Goal: Task Accomplishment & Management: Manage account settings

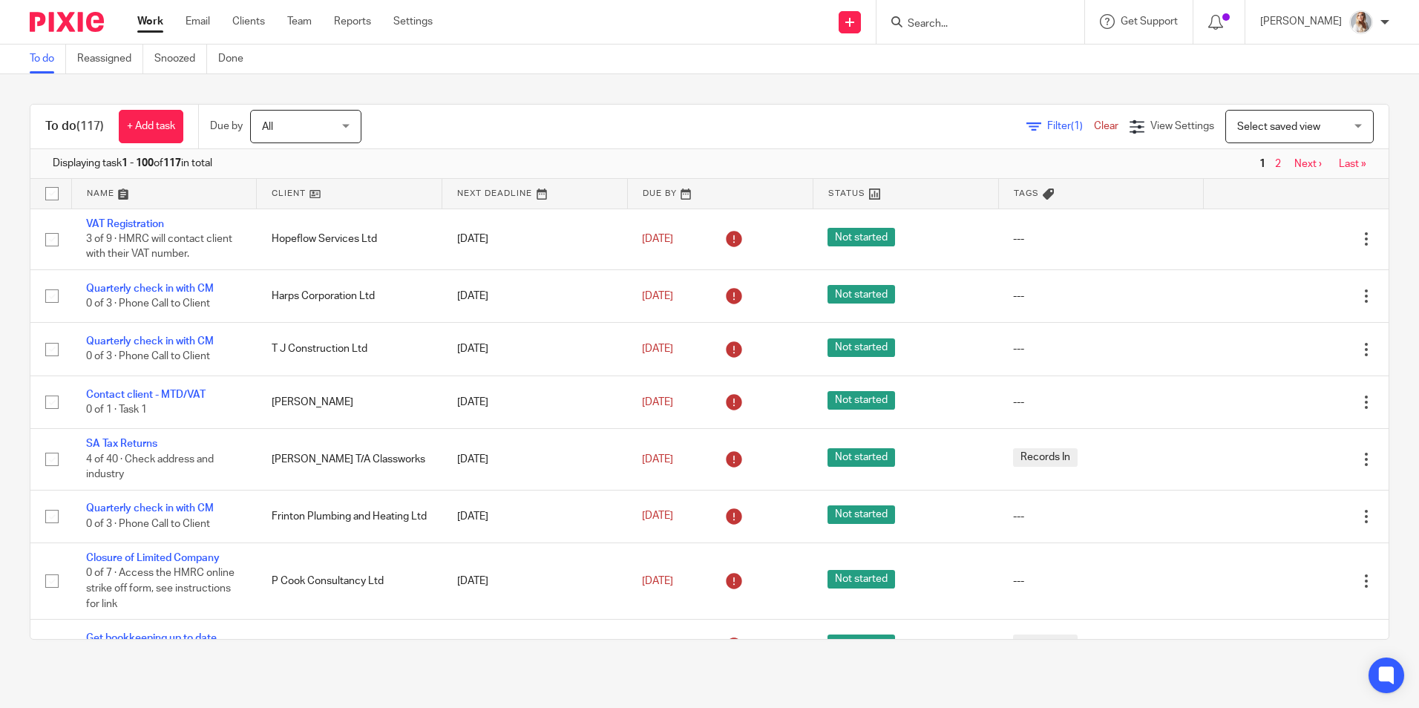
click at [932, 32] on div at bounding box center [981, 22] width 208 height 44
click at [928, 13] on form at bounding box center [985, 22] width 158 height 19
click at [944, 30] on input "Search" at bounding box center [973, 24] width 134 height 13
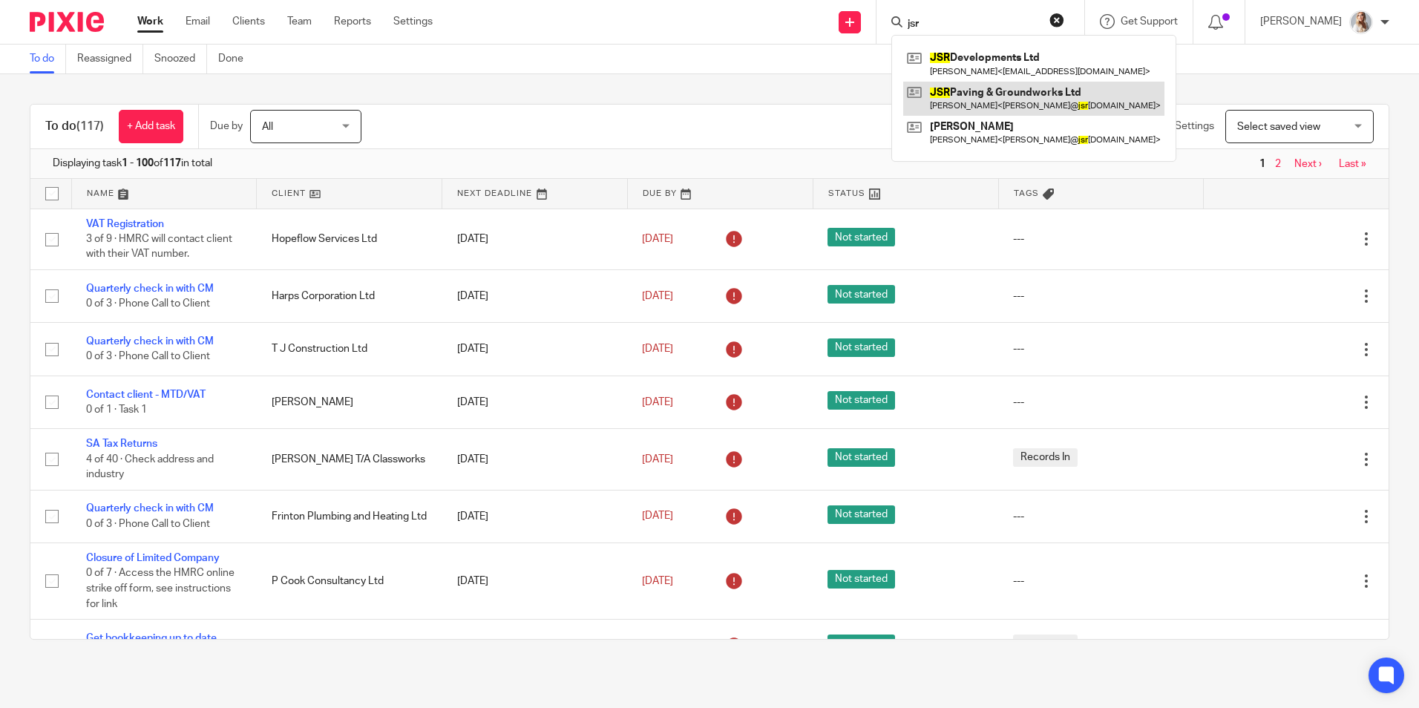
type input "jsr"
click at [970, 97] on link at bounding box center [1033, 99] width 261 height 34
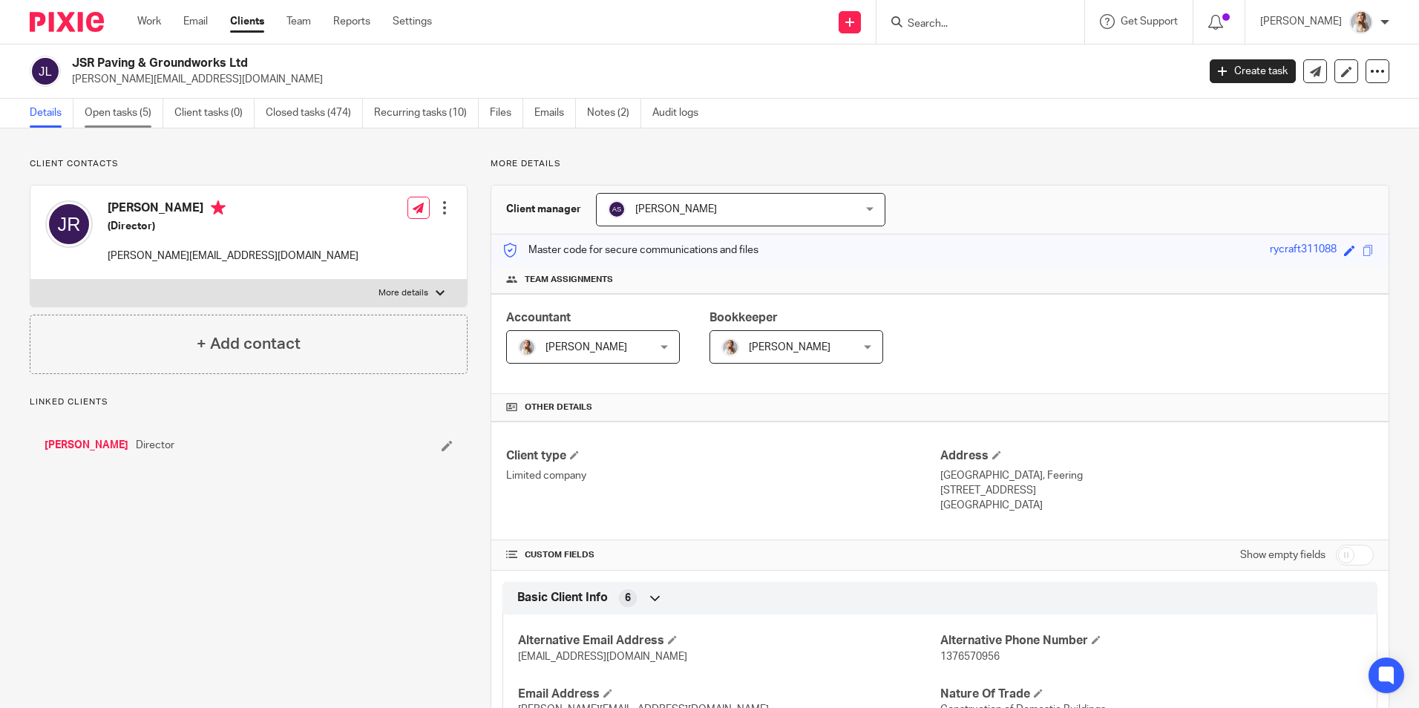
click at [128, 121] on link "Open tasks (5)" at bounding box center [124, 113] width 79 height 29
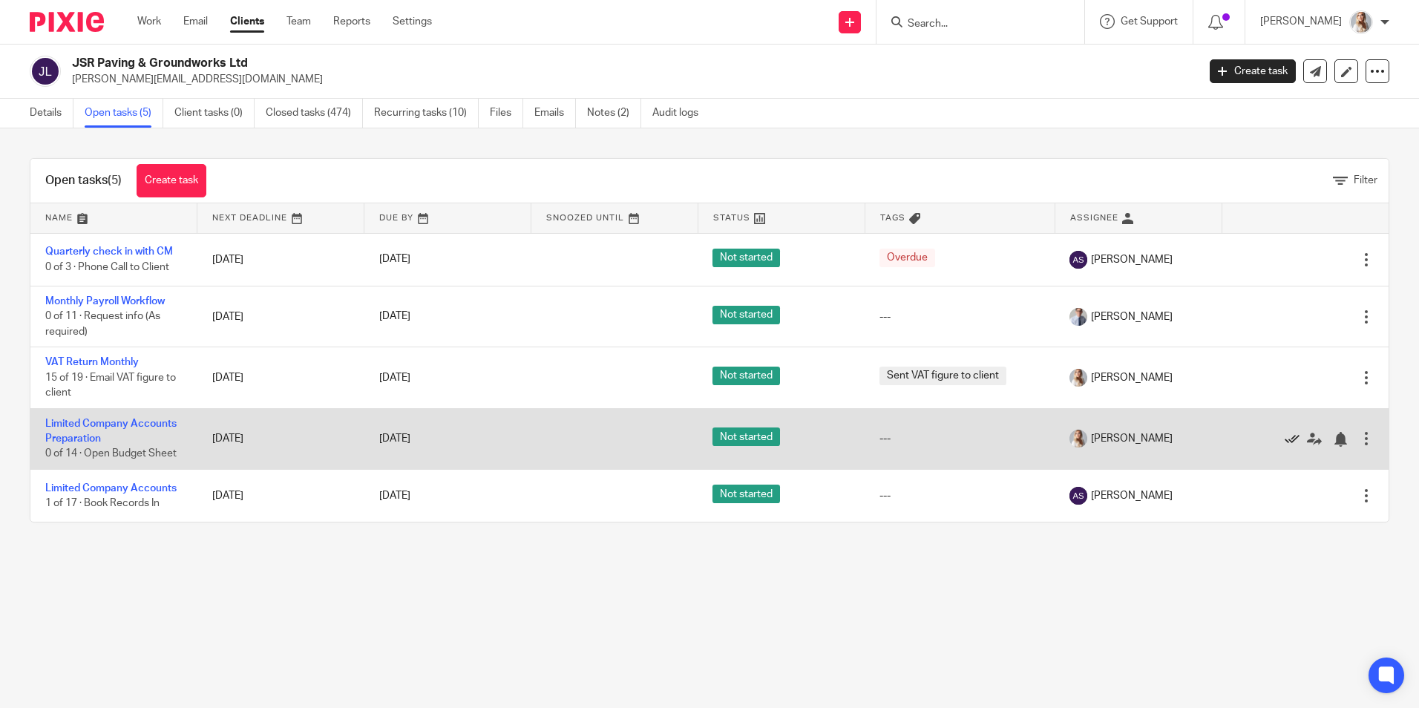
click at [1285, 437] on icon at bounding box center [1292, 439] width 15 height 15
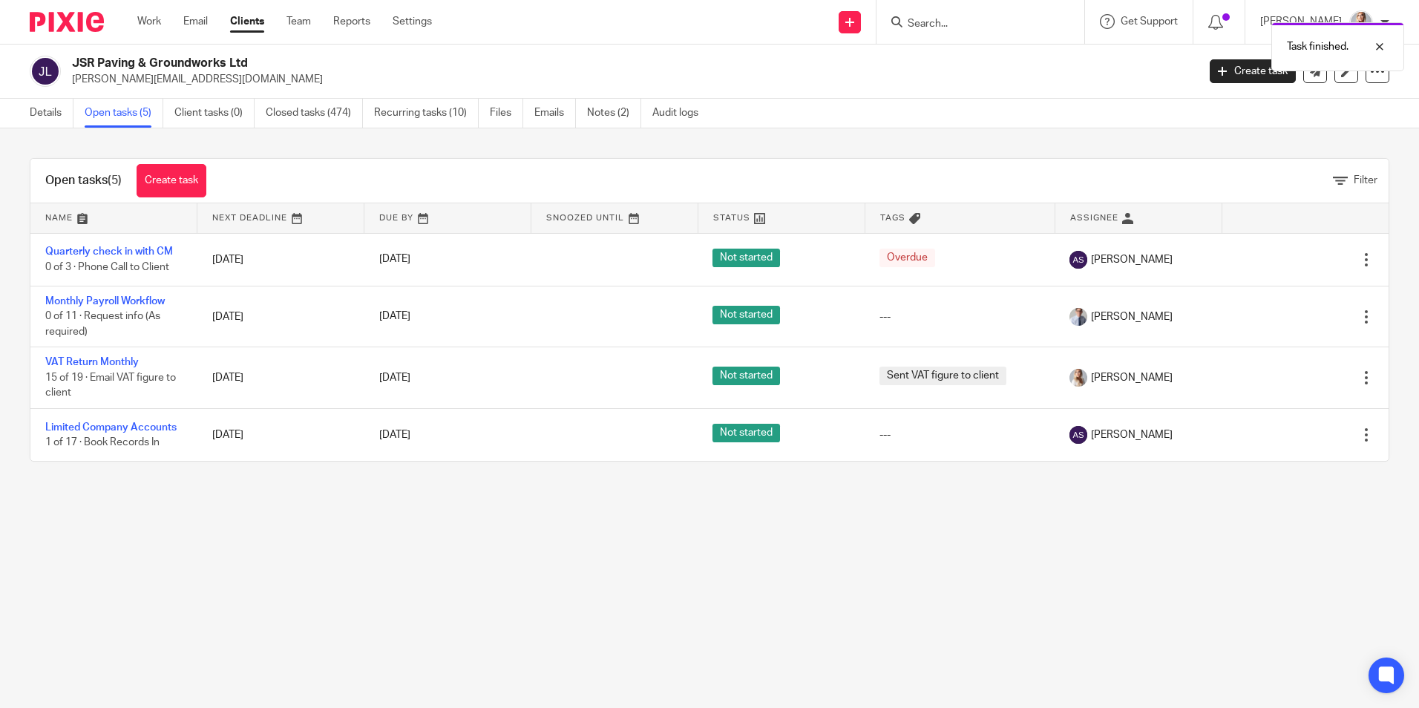
click at [1285, 437] on icon at bounding box center [1292, 435] width 15 height 15
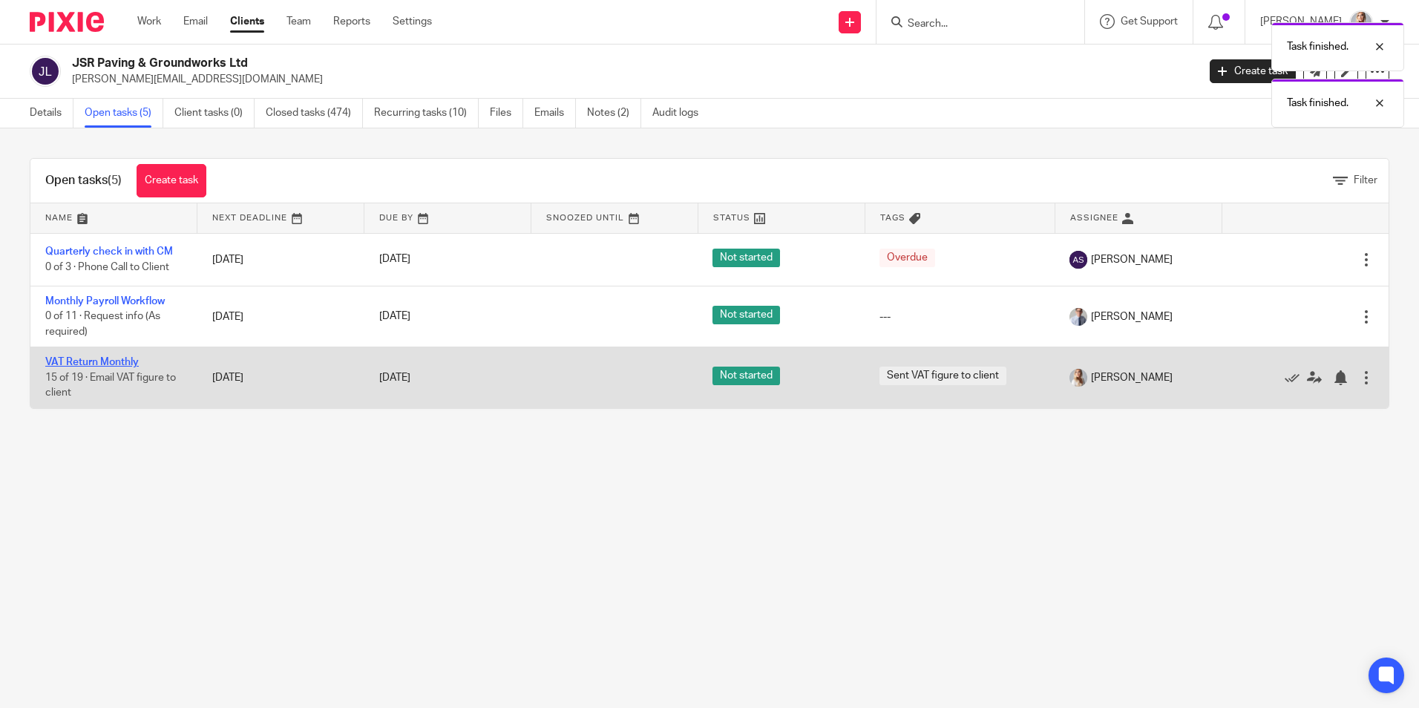
click at [114, 360] on link "VAT Return Monthly" at bounding box center [92, 362] width 94 height 10
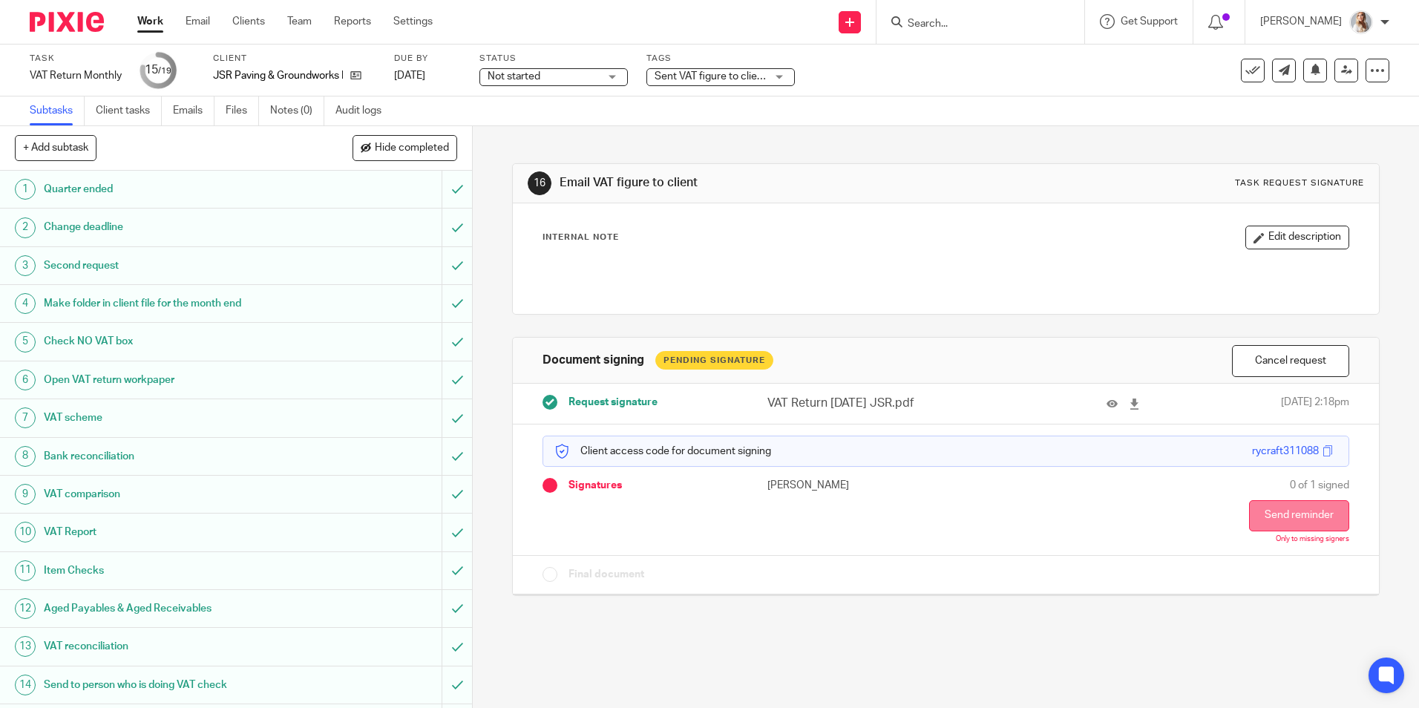
click at [1259, 517] on button "Send reminder" at bounding box center [1299, 515] width 100 height 31
click at [138, 25] on link "Work" at bounding box center [150, 21] width 26 height 15
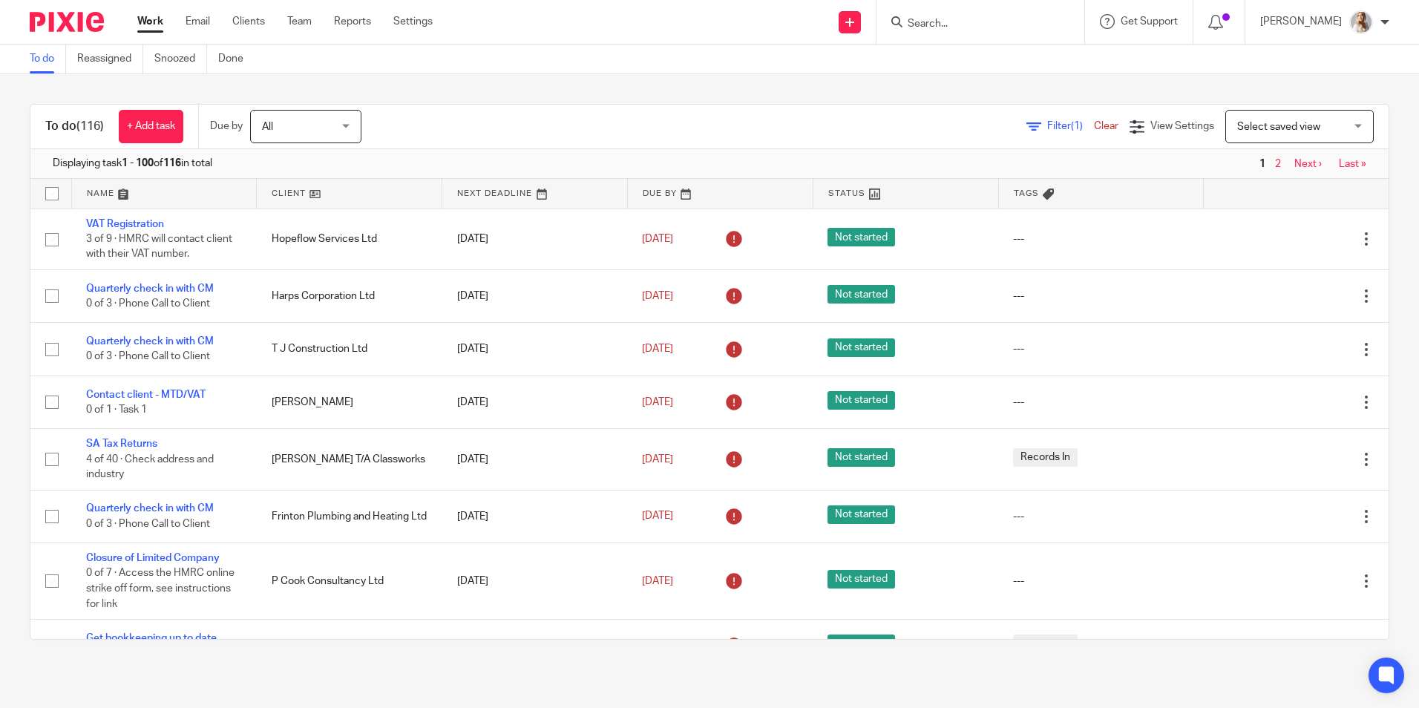
click at [1013, 28] on input "Search" at bounding box center [973, 24] width 134 height 13
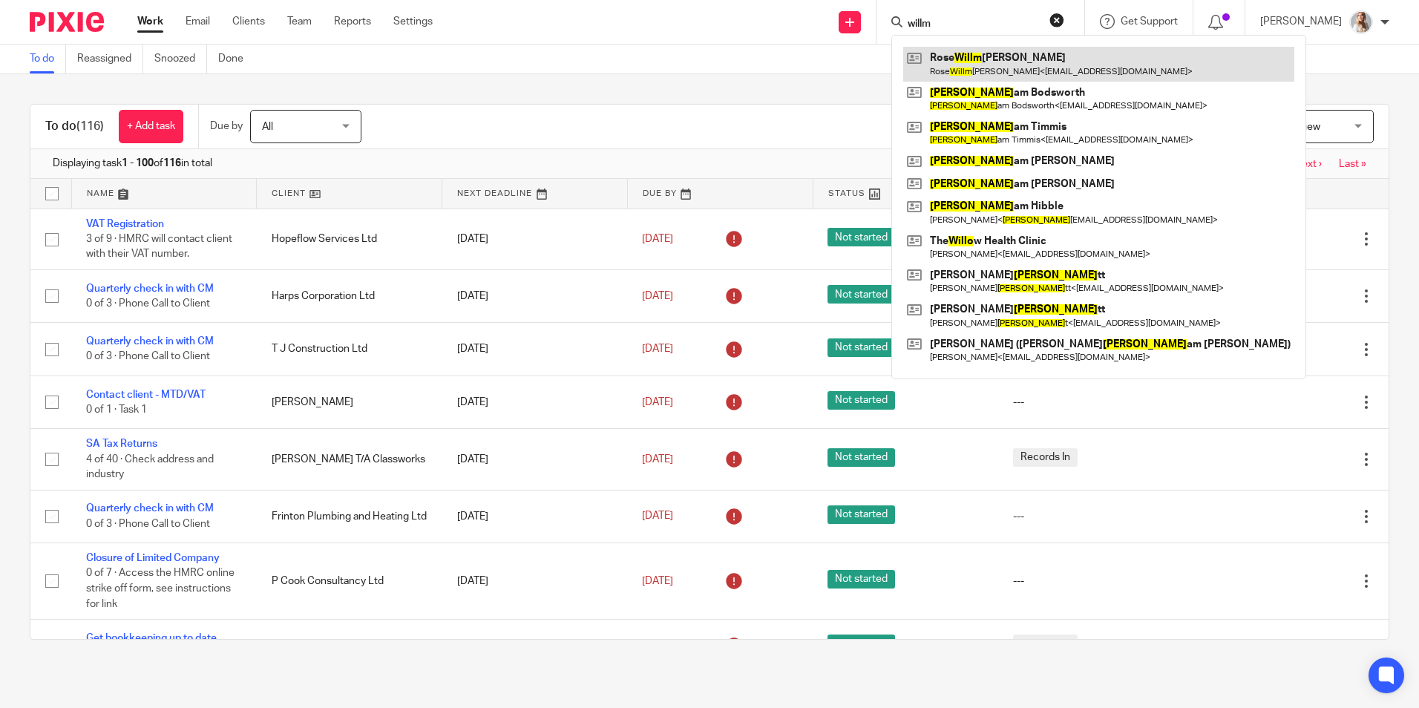
type input "willm"
click at [1080, 77] on link at bounding box center [1098, 64] width 391 height 34
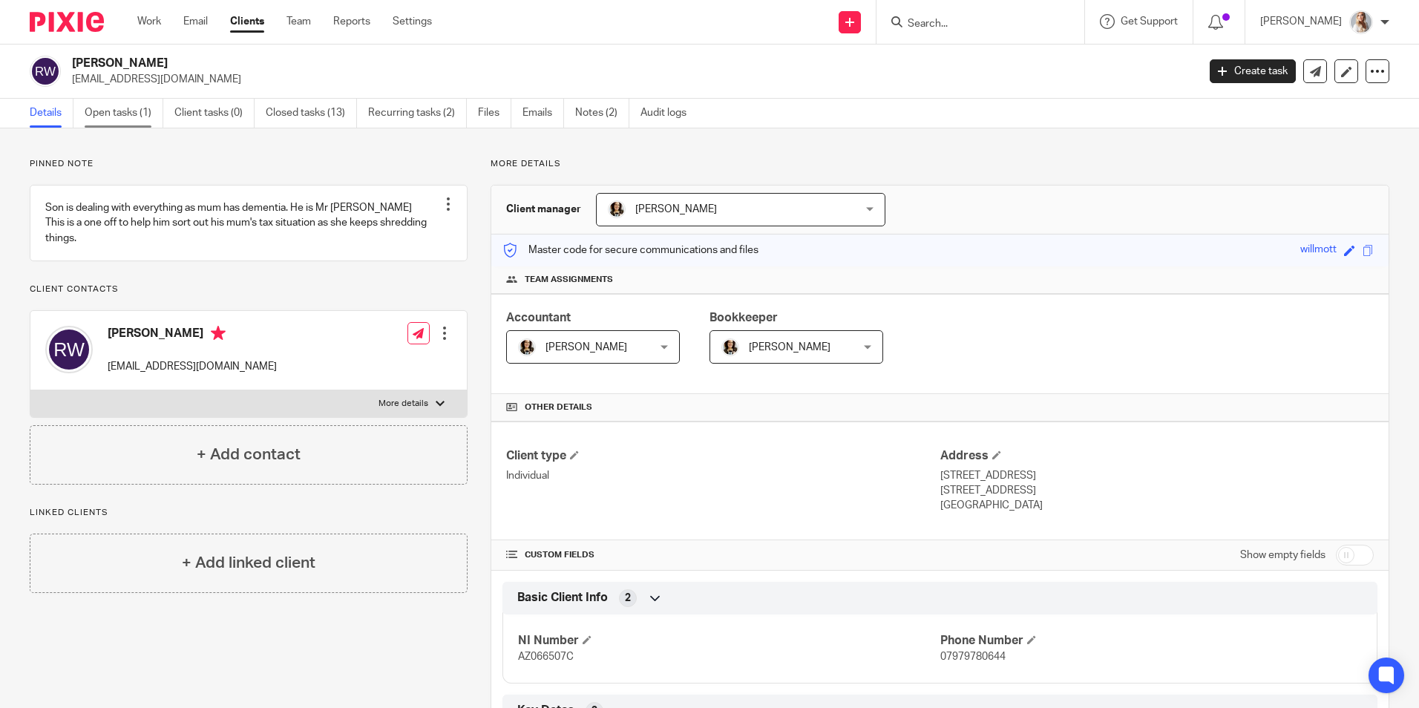
click at [124, 112] on link "Open tasks (1)" at bounding box center [124, 113] width 79 height 29
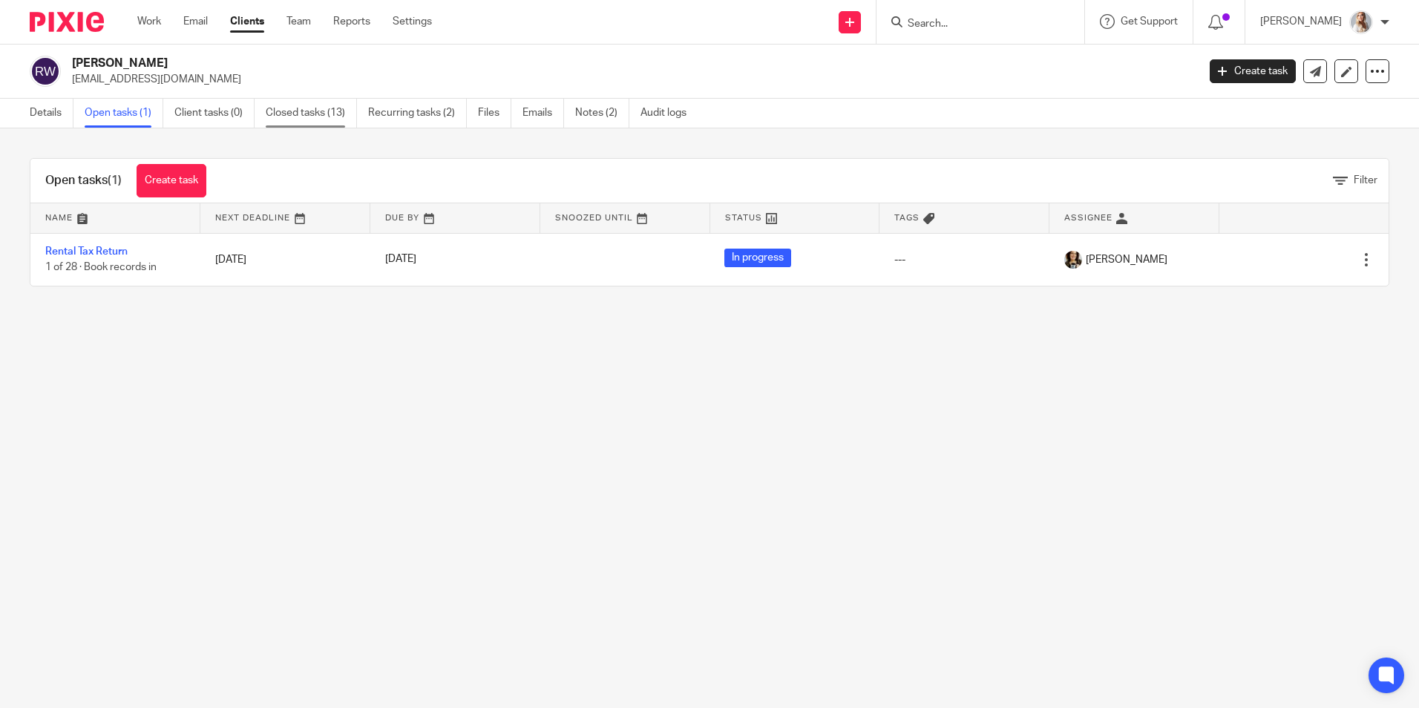
click at [301, 110] on link "Closed tasks (13)" at bounding box center [311, 113] width 91 height 29
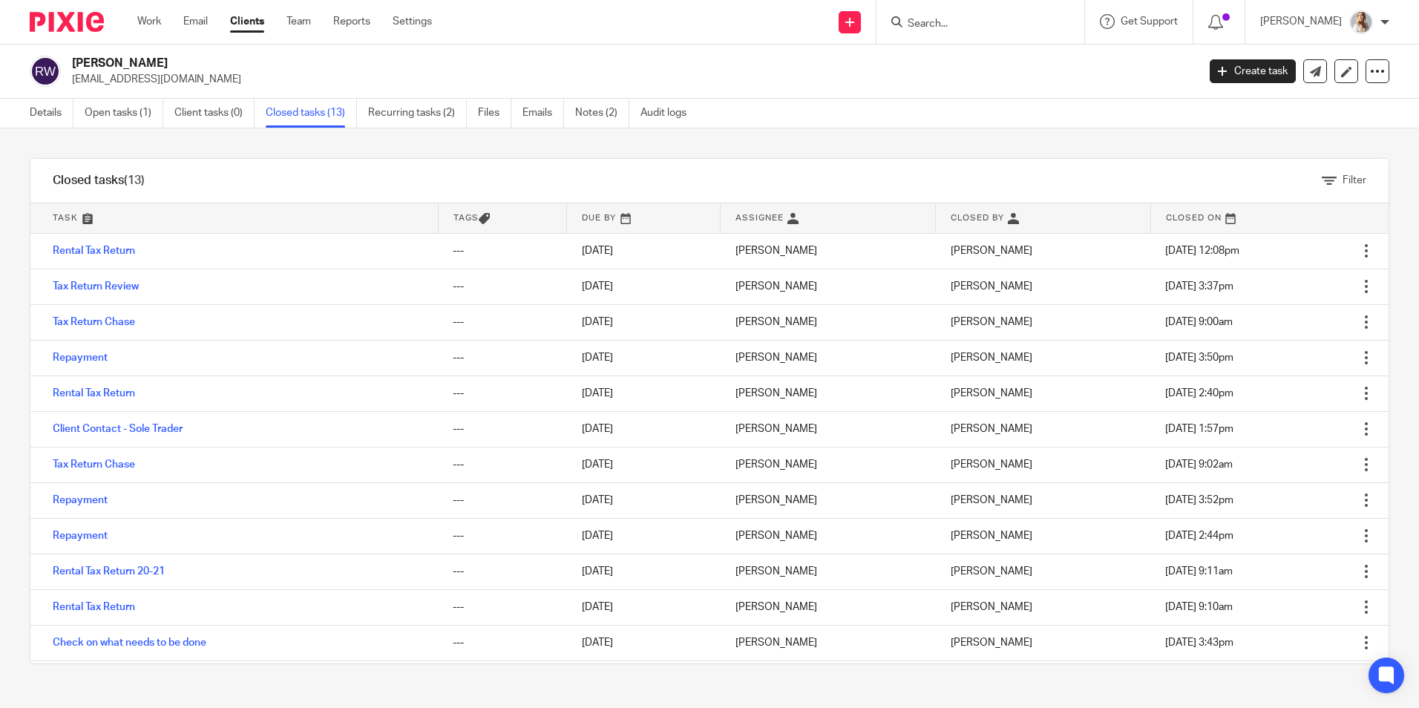
click at [576, 121] on ul "Details Open tasks (1) Client tasks (0) Closed tasks (13) Recurring tasks (2) F…" at bounding box center [369, 113] width 679 height 29
click at [580, 118] on link "Notes (2)" at bounding box center [602, 113] width 54 height 29
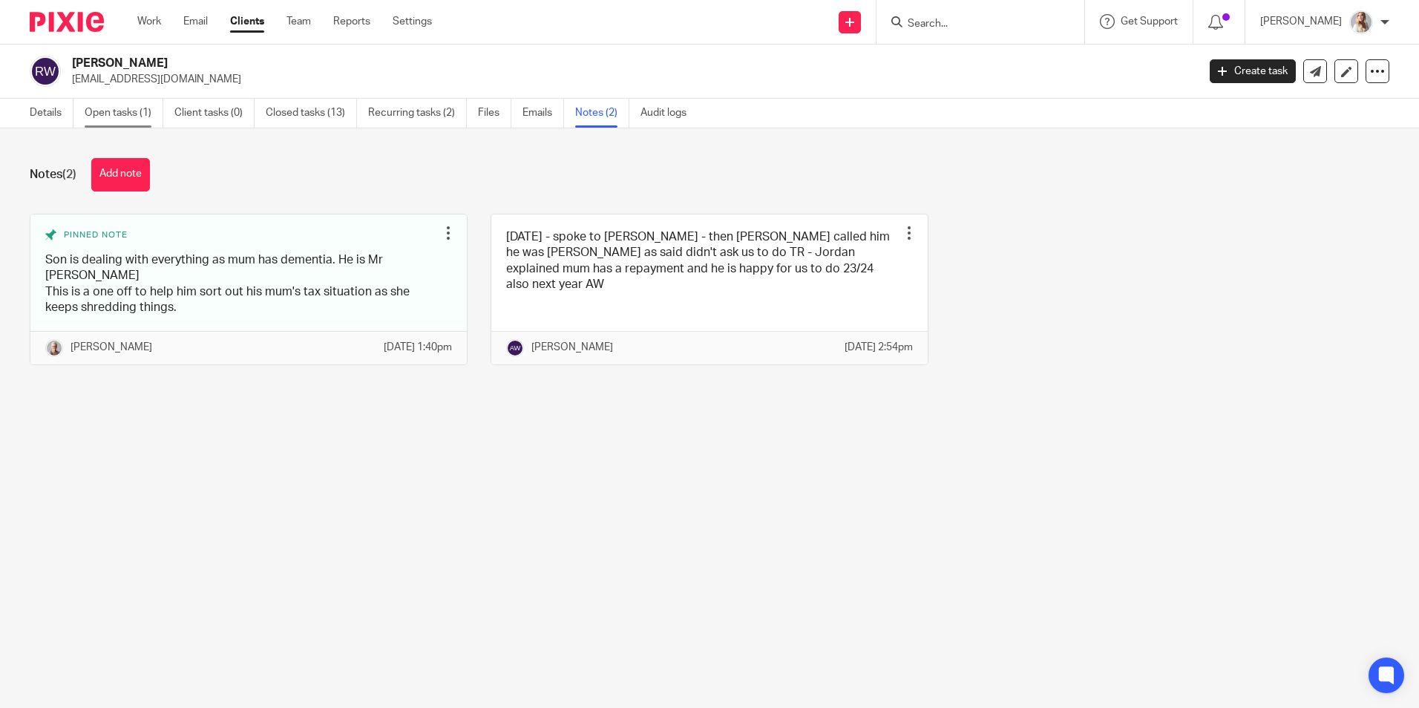
click at [148, 117] on link "Open tasks (1)" at bounding box center [124, 113] width 79 height 29
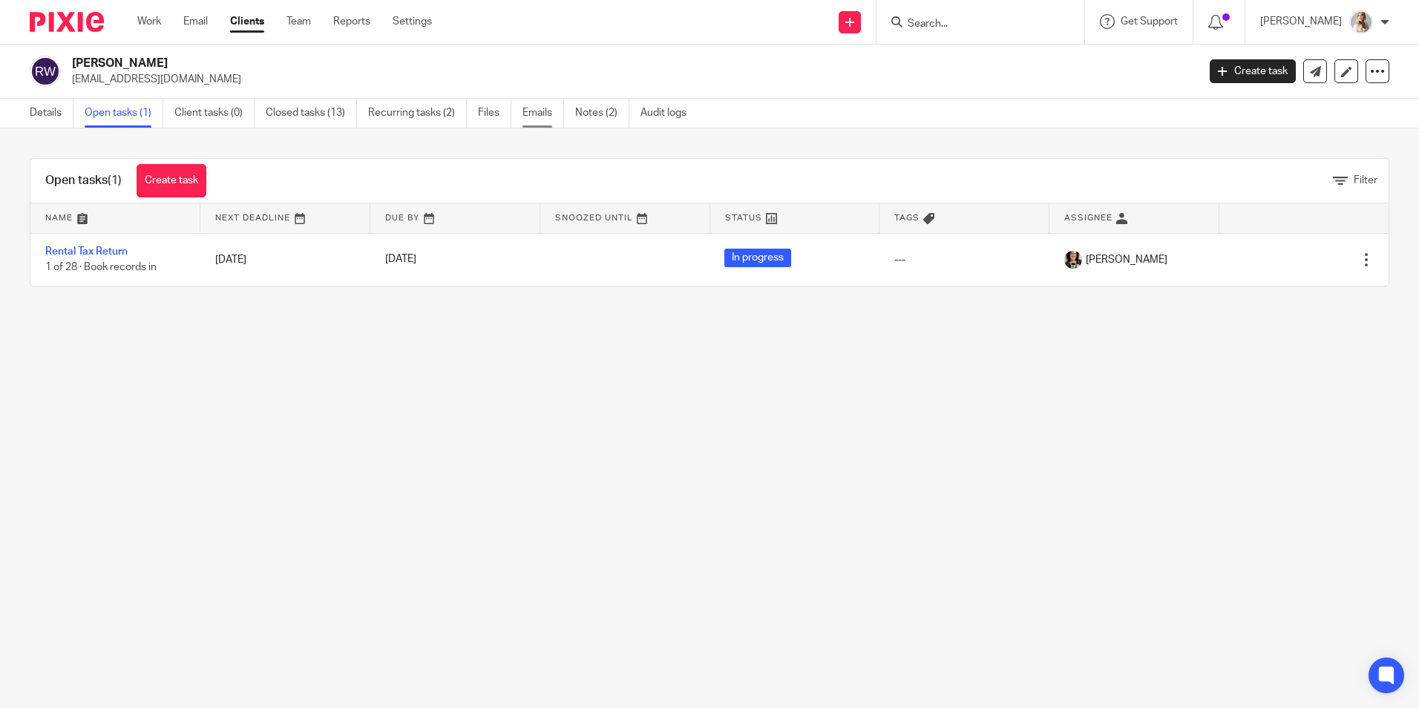
click at [535, 116] on link "Emails" at bounding box center [544, 113] width 42 height 29
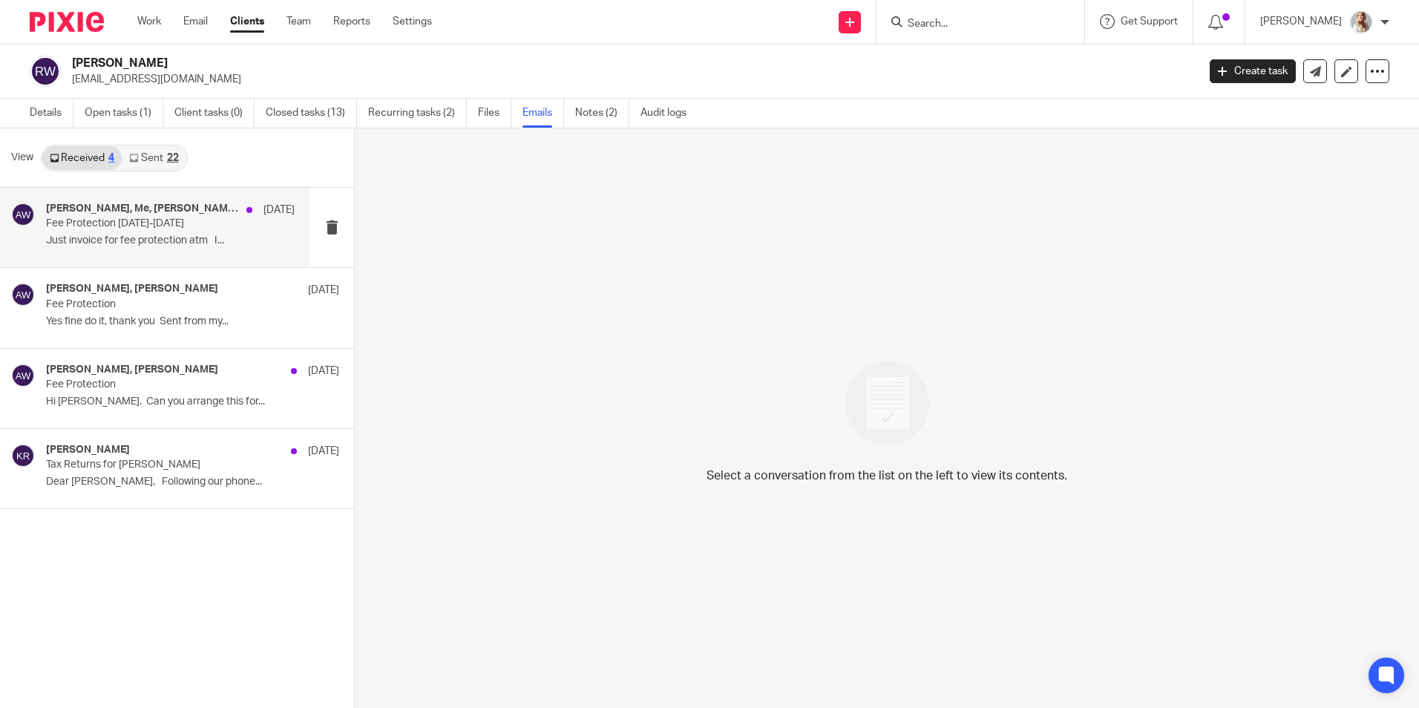
click at [161, 238] on p "Just invoice for fee protection atm I..." at bounding box center [170, 241] width 249 height 13
click at [193, 242] on p "Just invoice for fee protection atm I..." at bounding box center [170, 241] width 249 height 13
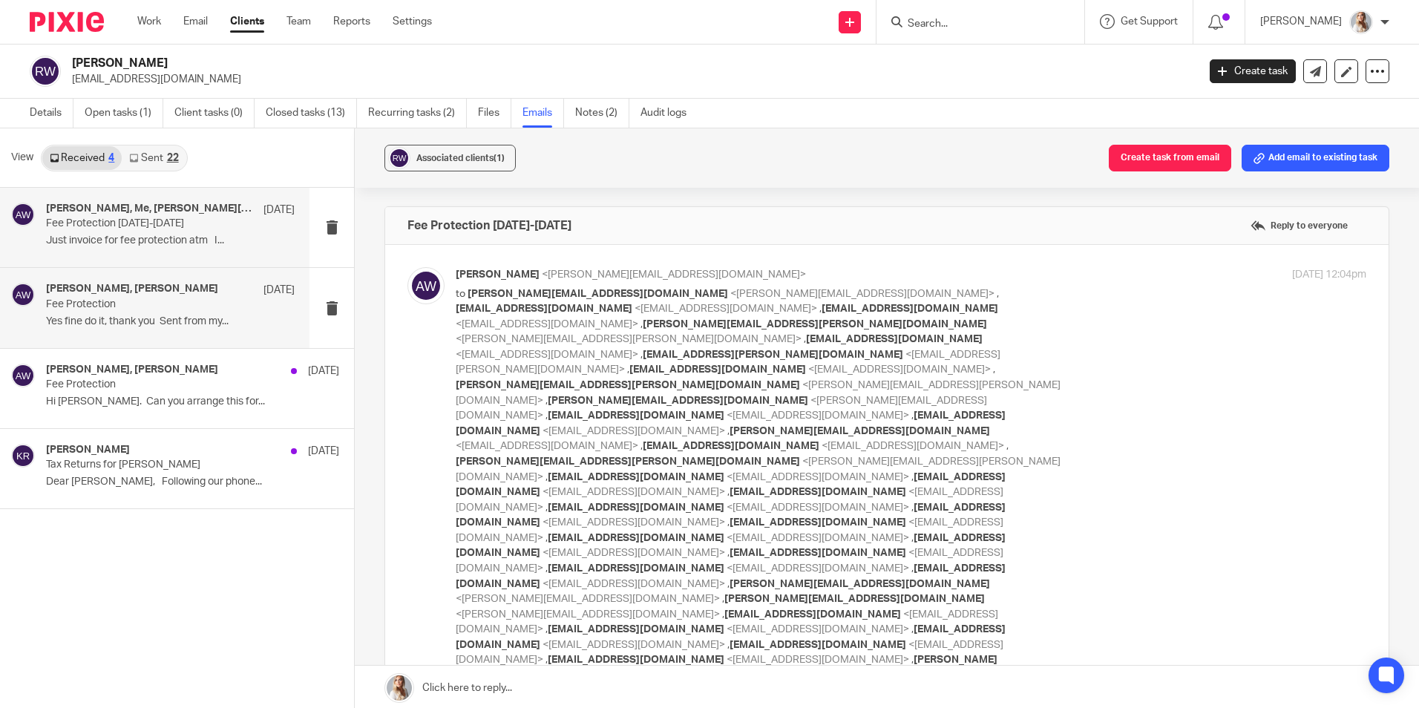
click at [241, 304] on p "Fee Protection" at bounding box center [145, 304] width 199 height 13
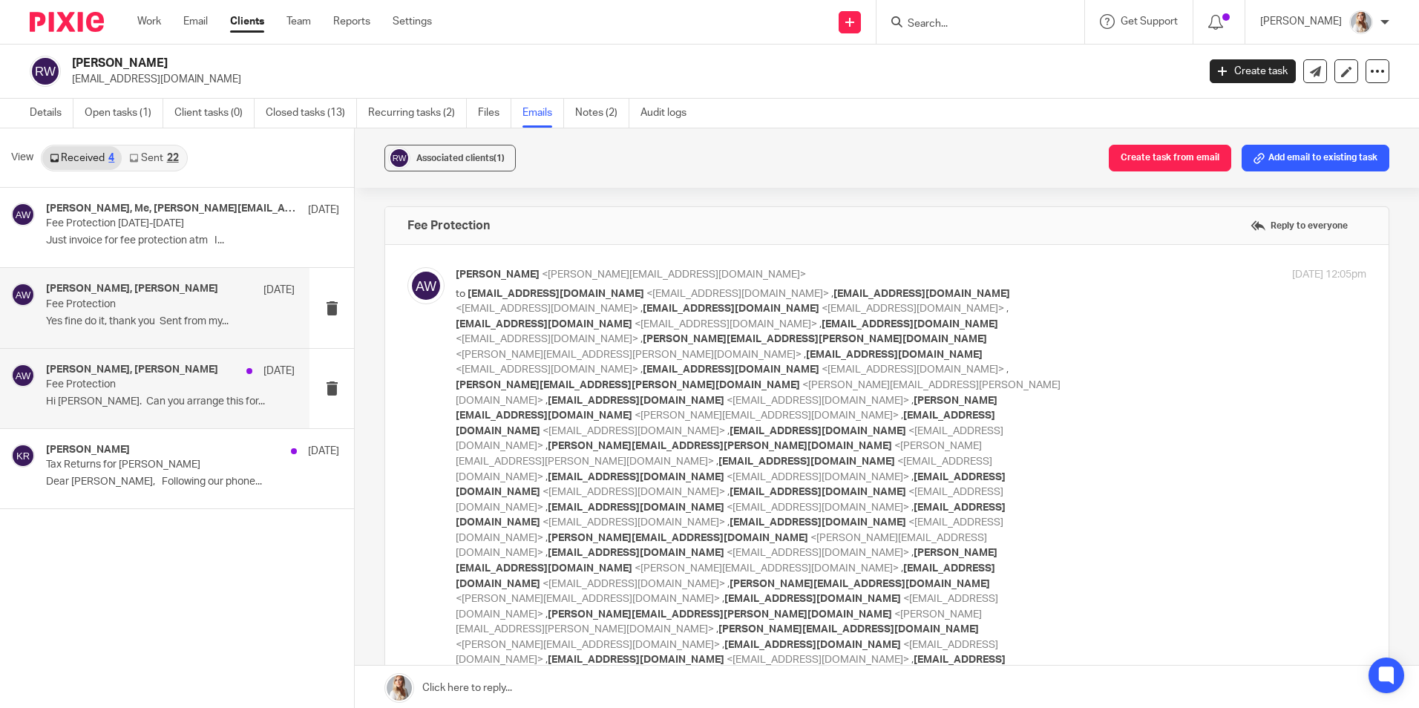
click at [206, 384] on p "Fee Protection" at bounding box center [145, 385] width 199 height 13
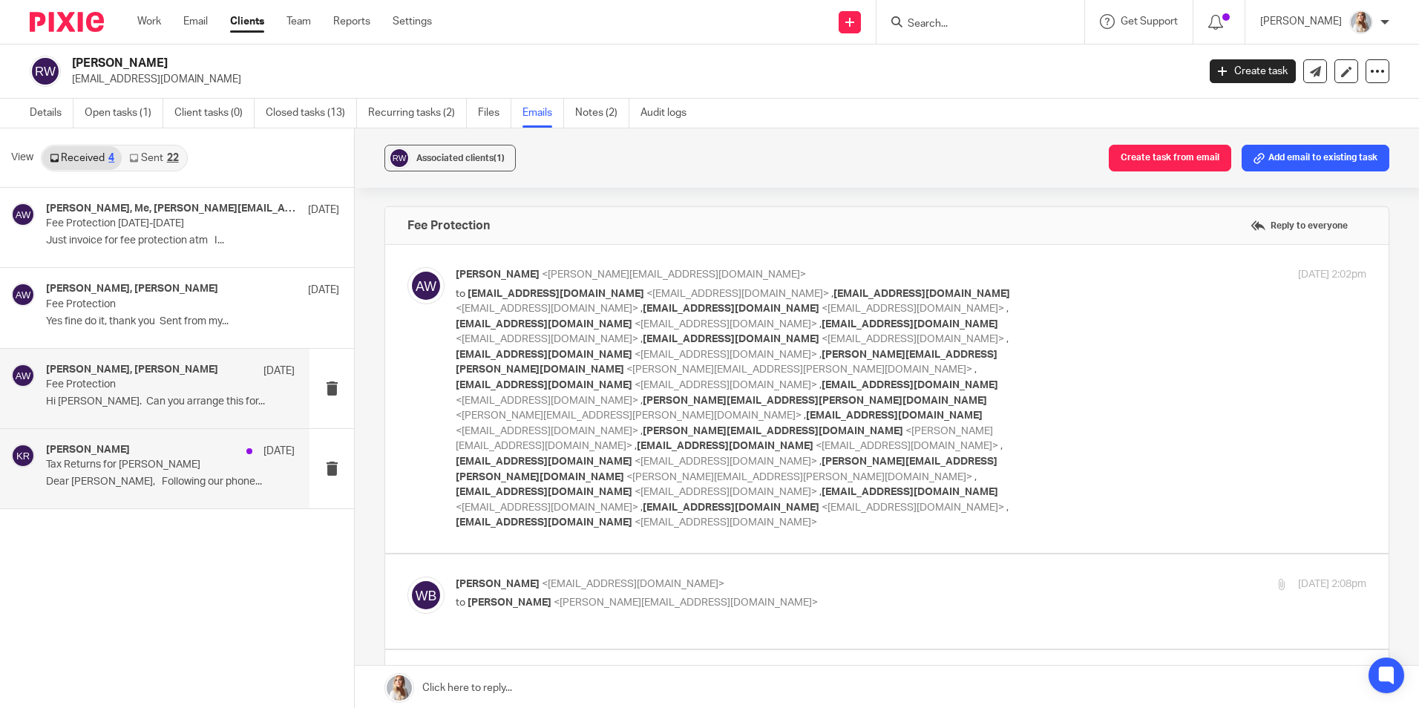
click at [173, 488] on p "Dear Mr Rogers, Following our phone..." at bounding box center [170, 482] width 249 height 13
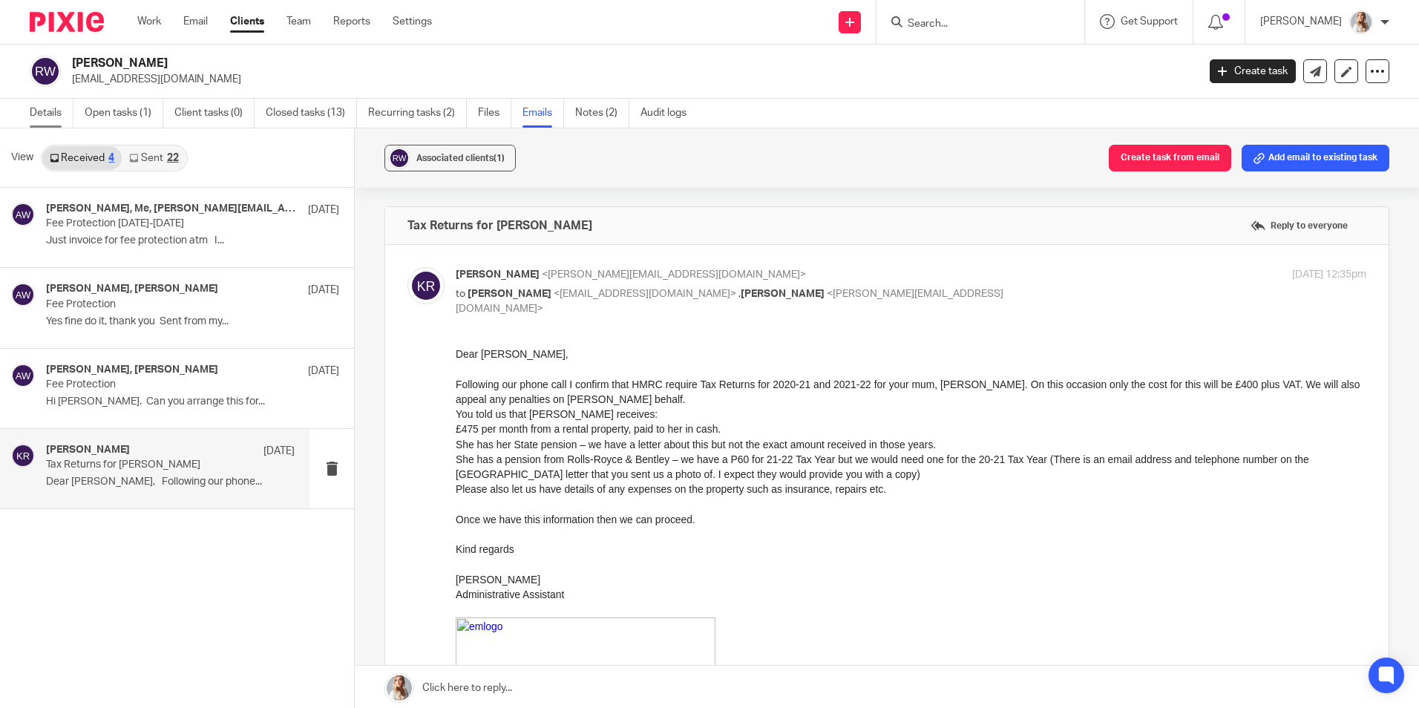
click at [57, 123] on link "Details" at bounding box center [52, 113] width 44 height 29
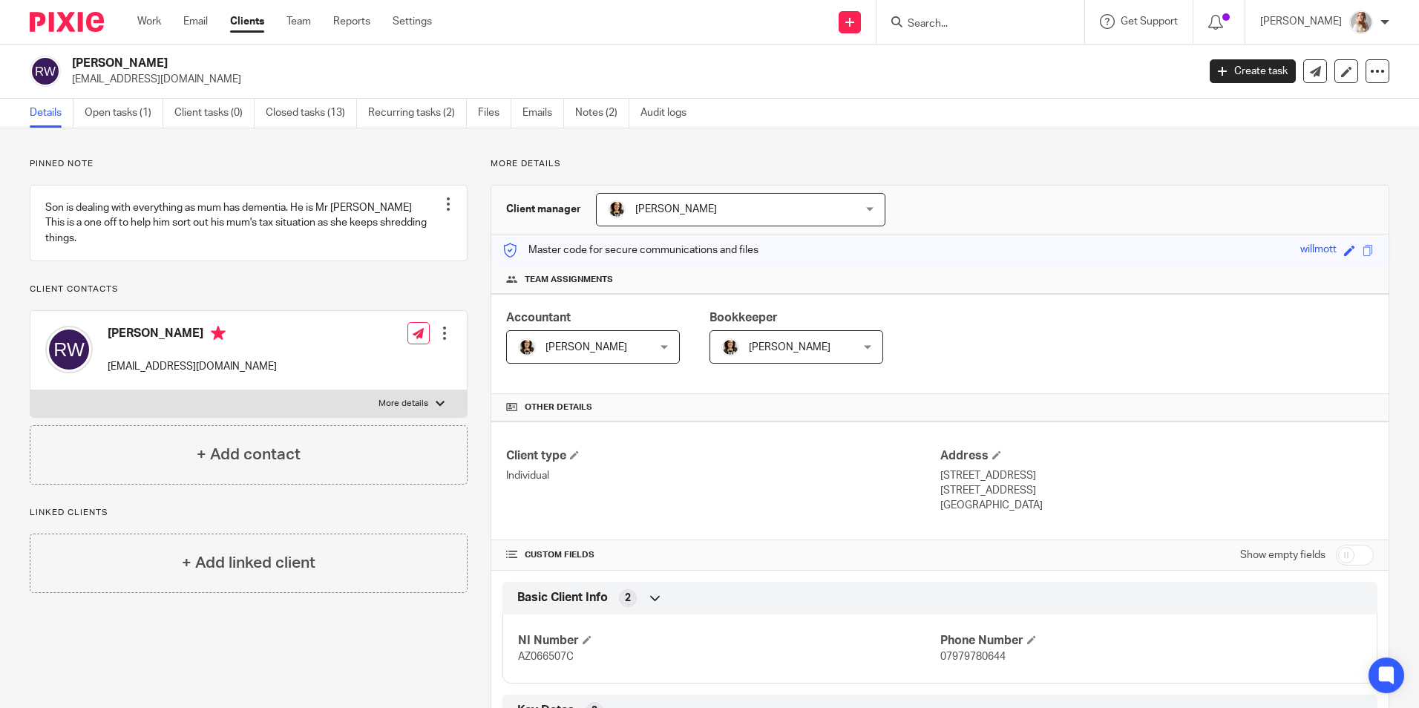
drag, startPoint x: 200, startPoint y: 87, endPoint x: 69, endPoint y: 94, distance: 130.8
click at [69, 94] on div "Rose Willmott rogersron120@gmail.com Create task Update from Companies House Ex…" at bounding box center [709, 72] width 1419 height 54
copy p "rogersron120@gmail.com"
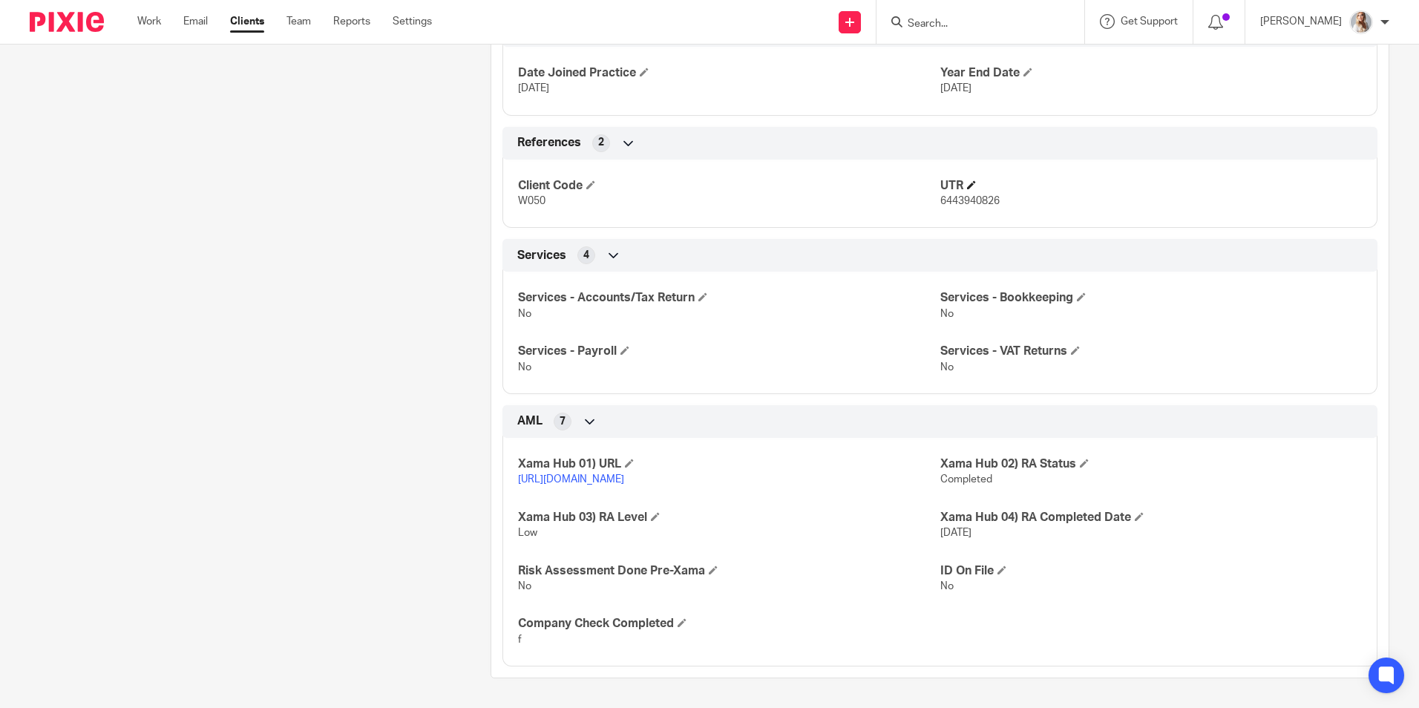
scroll to position [622, 0]
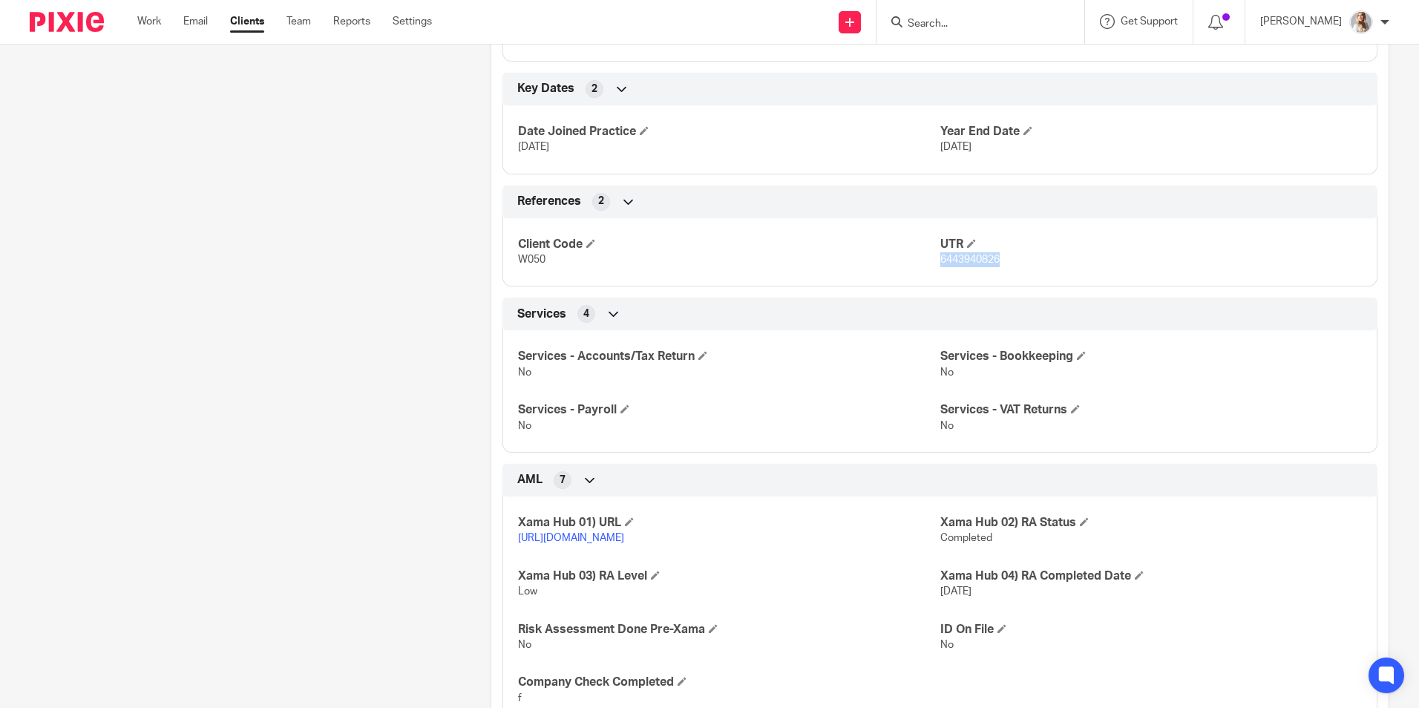
drag, startPoint x: 994, startPoint y: 261, endPoint x: 935, endPoint y: 269, distance: 60.0
click at [935, 269] on div "Client Code W050 UTR 6443940826" at bounding box center [940, 247] width 875 height 80
copy span "6443940826"
click at [148, 27] on link "Work" at bounding box center [149, 21] width 24 height 15
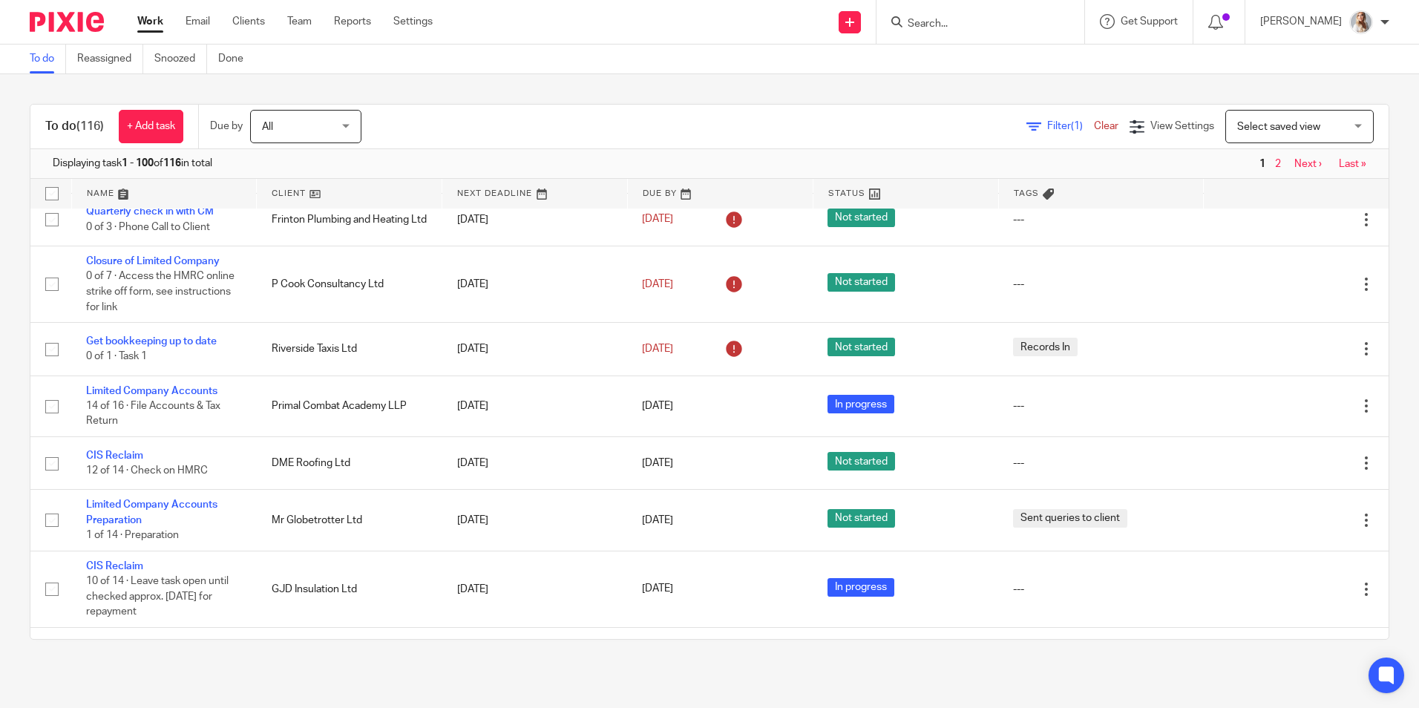
scroll to position [371, 0]
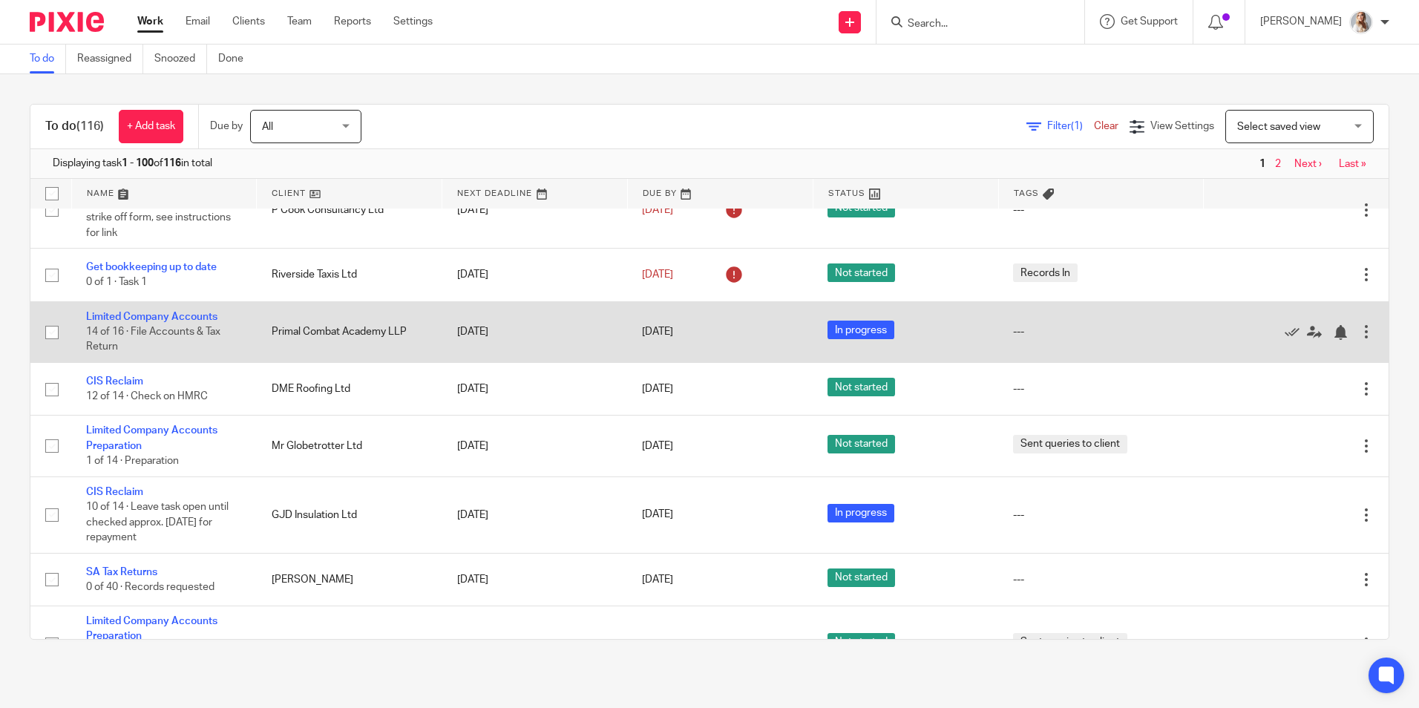
click at [1359, 333] on div at bounding box center [1366, 331] width 15 height 15
click at [1285, 329] on icon at bounding box center [1292, 332] width 15 height 15
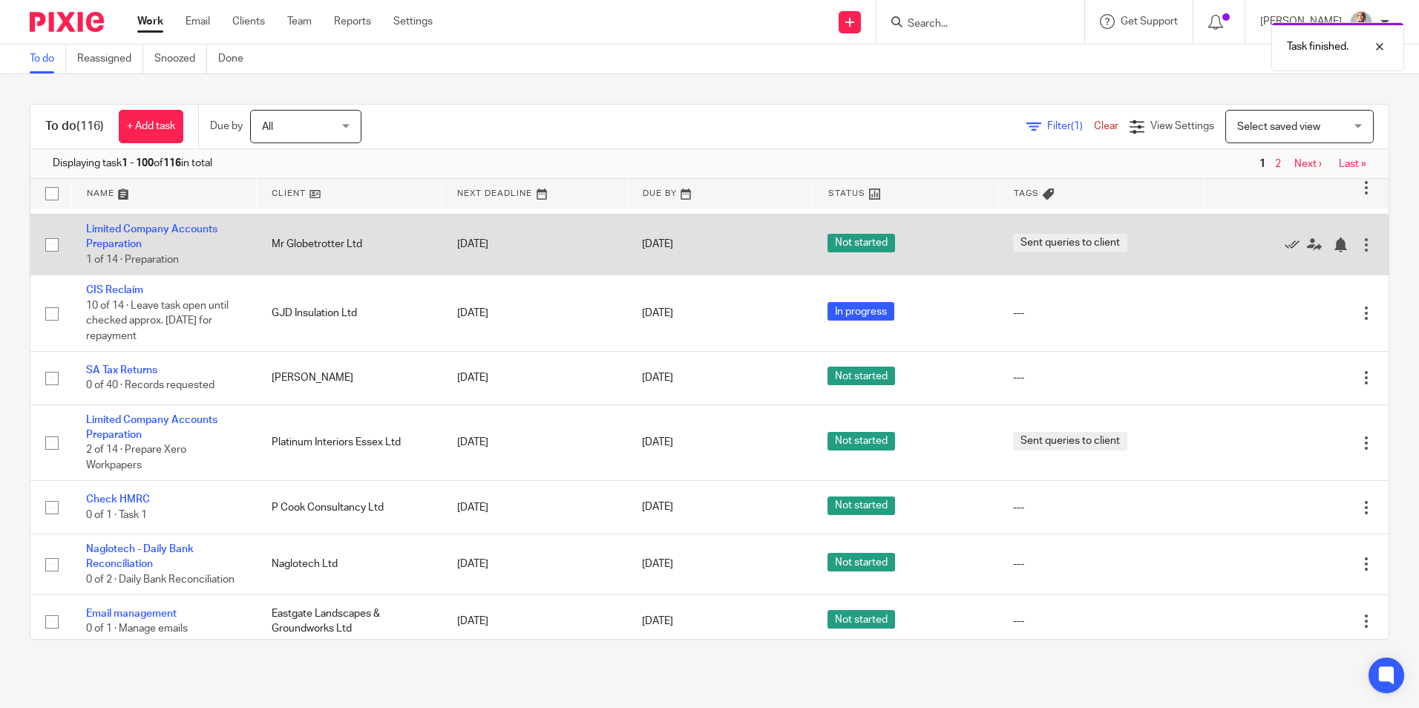
scroll to position [520, 0]
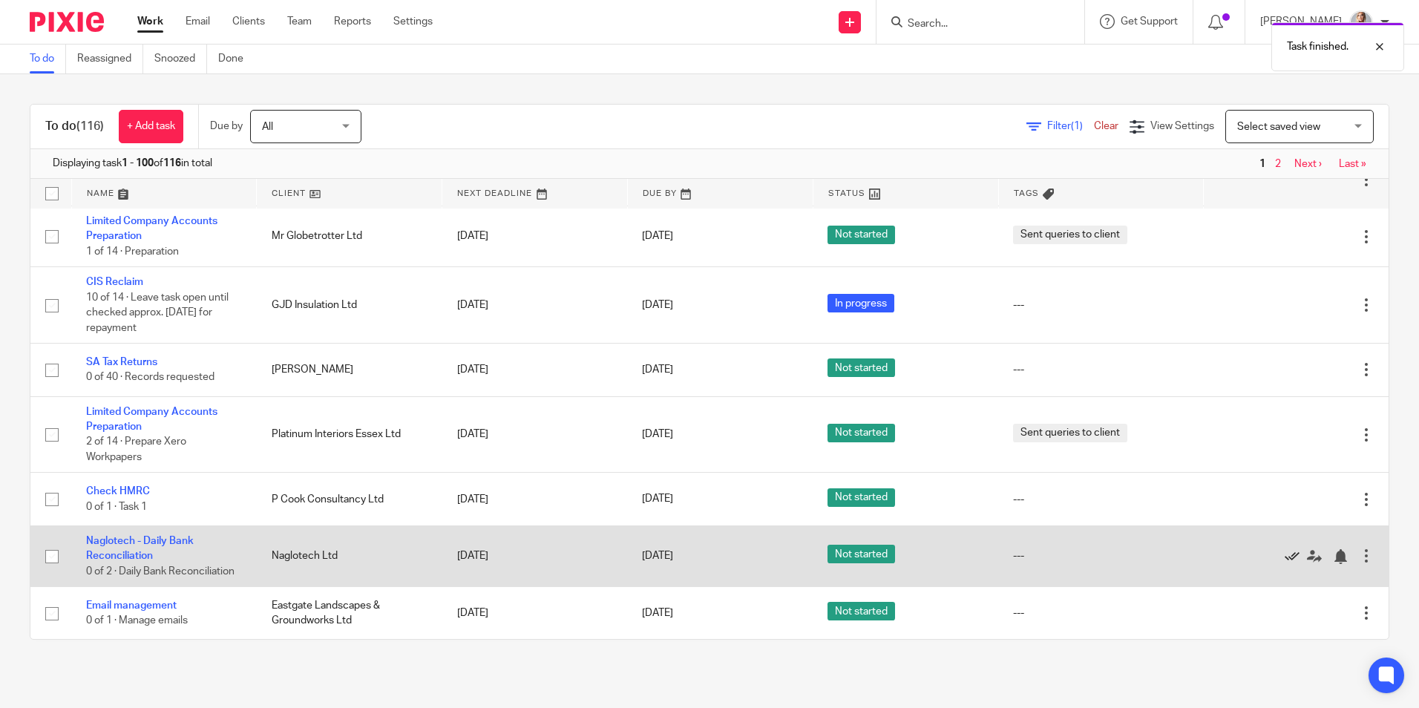
click at [1285, 556] on icon at bounding box center [1292, 556] width 15 height 15
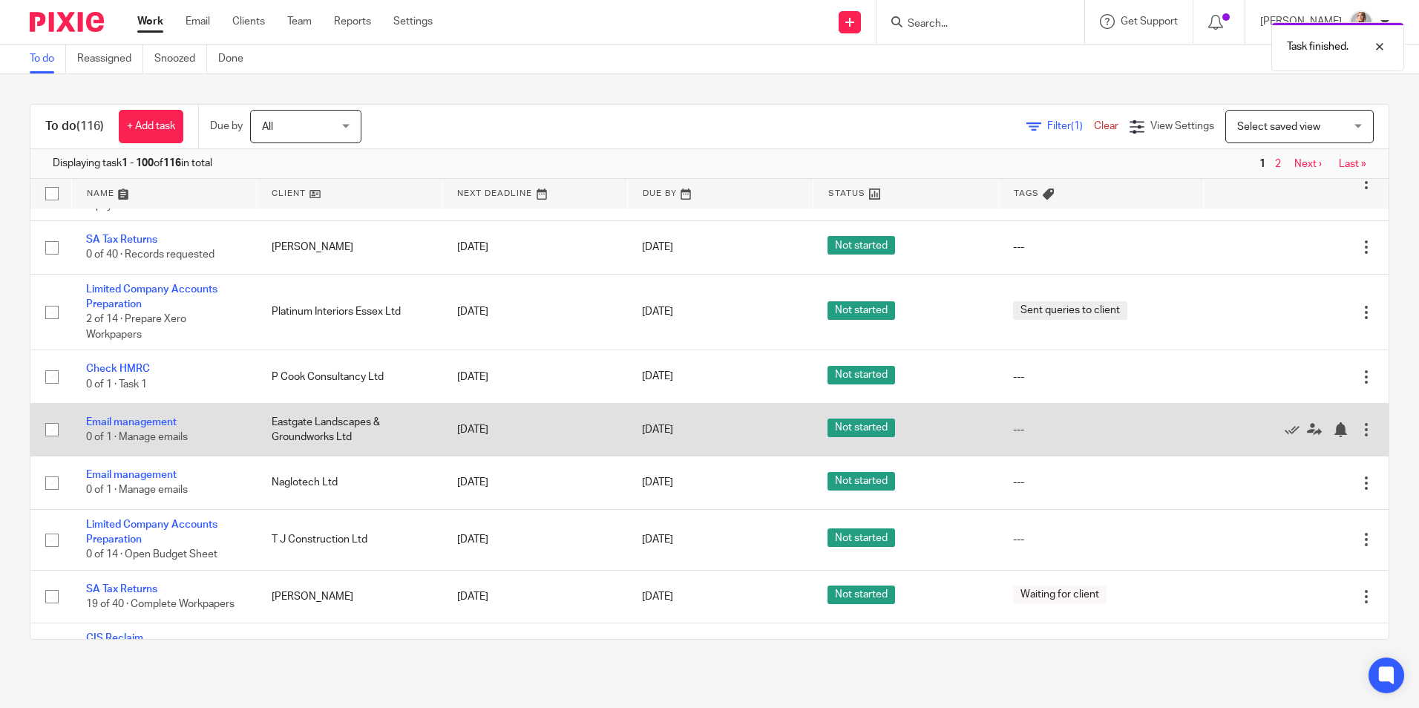
scroll to position [668, 0]
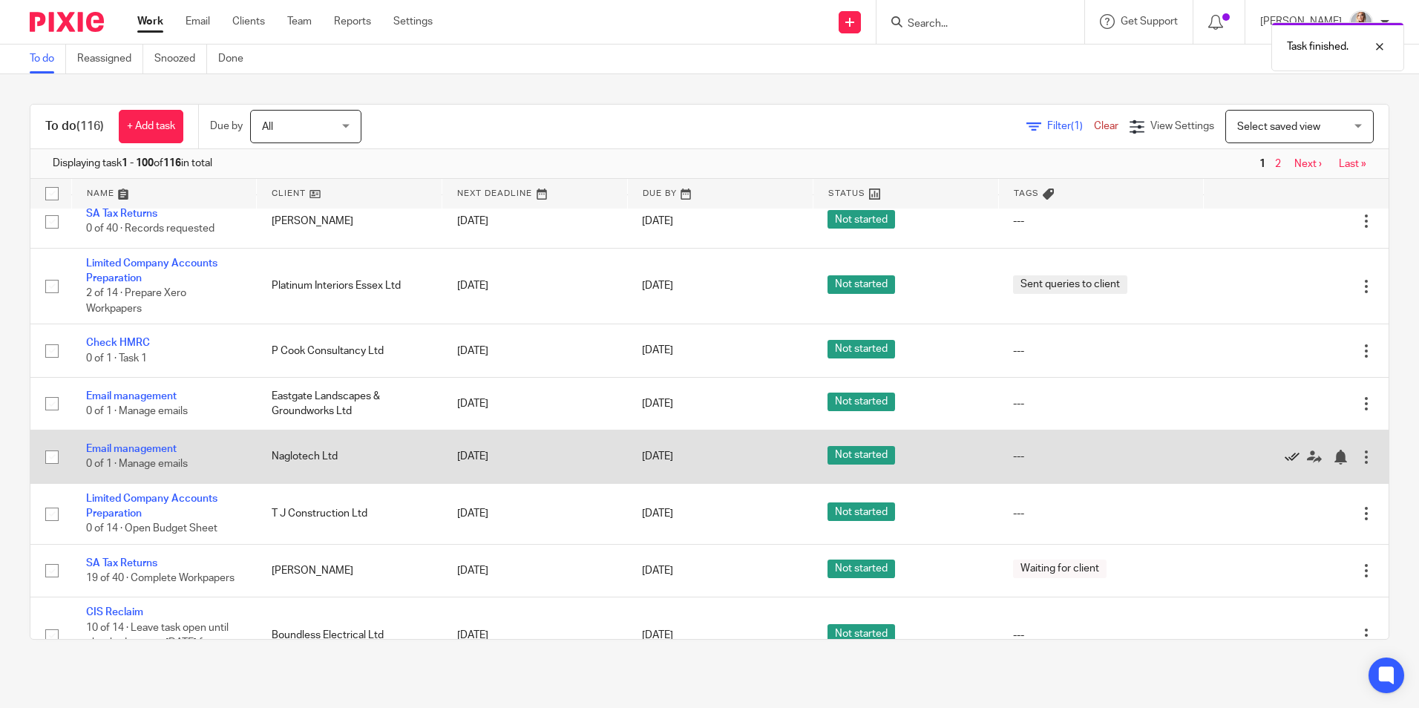
click at [1285, 458] on icon at bounding box center [1292, 457] width 15 height 15
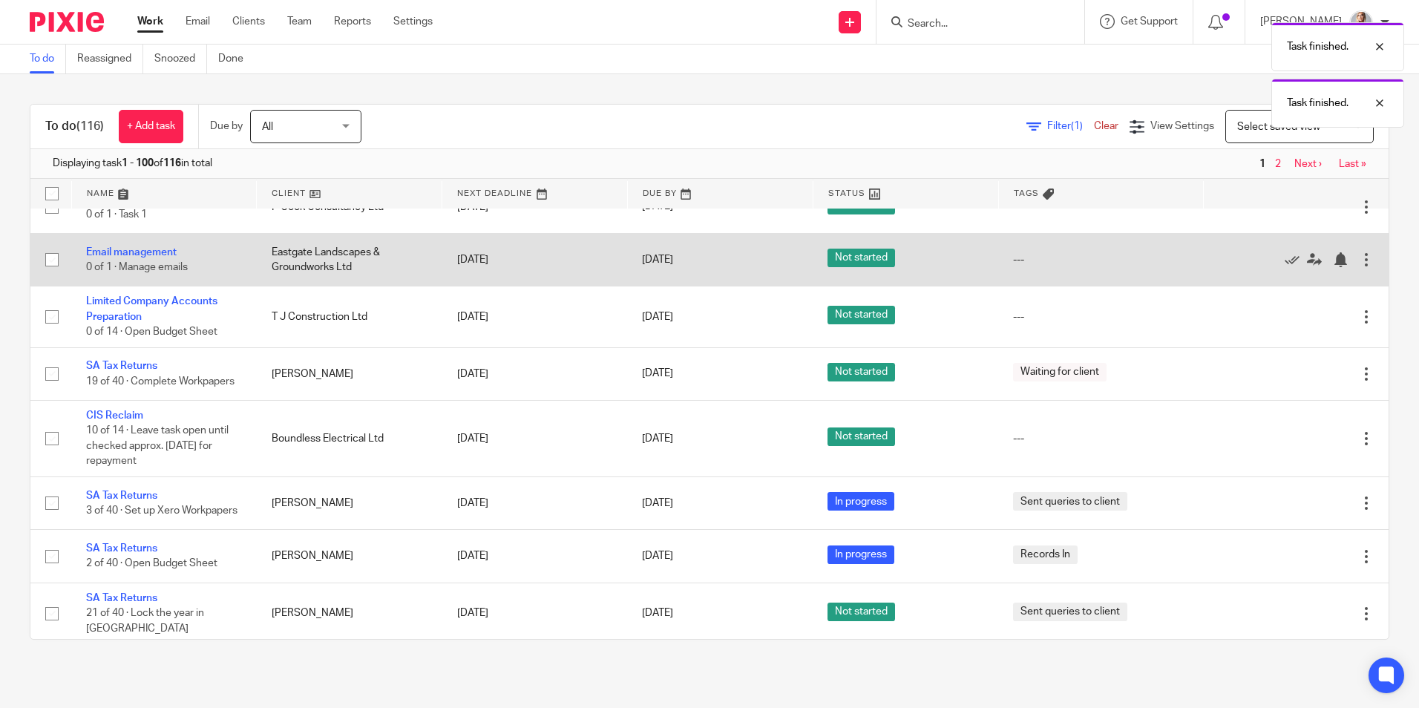
scroll to position [817, 0]
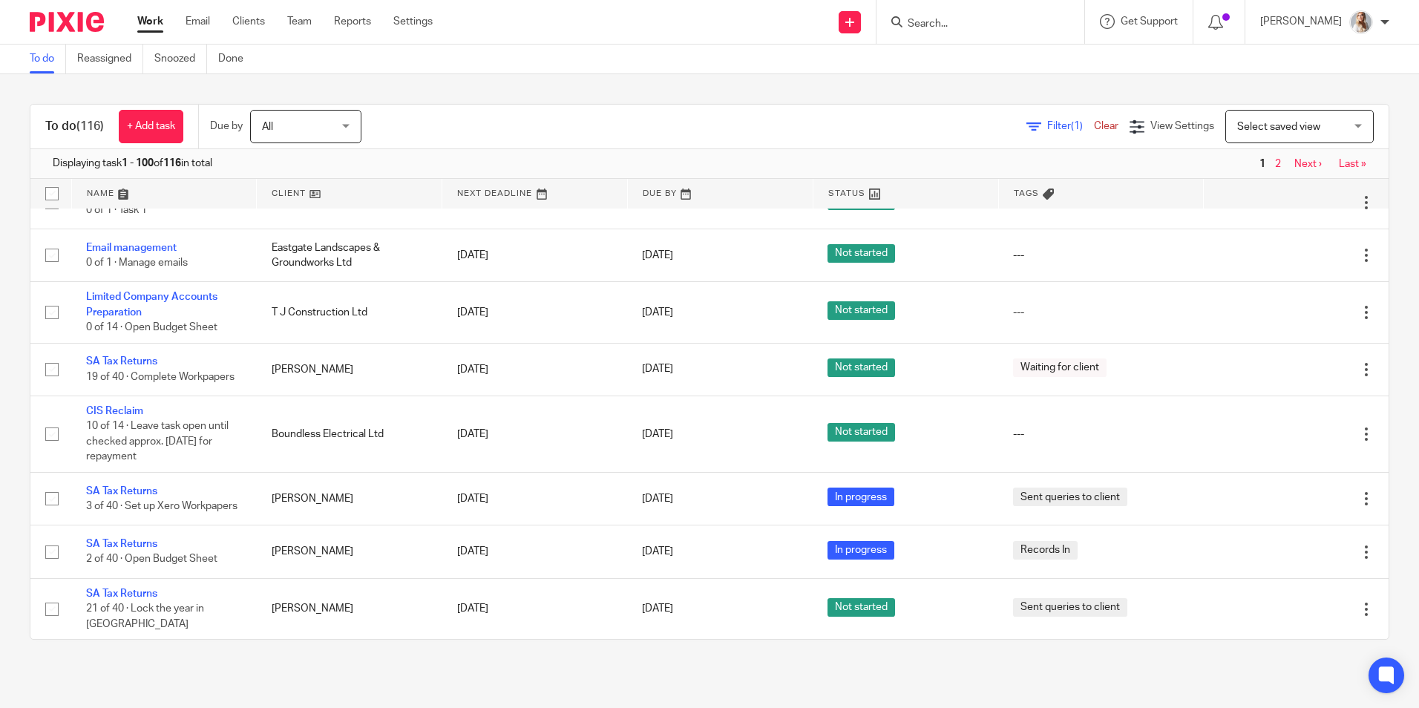
click at [944, 22] on input "Search" at bounding box center [973, 24] width 134 height 13
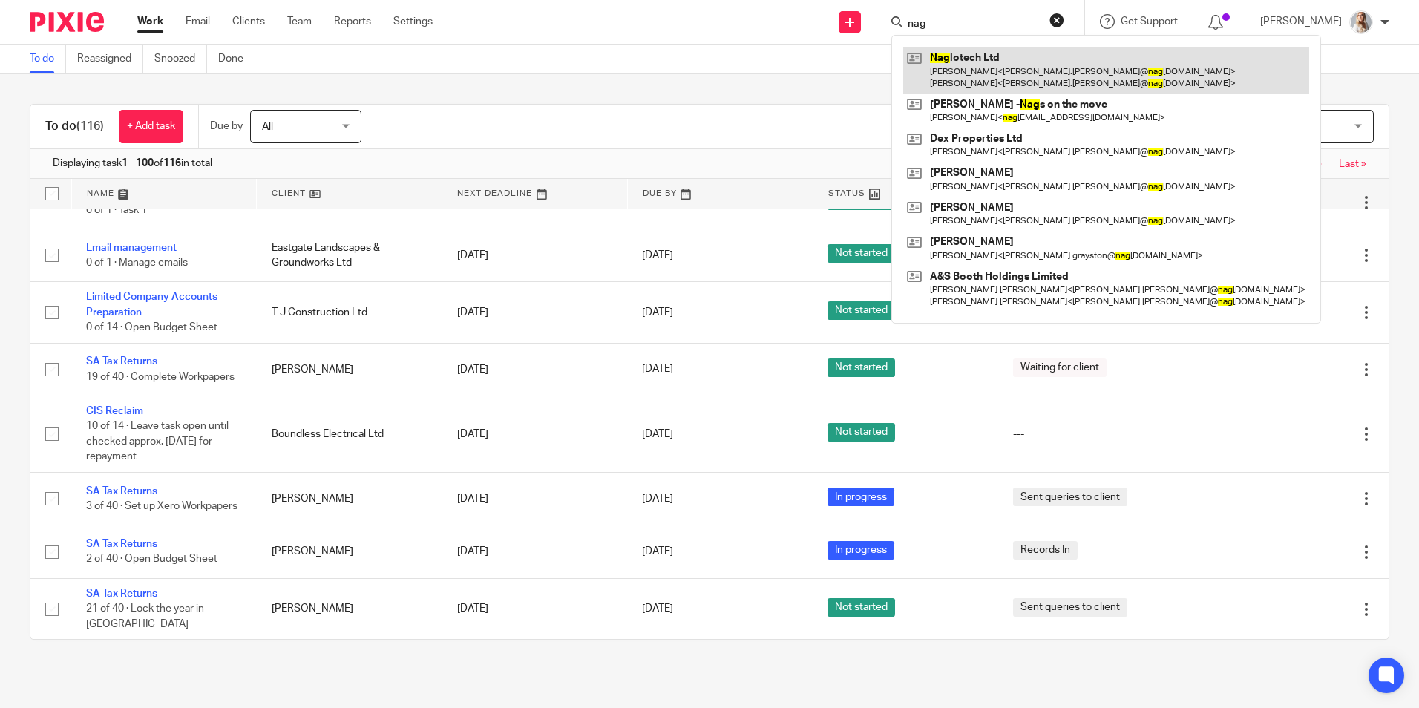
type input "nag"
click at [955, 59] on link at bounding box center [1106, 70] width 406 height 46
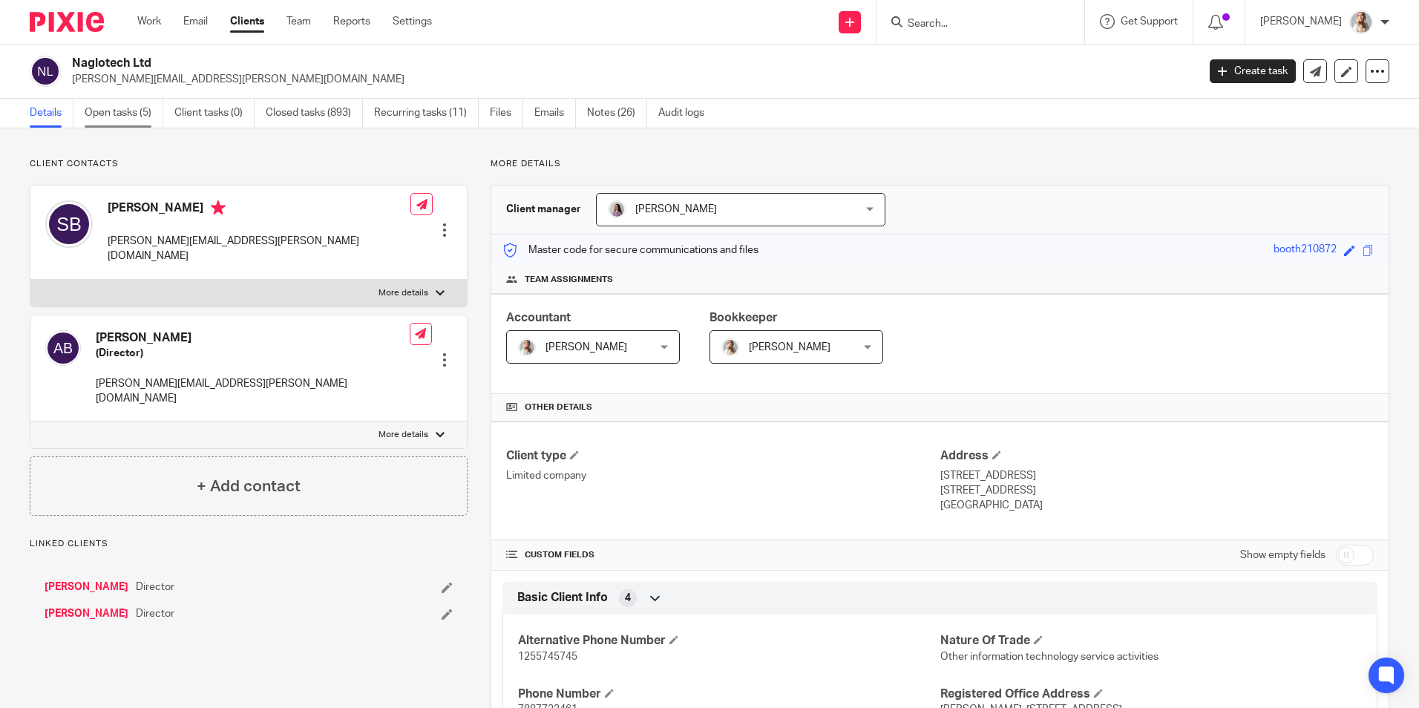
click at [99, 105] on link "Open tasks (5)" at bounding box center [124, 113] width 79 height 29
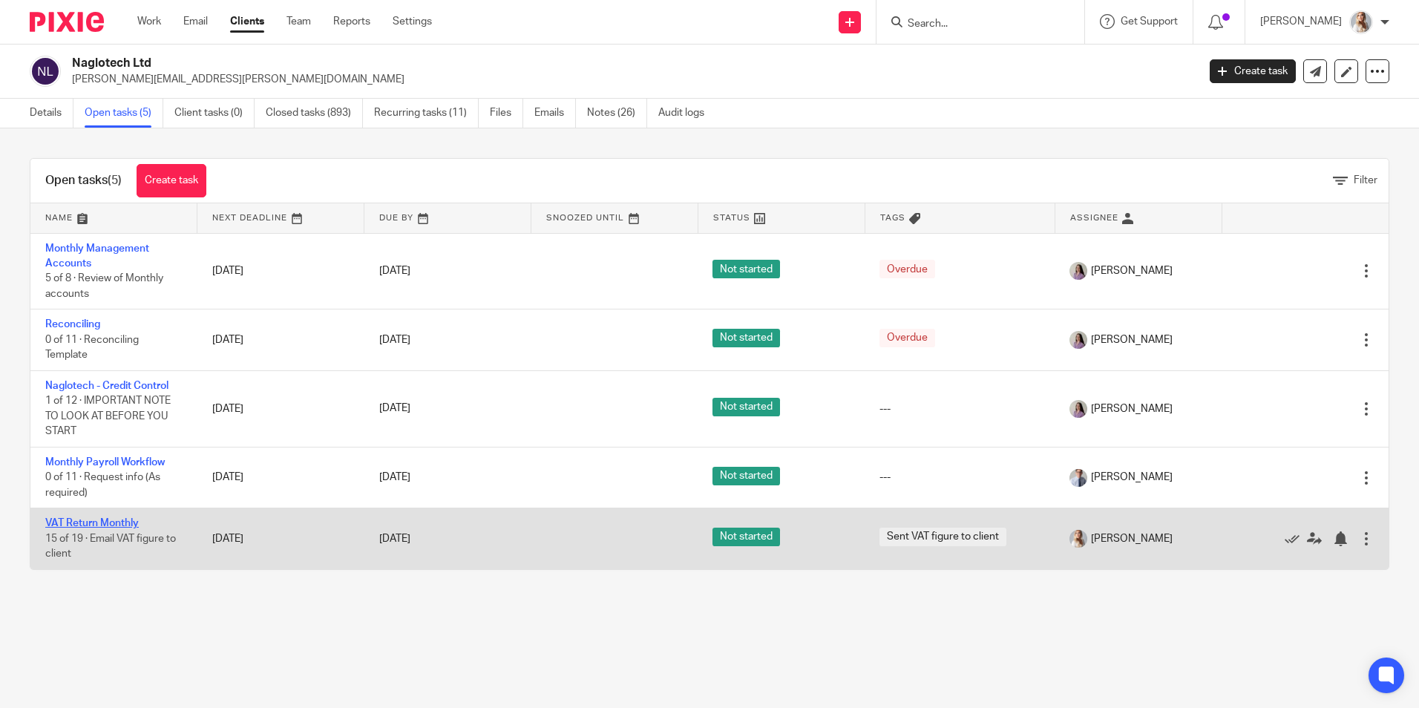
click at [63, 524] on link "VAT Return Monthly" at bounding box center [92, 523] width 94 height 10
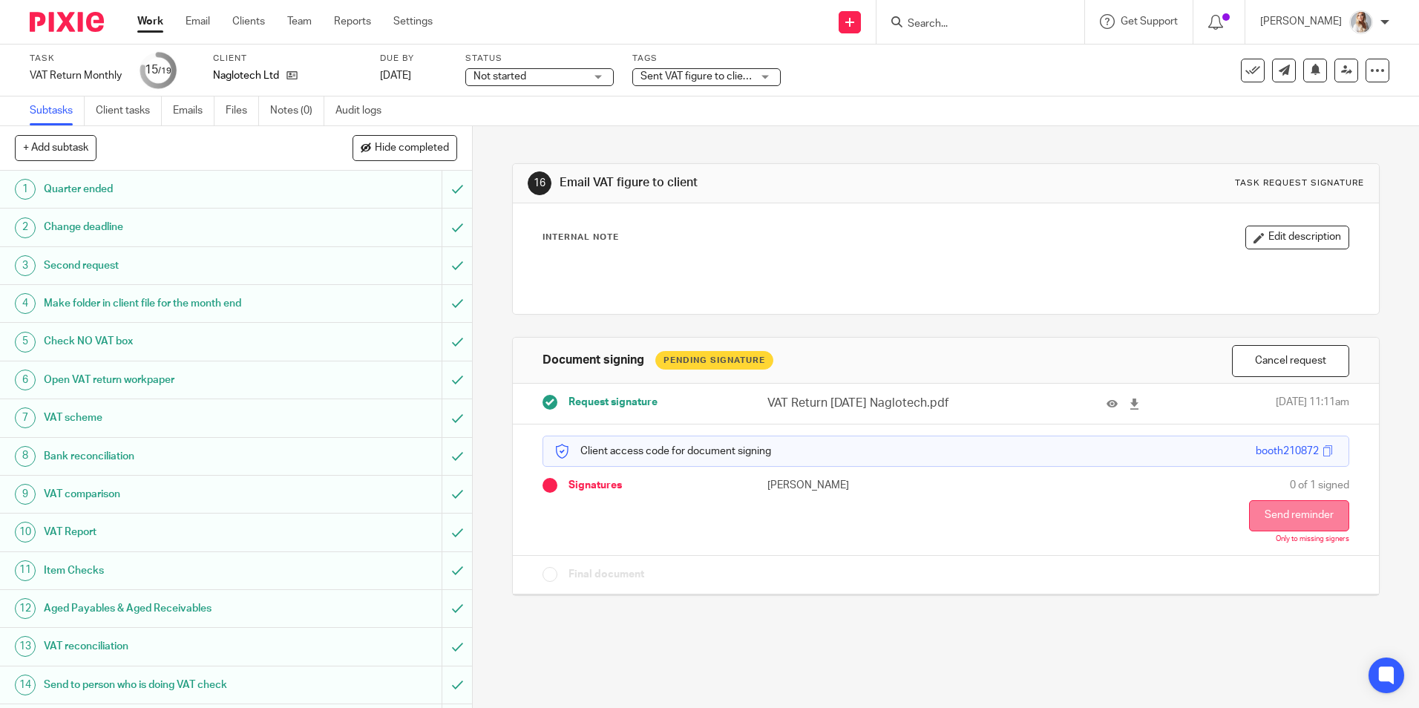
click at [1296, 506] on button "Send reminder" at bounding box center [1299, 515] width 100 height 31
click at [146, 24] on link "Work" at bounding box center [150, 21] width 26 height 15
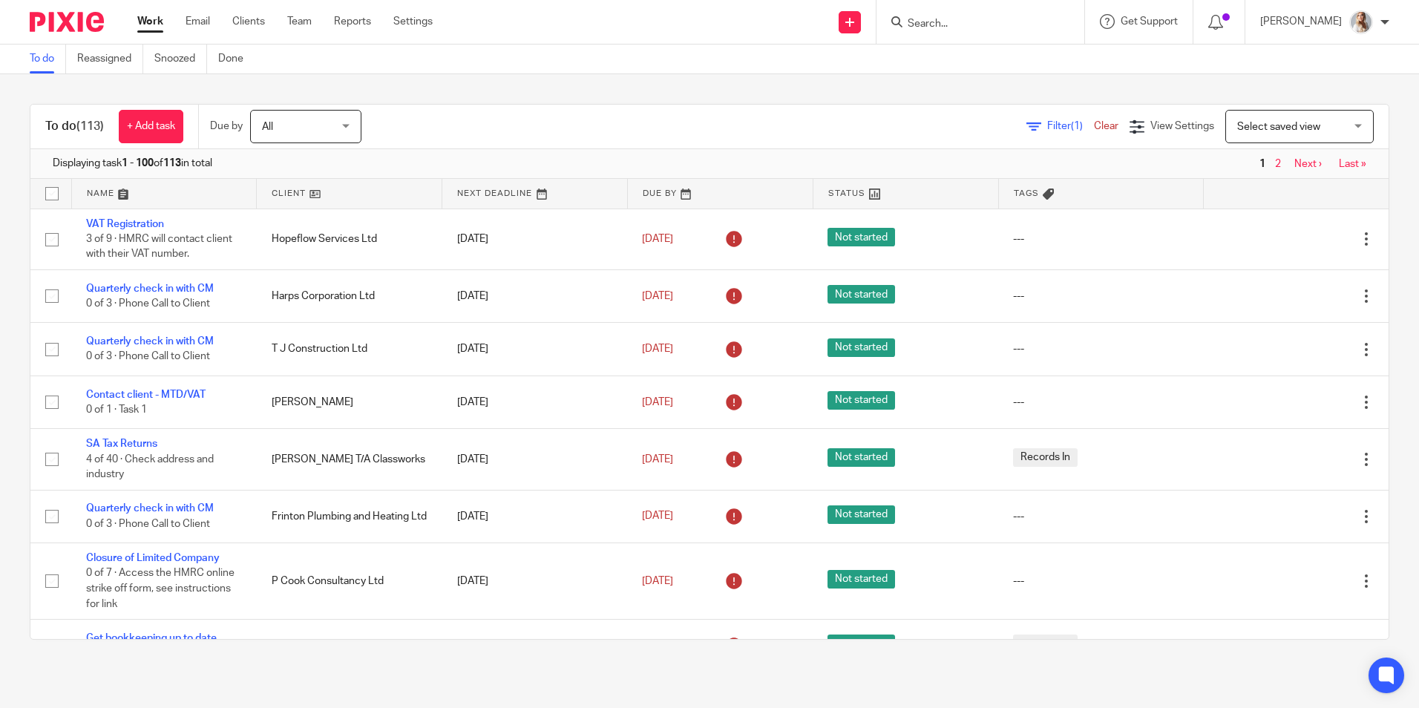
click at [955, 24] on input "Search" at bounding box center [973, 24] width 134 height 13
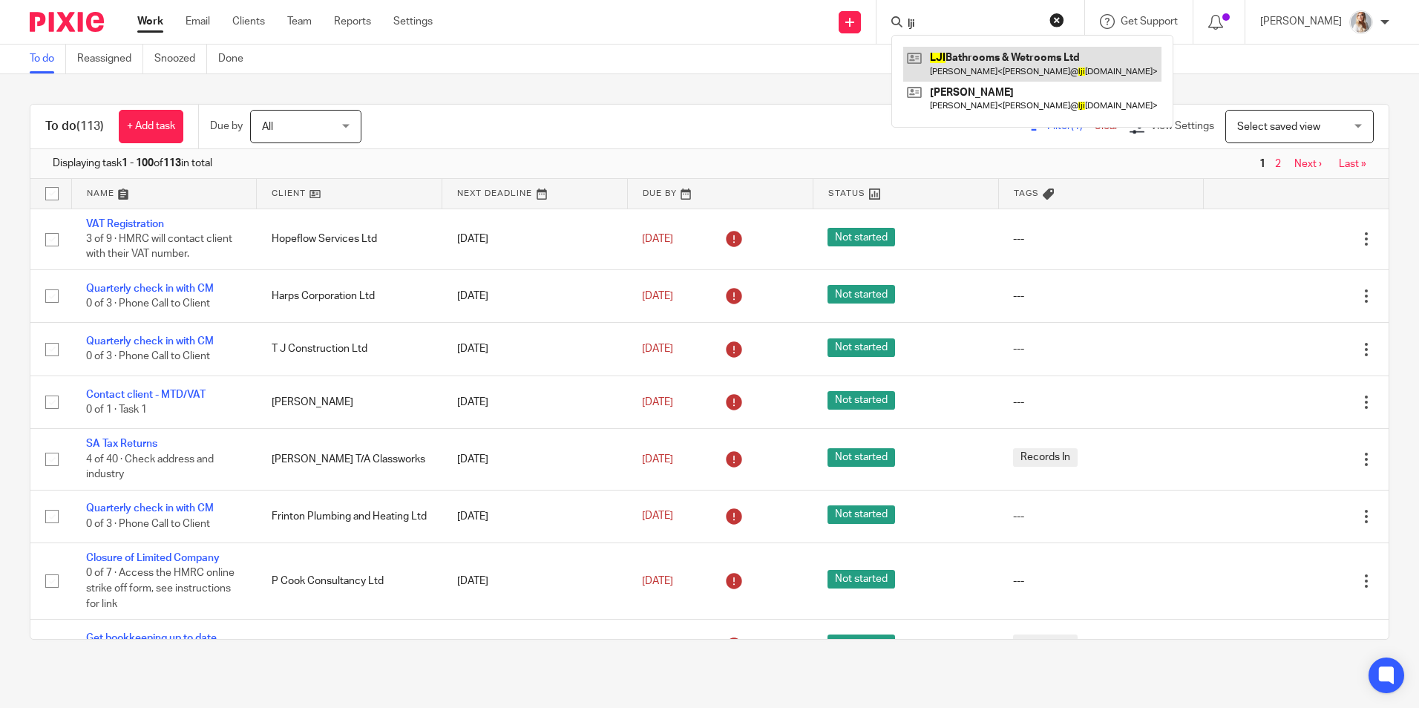
type input "lji"
click at [955, 62] on link at bounding box center [1032, 64] width 258 height 34
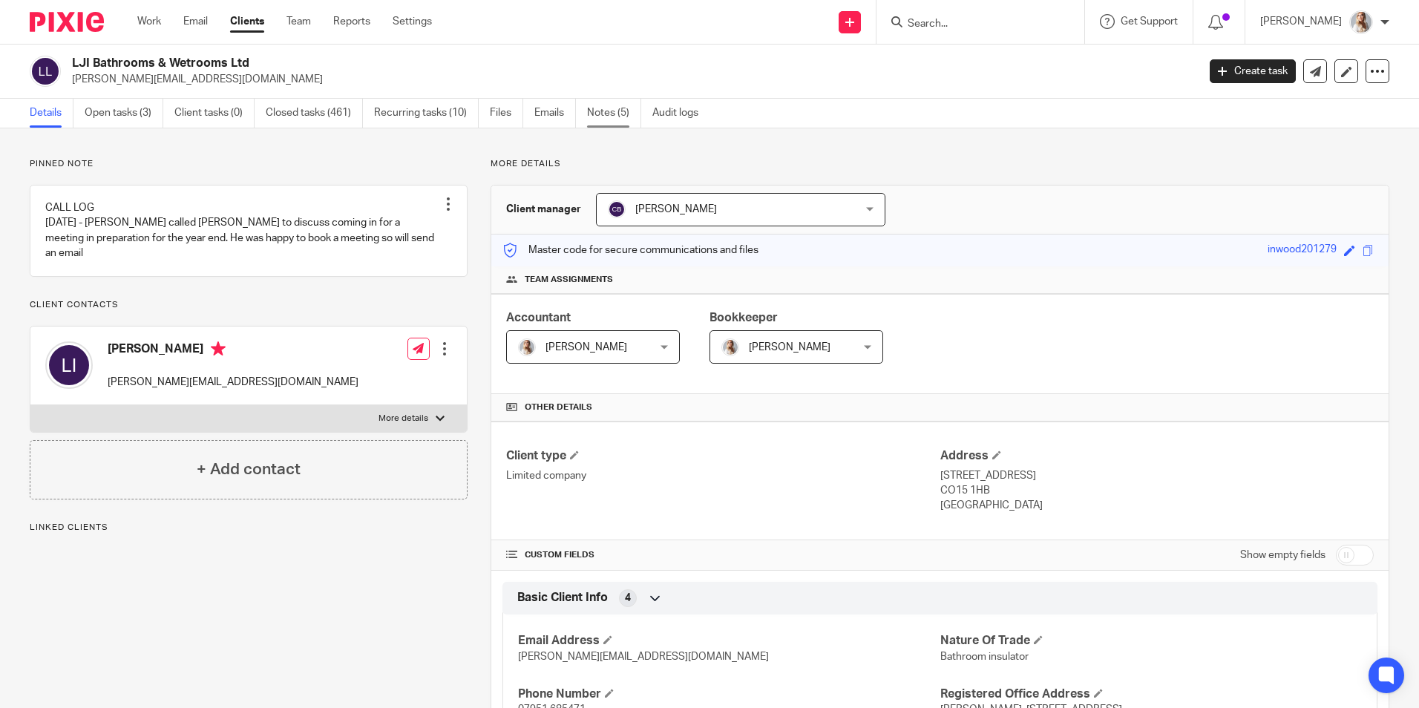
click at [630, 106] on link "Notes (5)" at bounding box center [614, 113] width 54 height 29
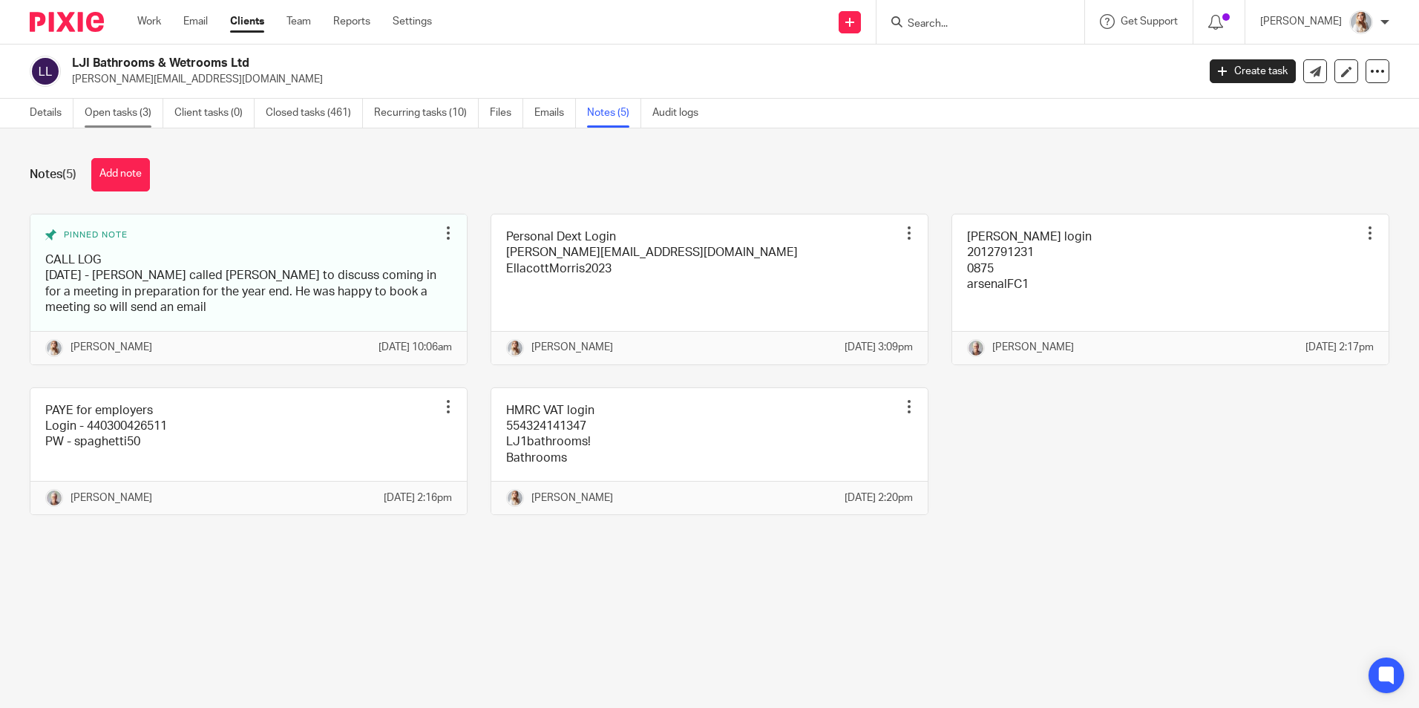
click at [122, 116] on link "Open tasks (3)" at bounding box center [124, 113] width 79 height 29
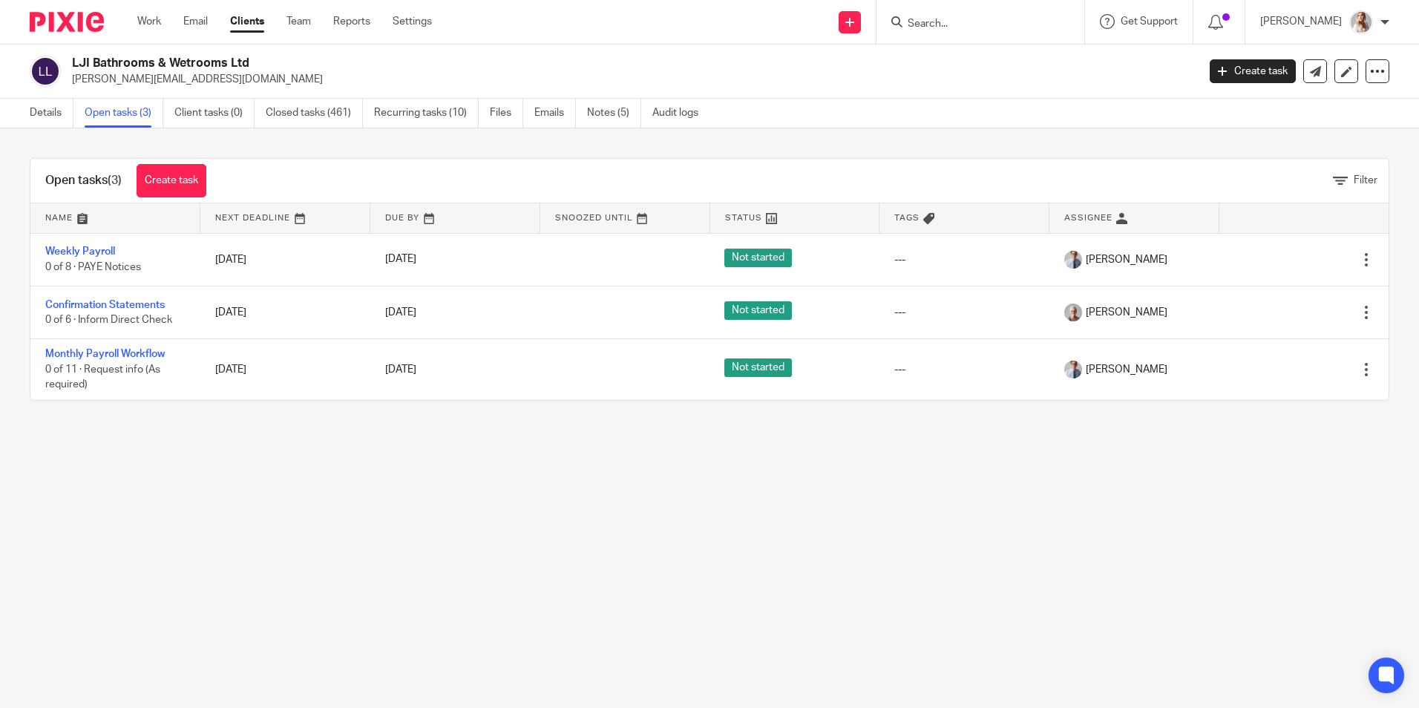
click at [160, 13] on div "Work Email Clients Team Reports Settings Work Email Clients Team Reports Settin…" at bounding box center [288, 22] width 332 height 44
click at [155, 15] on link "Work" at bounding box center [149, 21] width 24 height 15
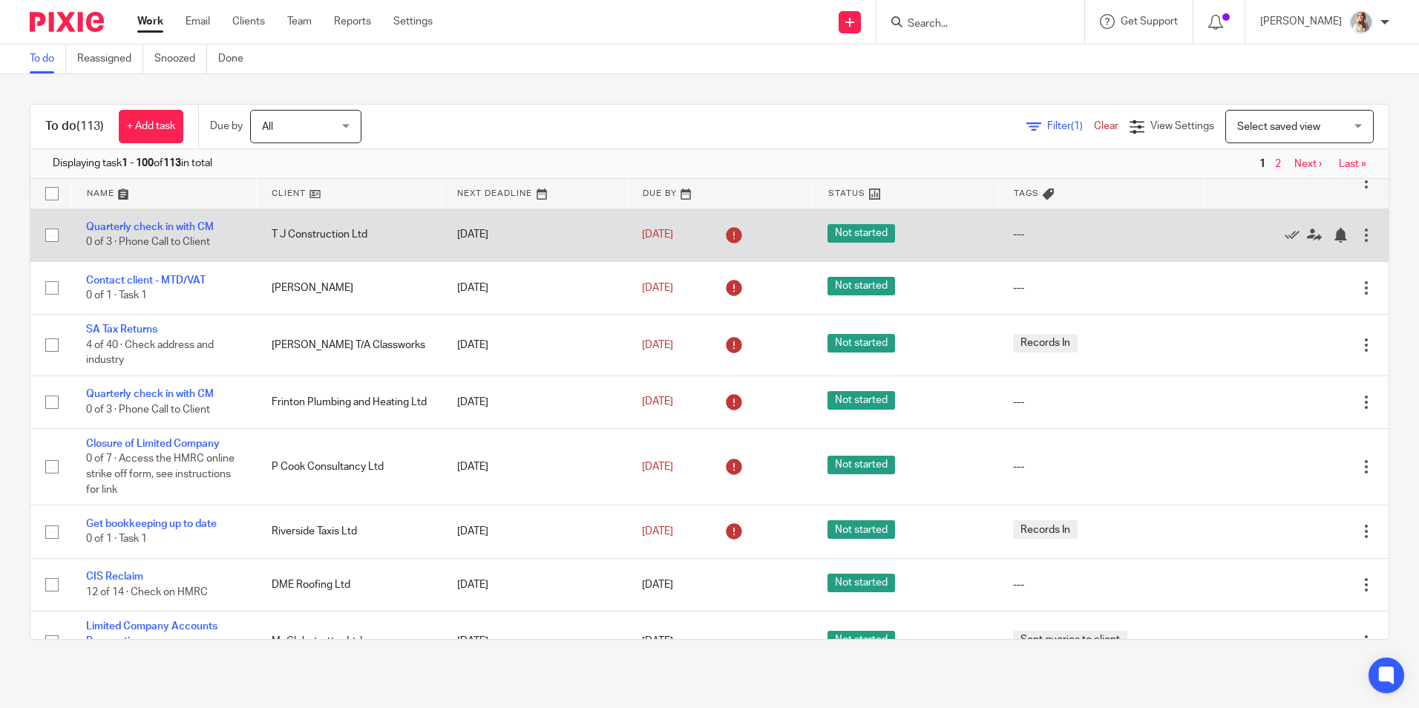
scroll to position [148, 0]
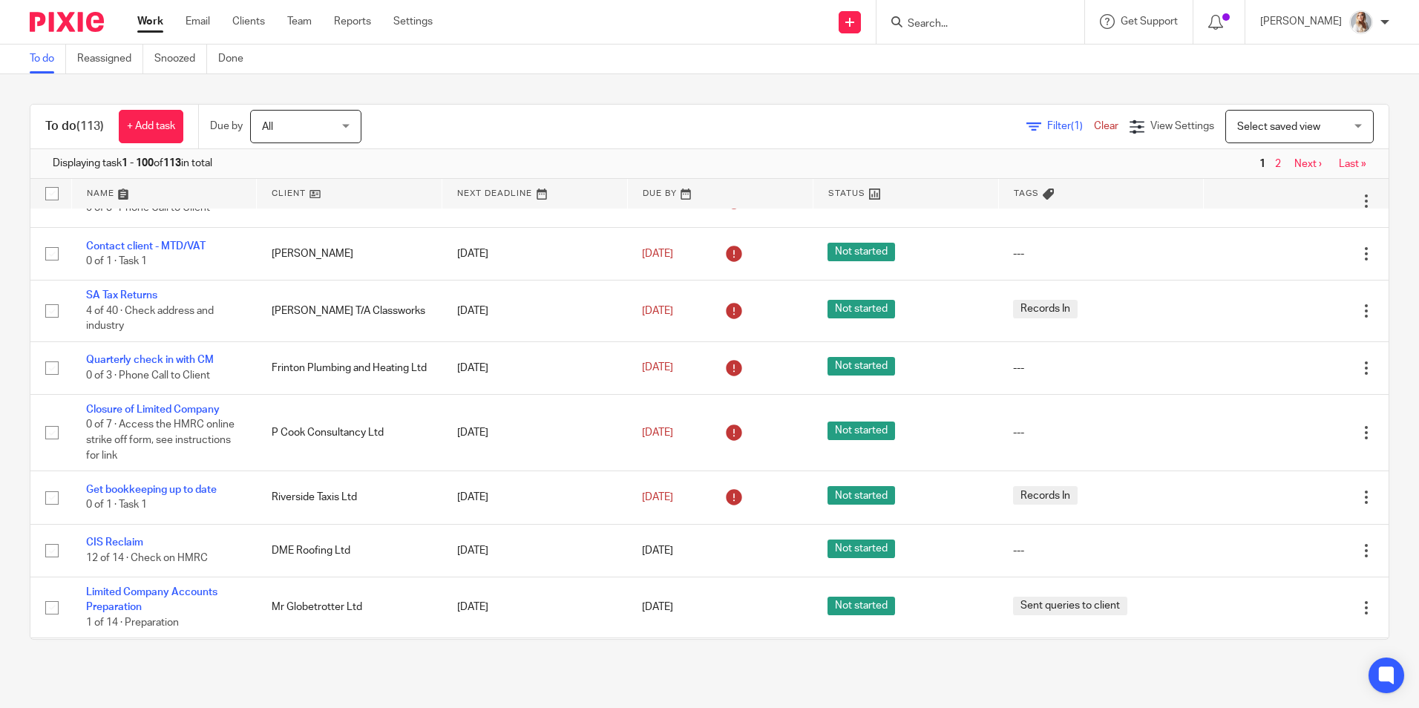
click at [959, 26] on input "Search" at bounding box center [973, 24] width 134 height 13
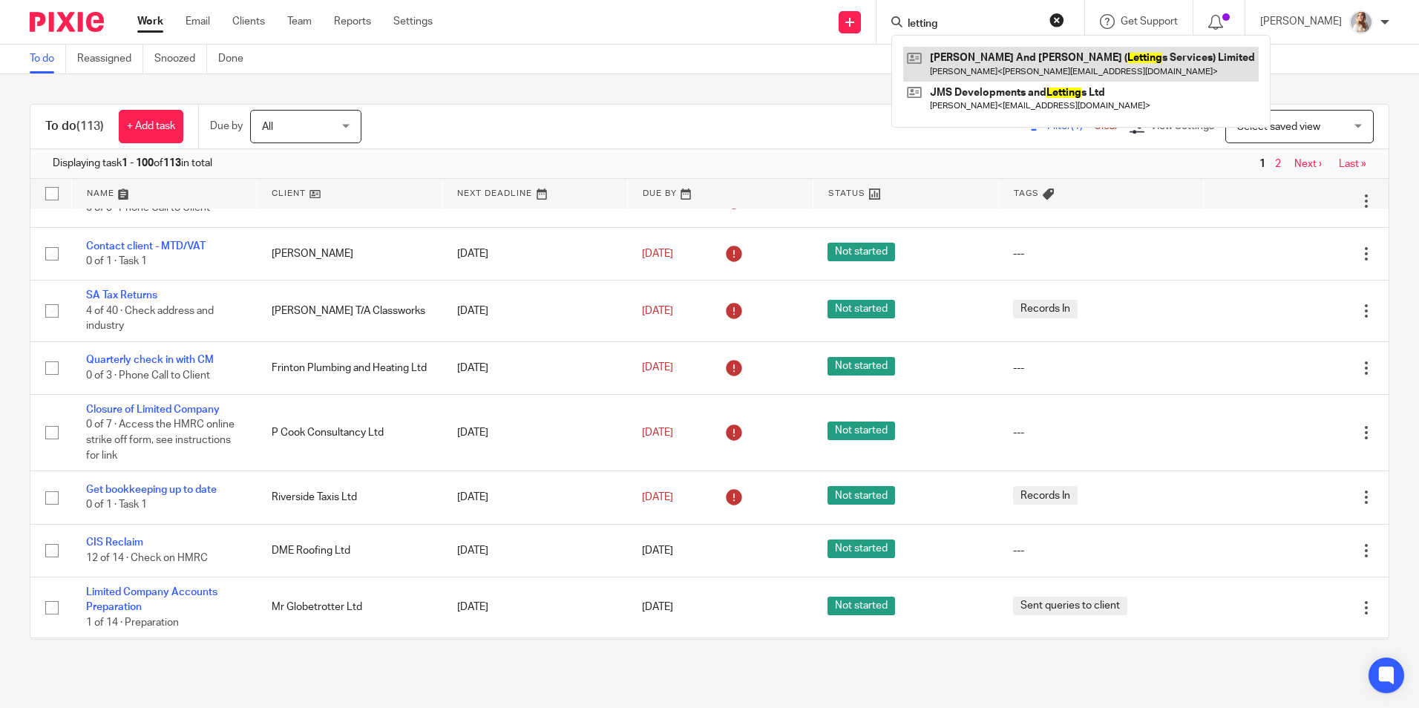
type input "letting"
click at [985, 68] on link at bounding box center [1081, 64] width 356 height 34
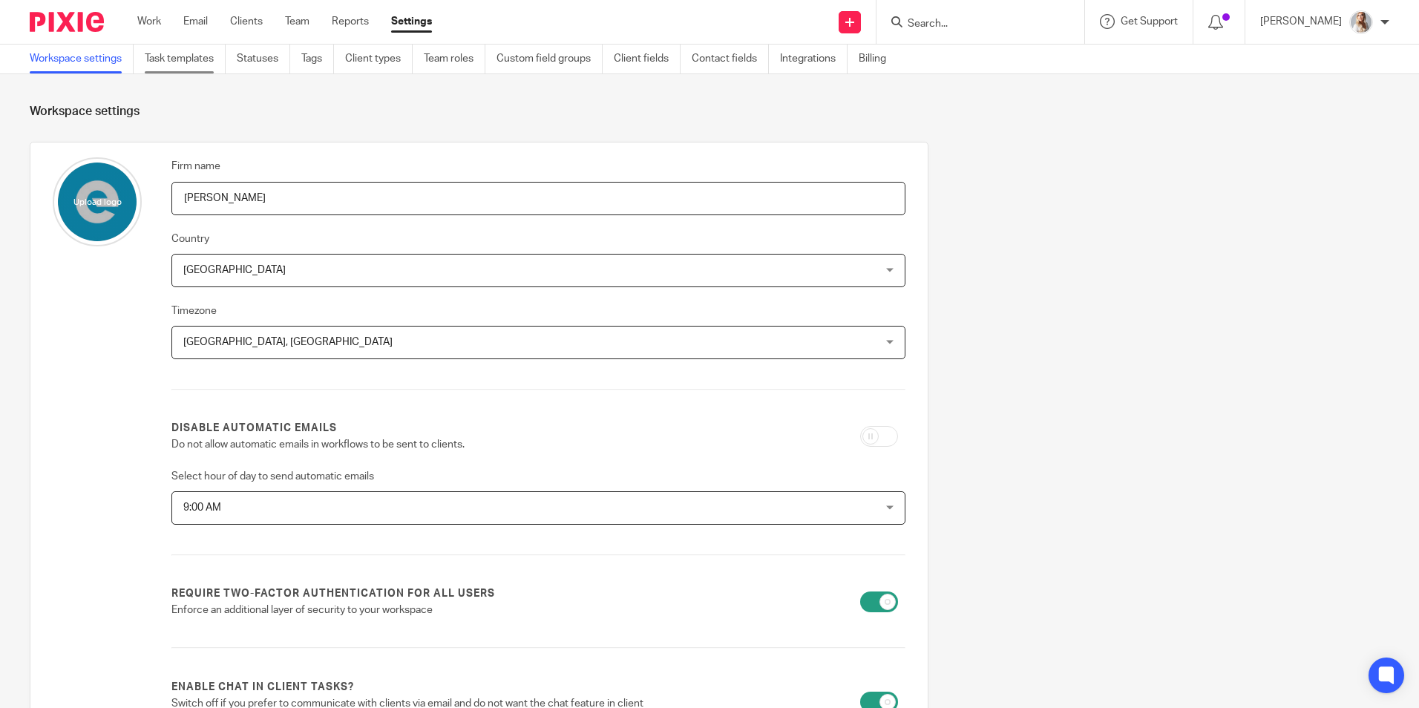
click at [171, 72] on main "Workspace settings Task templates Statuses Tags Client types Team roles Custom …" at bounding box center [709, 354] width 1419 height 708
click at [170, 70] on link "Task templates" at bounding box center [185, 59] width 81 height 29
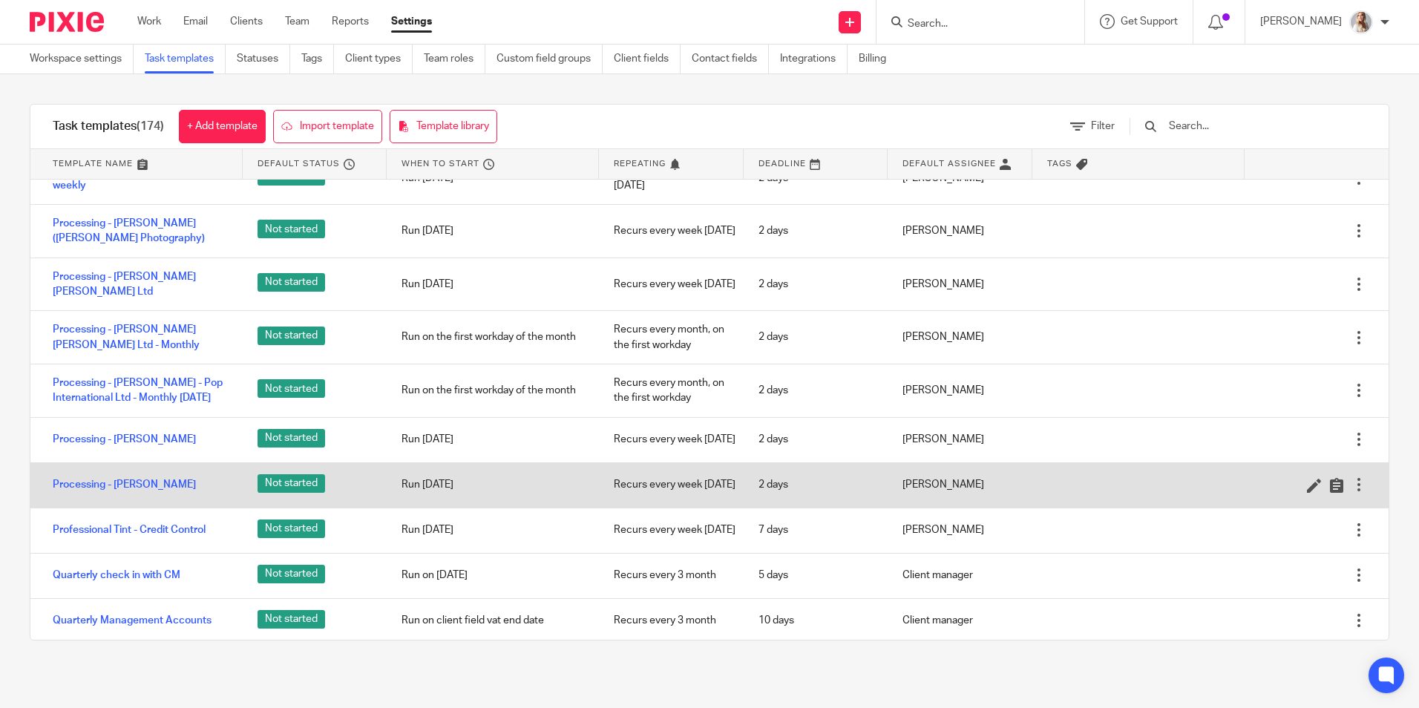
scroll to position [5642, 0]
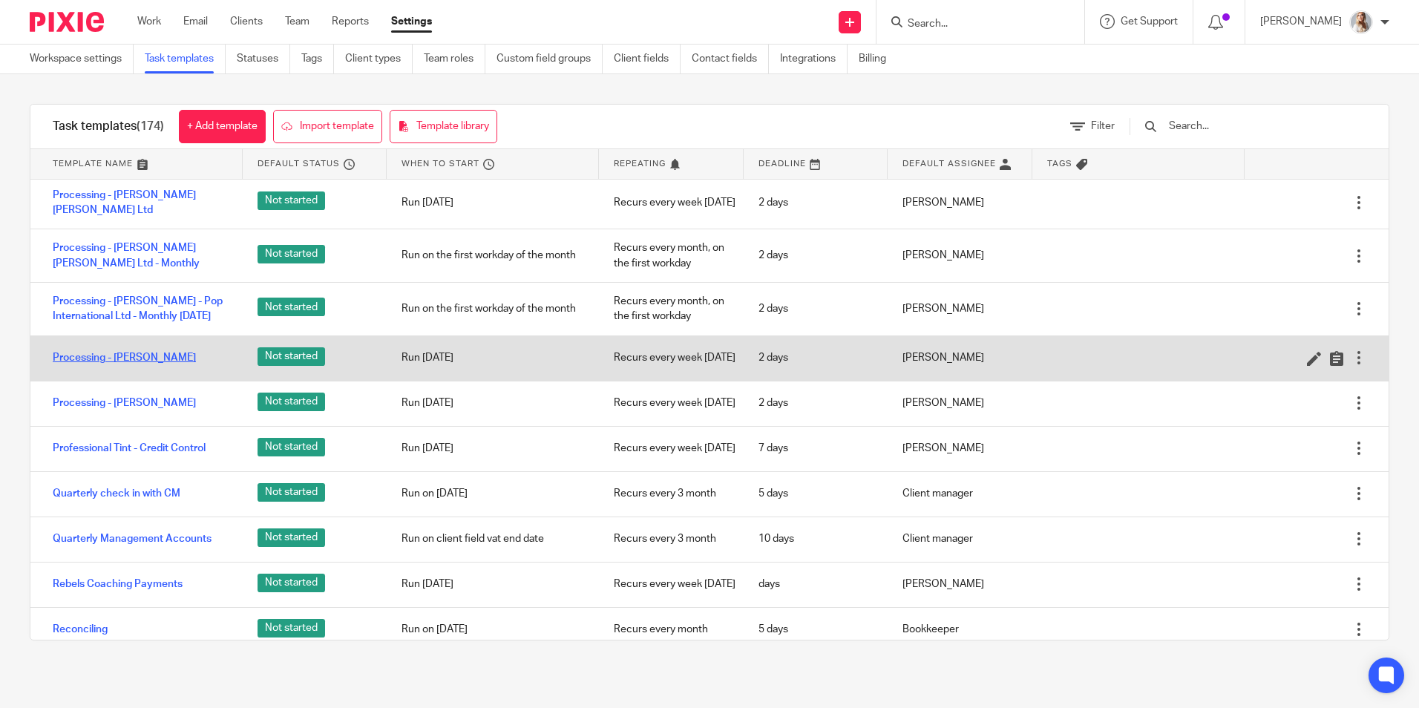
click at [87, 365] on link "Processing - [PERSON_NAME]" at bounding box center [124, 357] width 143 height 15
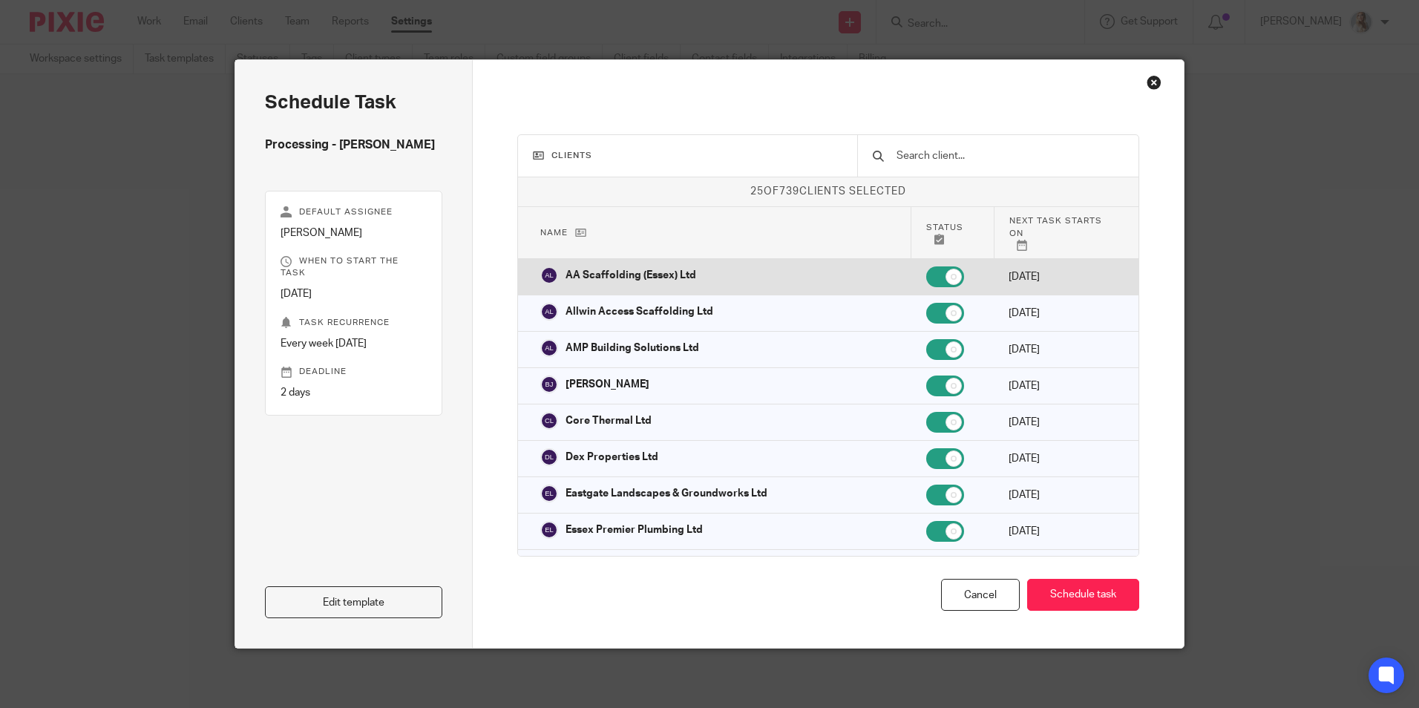
click at [927, 267] on input "checkbox" at bounding box center [946, 277] width 38 height 21
checkbox input "false"
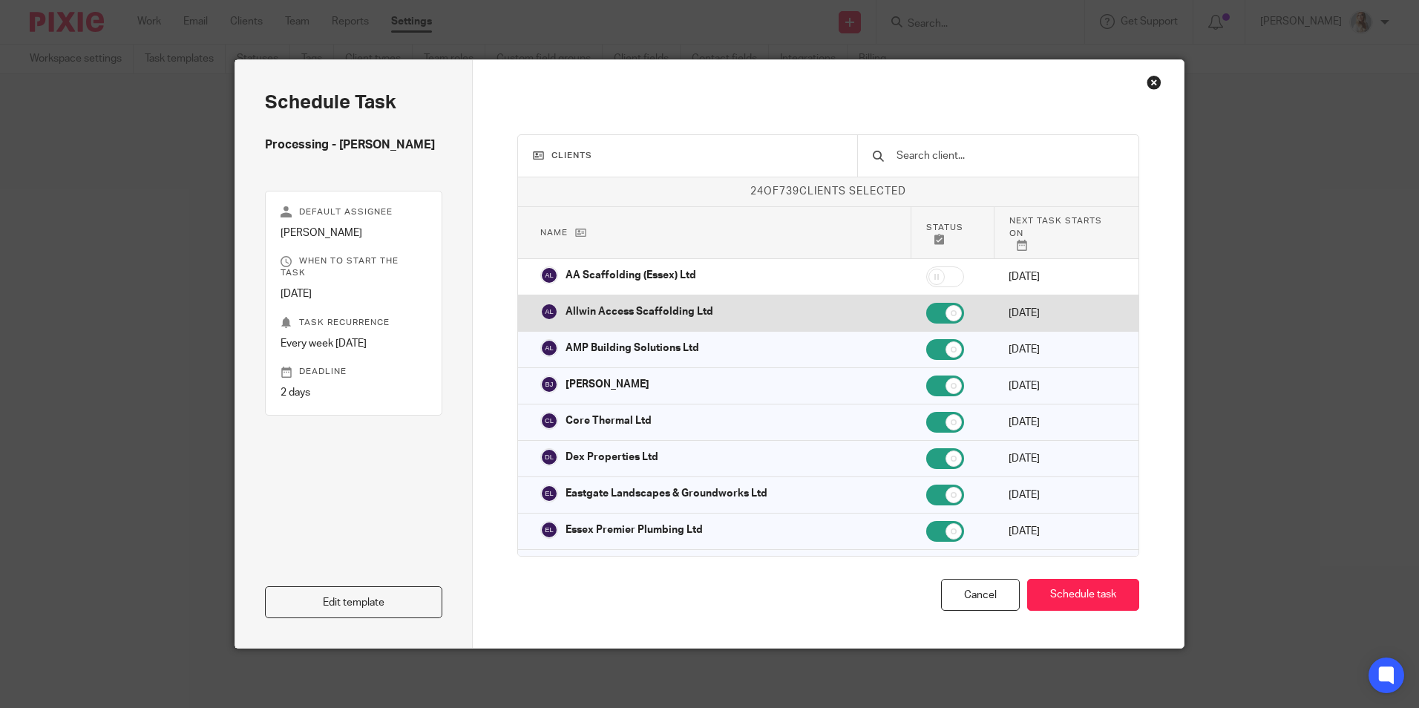
click at [927, 303] on input "checkbox" at bounding box center [946, 313] width 38 height 21
checkbox input "false"
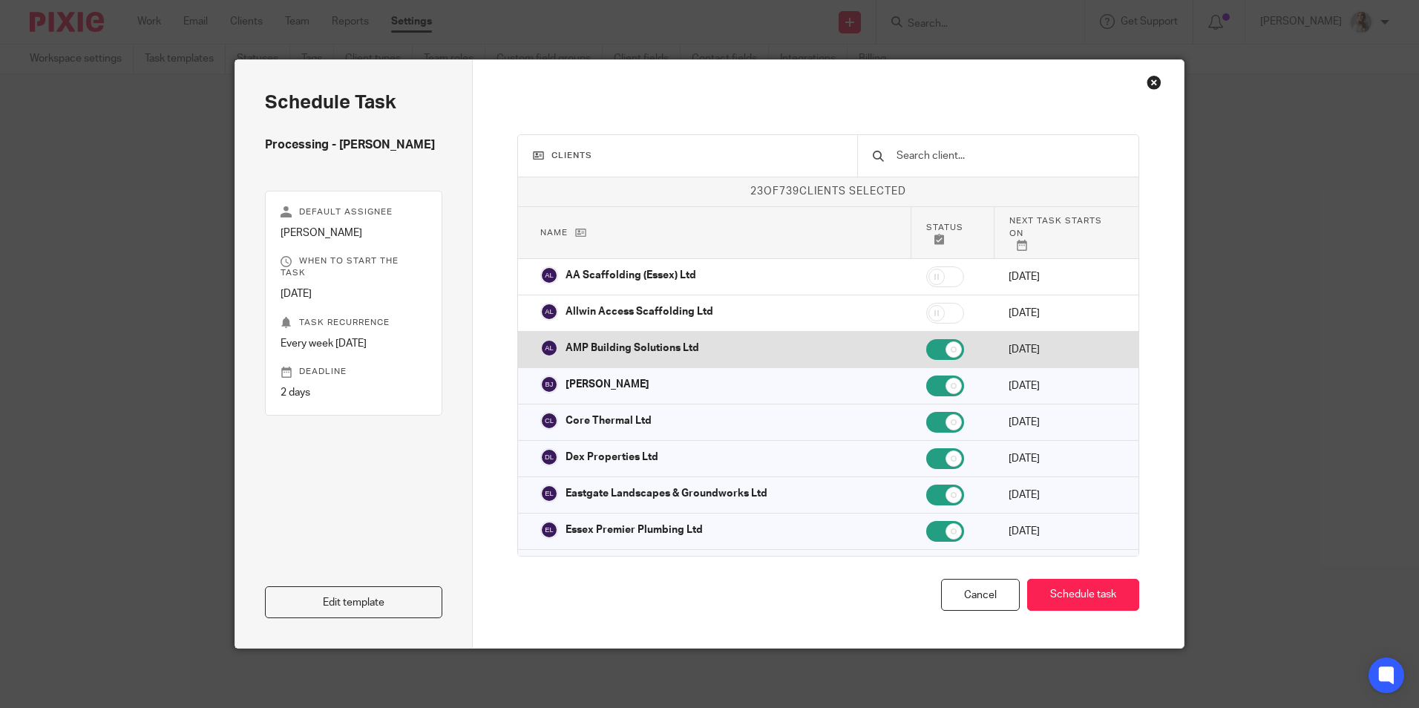
click at [927, 339] on input "checkbox" at bounding box center [946, 349] width 38 height 21
checkbox input "false"
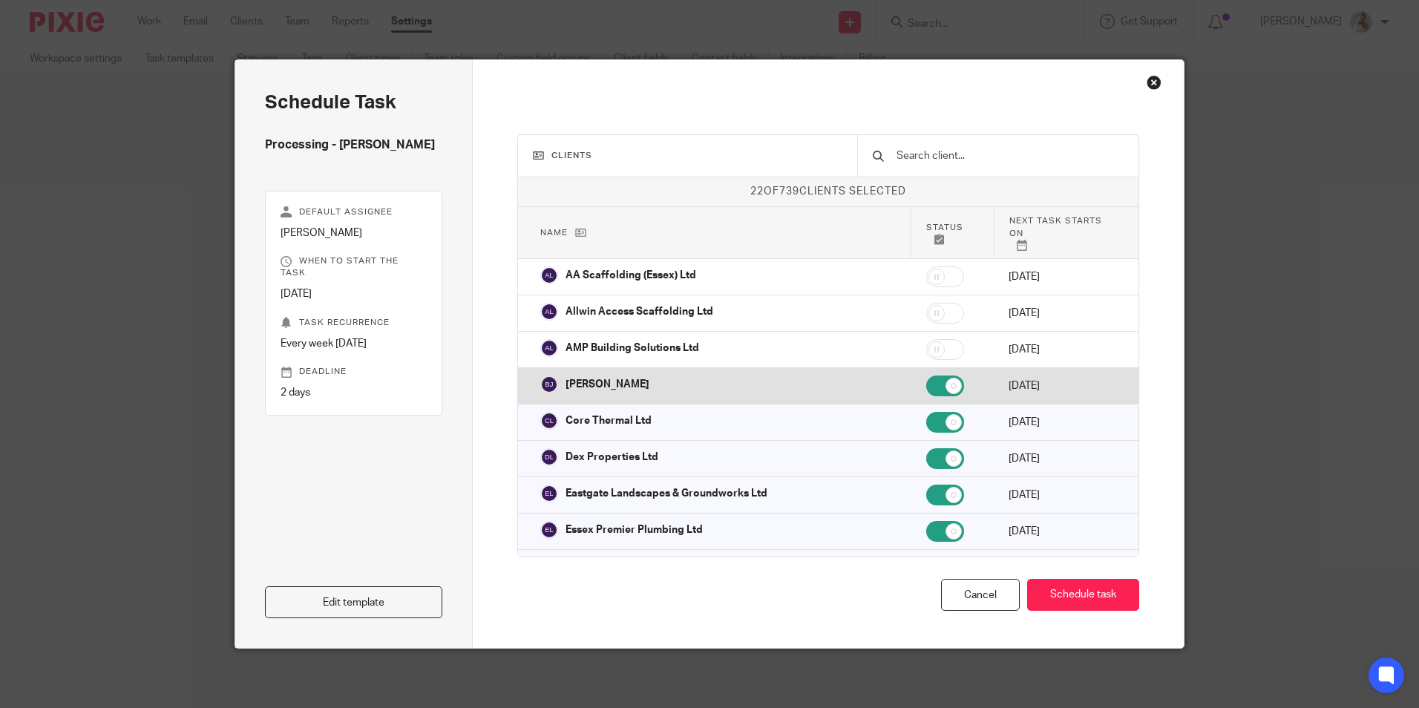
click at [927, 376] on input "checkbox" at bounding box center [946, 386] width 38 height 21
checkbox input "false"
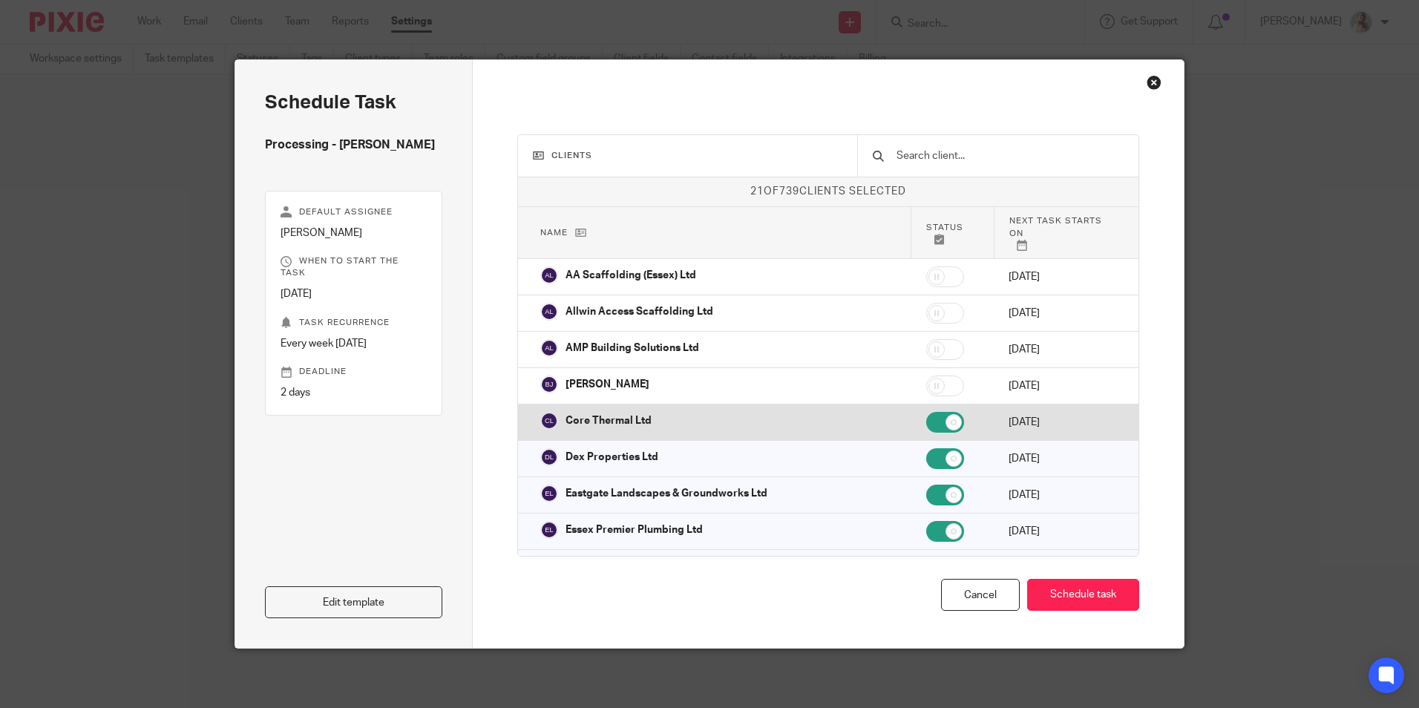
click at [927, 412] on input "checkbox" at bounding box center [946, 422] width 38 height 21
checkbox input "false"
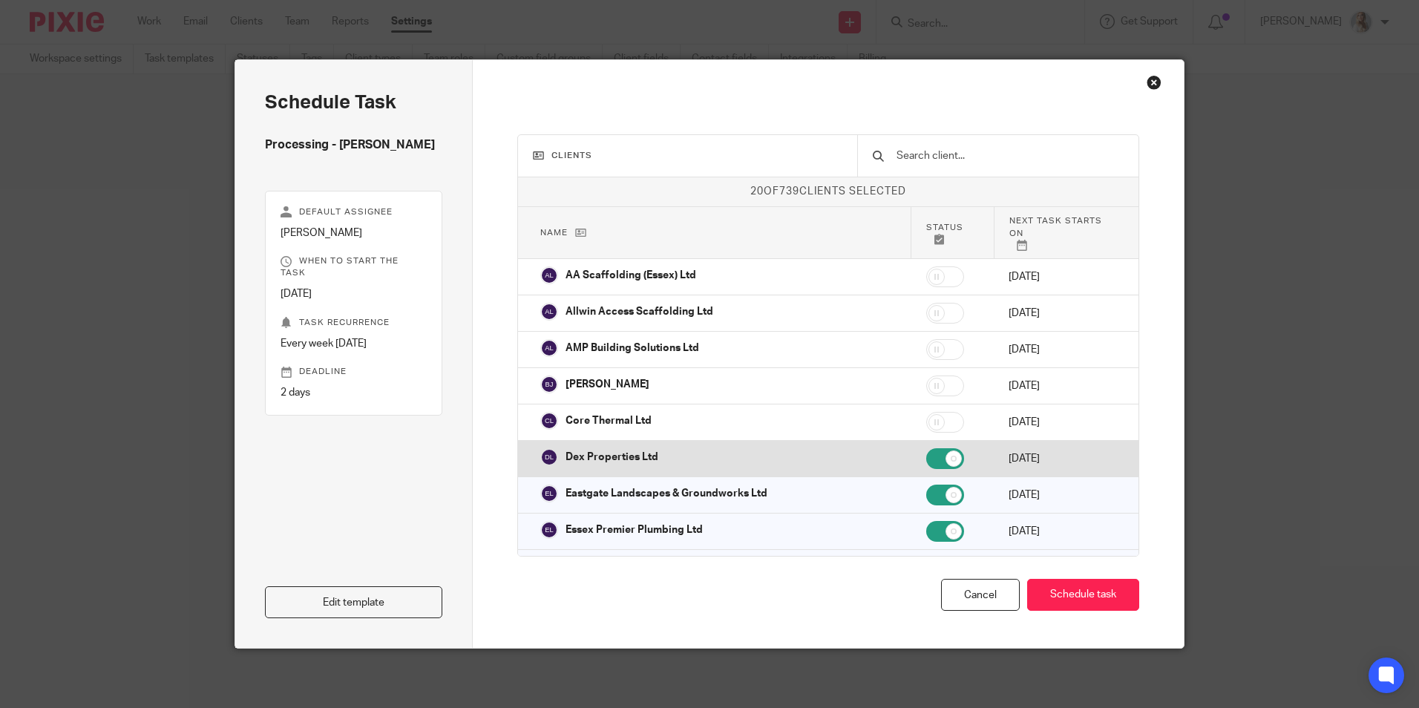
click at [927, 448] on input "checkbox" at bounding box center [946, 458] width 38 height 21
checkbox input "false"
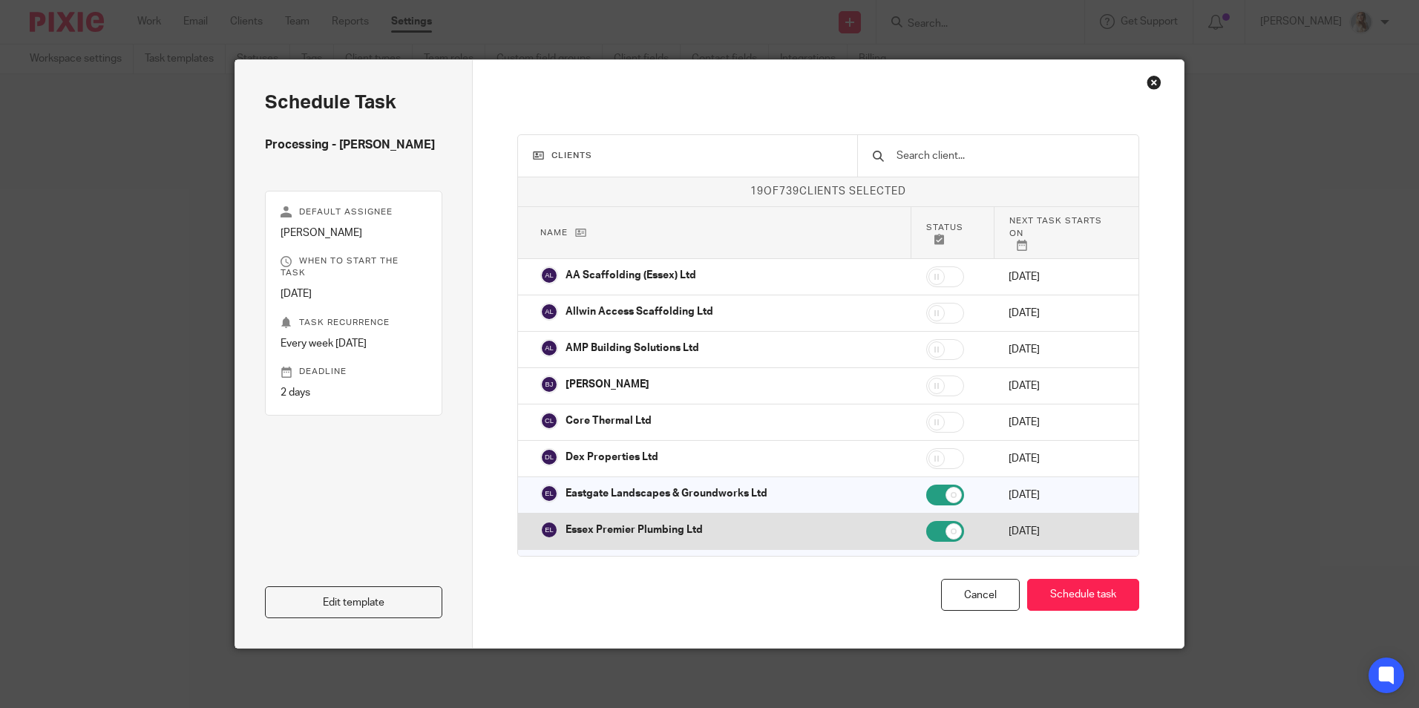
drag, startPoint x: 901, startPoint y: 469, endPoint x: 902, endPoint y: 493, distance: 23.8
click at [927, 485] on input "checkbox" at bounding box center [946, 495] width 38 height 21
checkbox input "false"
click at [927, 521] on input "checkbox" at bounding box center [946, 531] width 38 height 21
checkbox input "false"
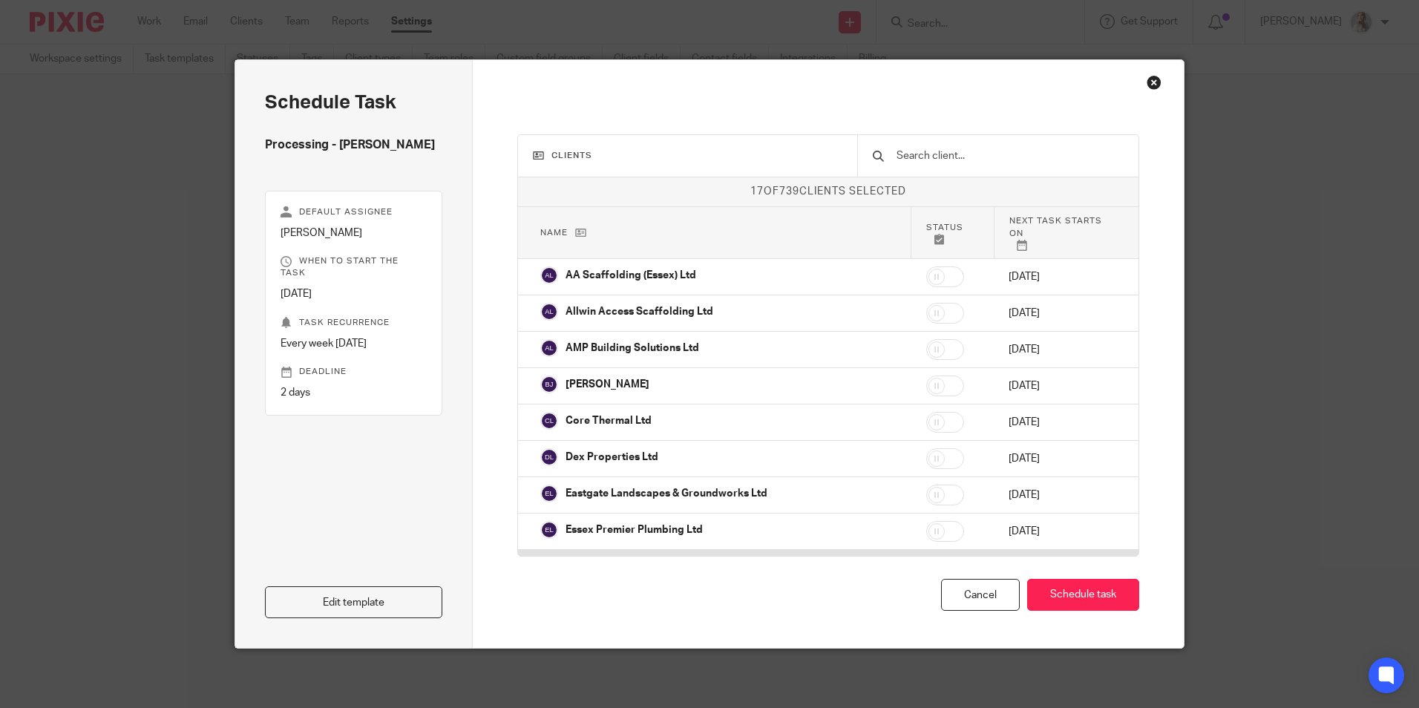
click at [927, 558] on input "checkbox" at bounding box center [946, 568] width 38 height 21
checkbox input "false"
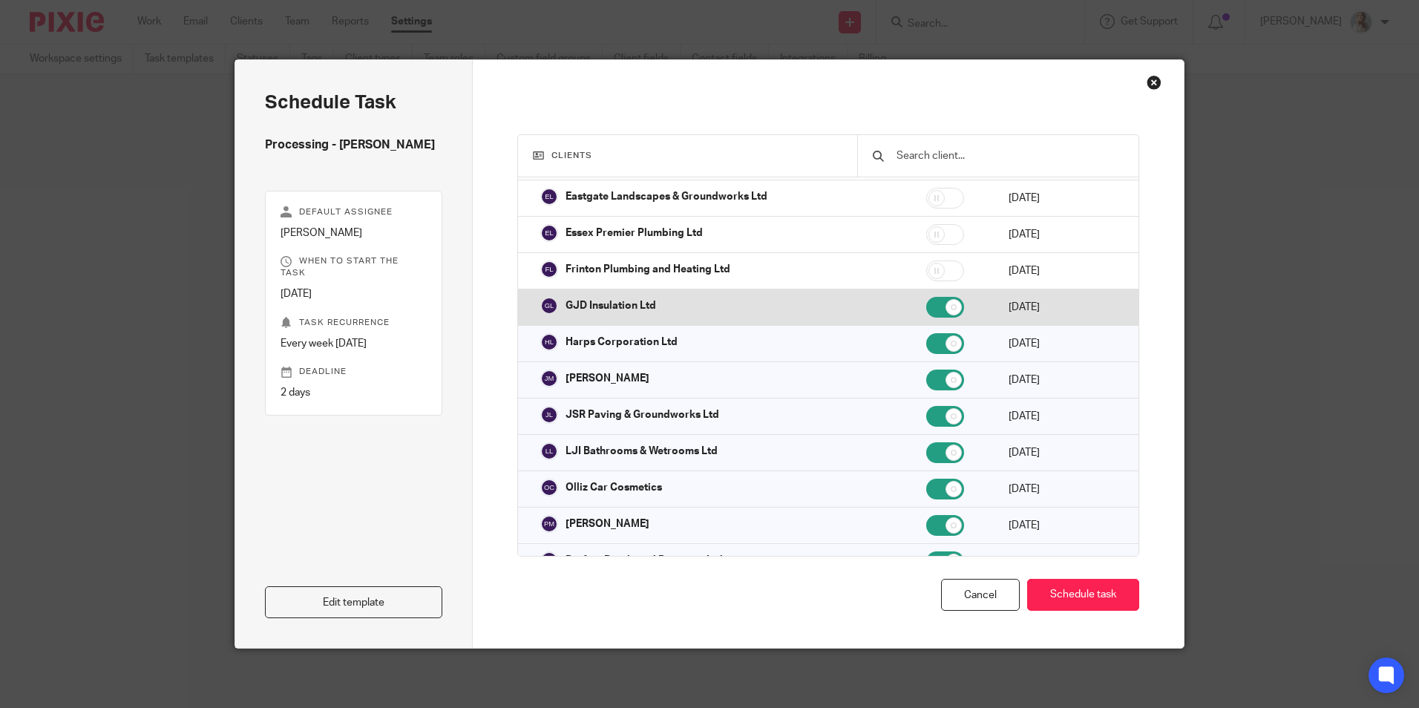
click at [927, 297] on input "checkbox" at bounding box center [946, 307] width 38 height 21
checkbox input "false"
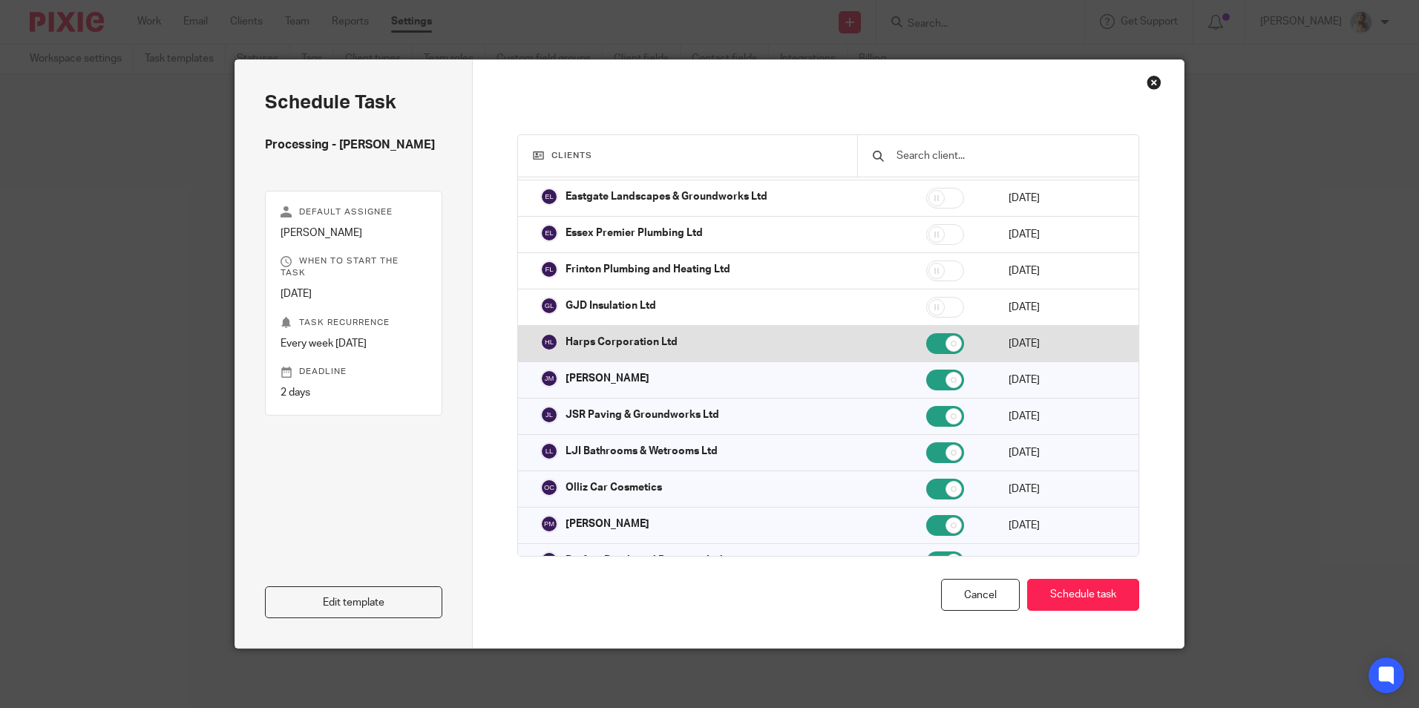
click at [927, 333] on input "checkbox" at bounding box center [946, 343] width 38 height 21
checkbox input "false"
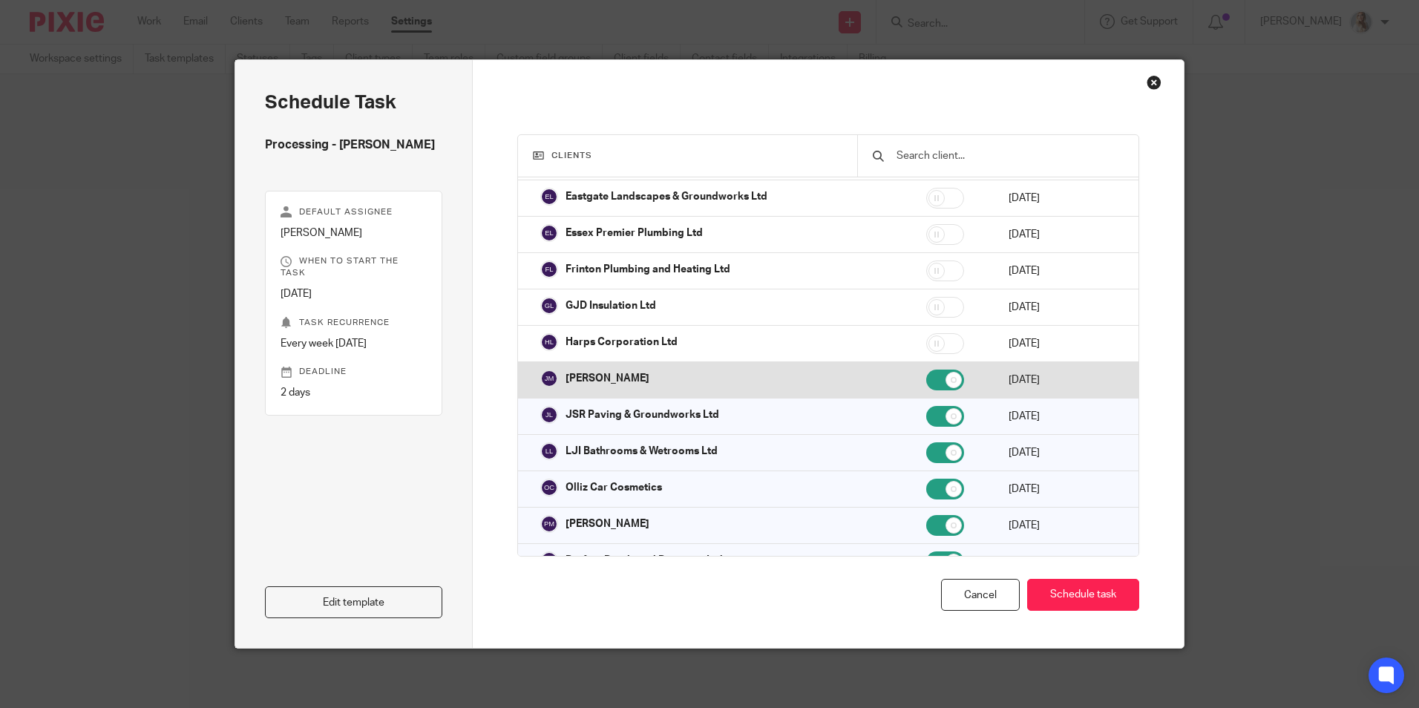
click at [927, 370] on input "checkbox" at bounding box center [946, 380] width 38 height 21
checkbox input "false"
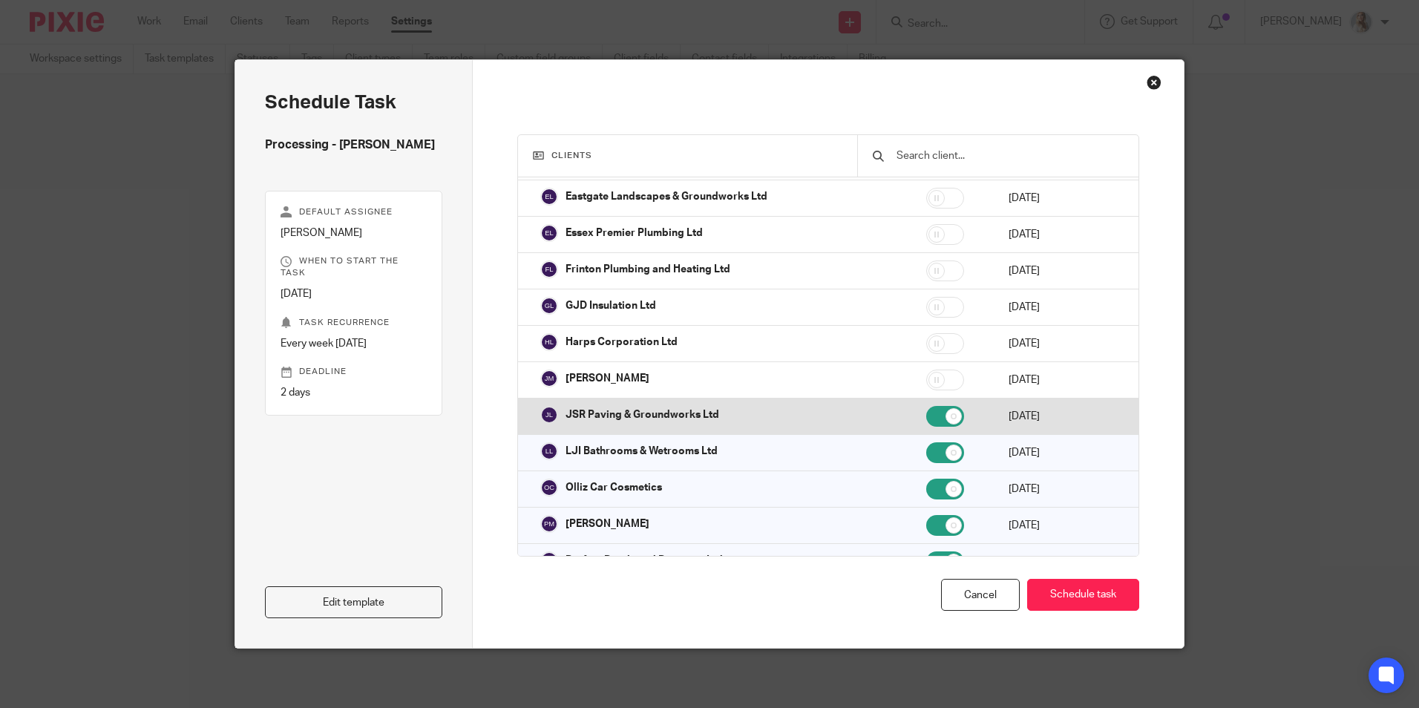
click at [927, 406] on input "checkbox" at bounding box center [946, 416] width 38 height 21
checkbox input "false"
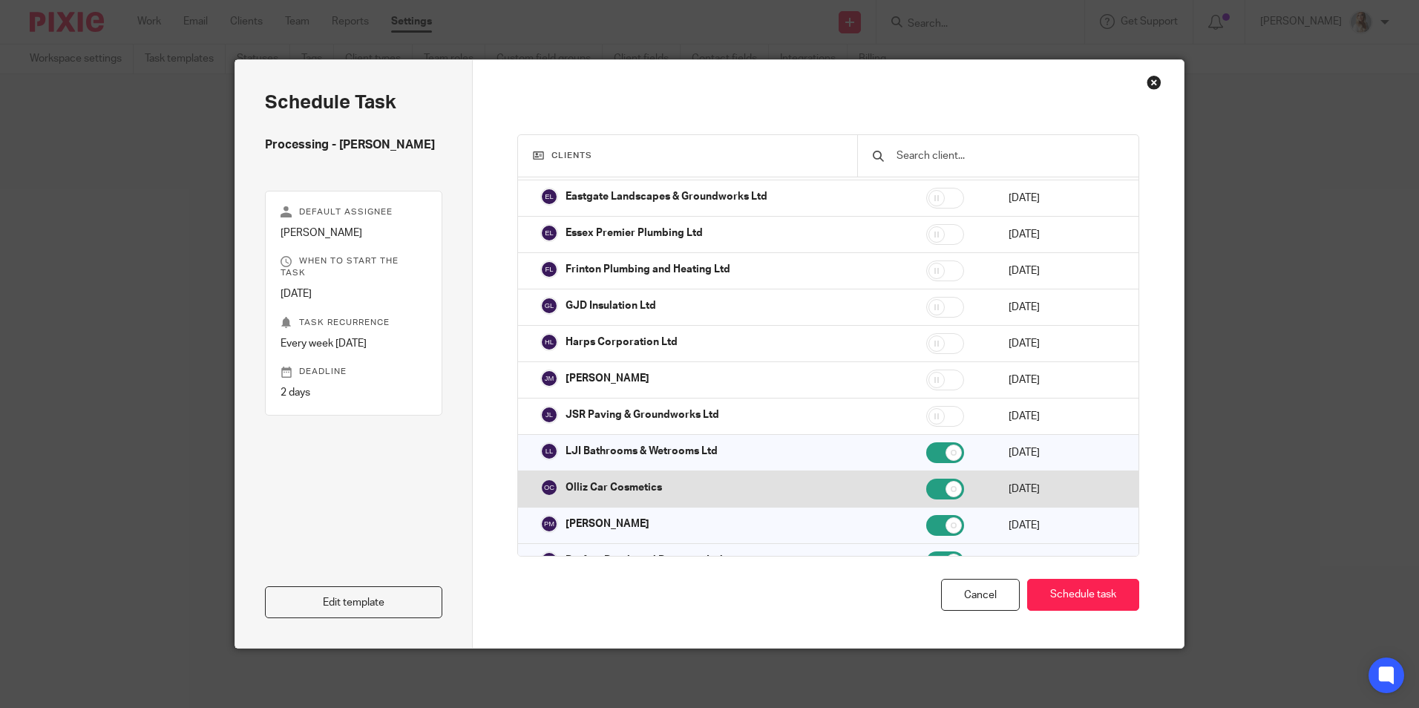
drag, startPoint x: 903, startPoint y: 443, endPoint x: 902, endPoint y: 453, distance: 9.7
click at [912, 445] on td at bounding box center [953, 453] width 82 height 36
checkbox input "false"
drag, startPoint x: 901, startPoint y: 474, endPoint x: 901, endPoint y: 485, distance: 10.4
click at [912, 480] on td at bounding box center [953, 489] width 82 height 36
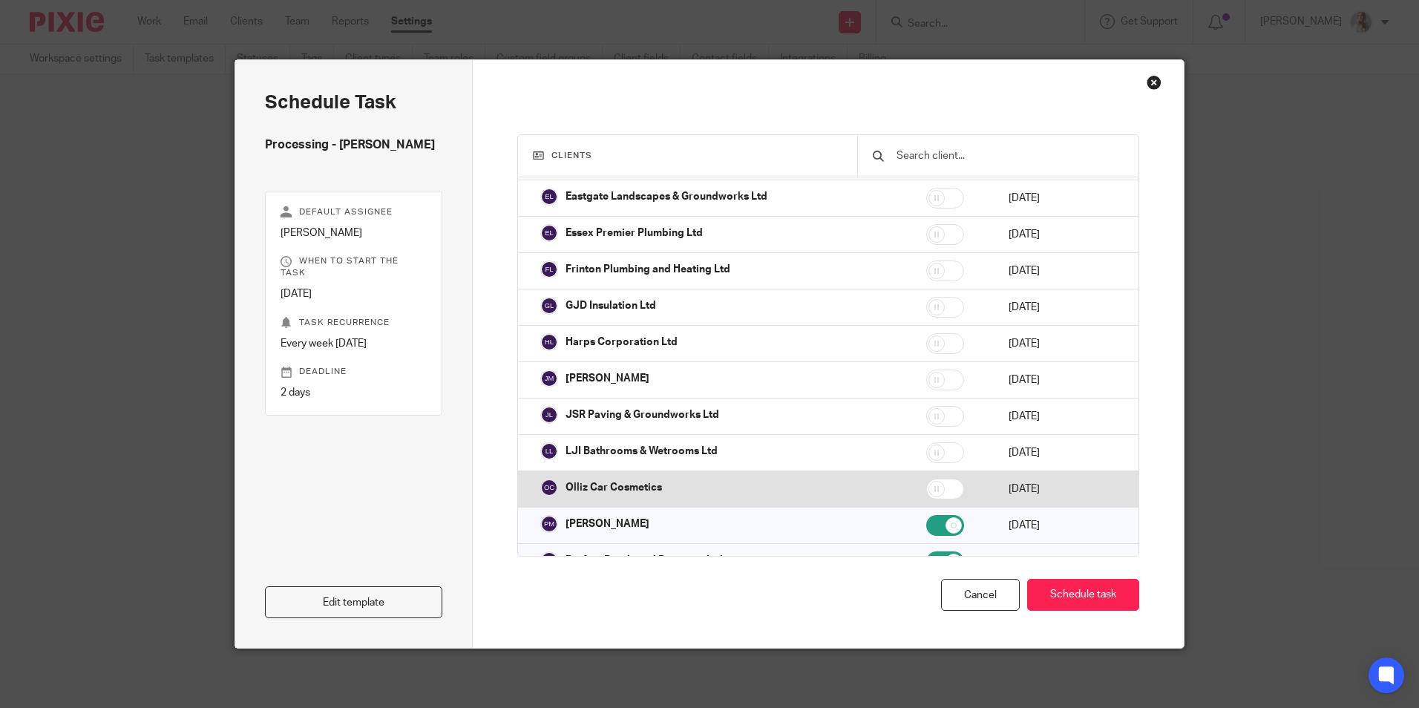
checkbox input "false"
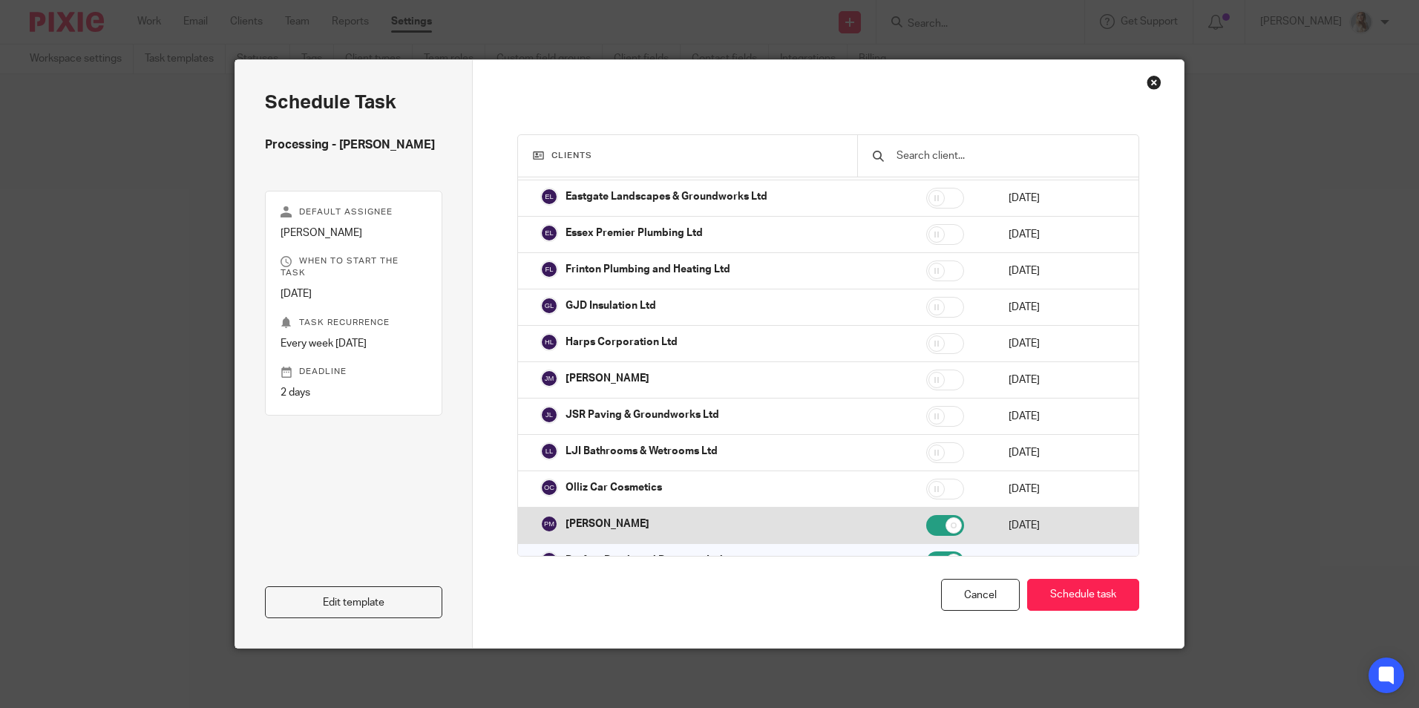
click at [927, 515] on input "checkbox" at bounding box center [946, 525] width 38 height 21
checkbox input "false"
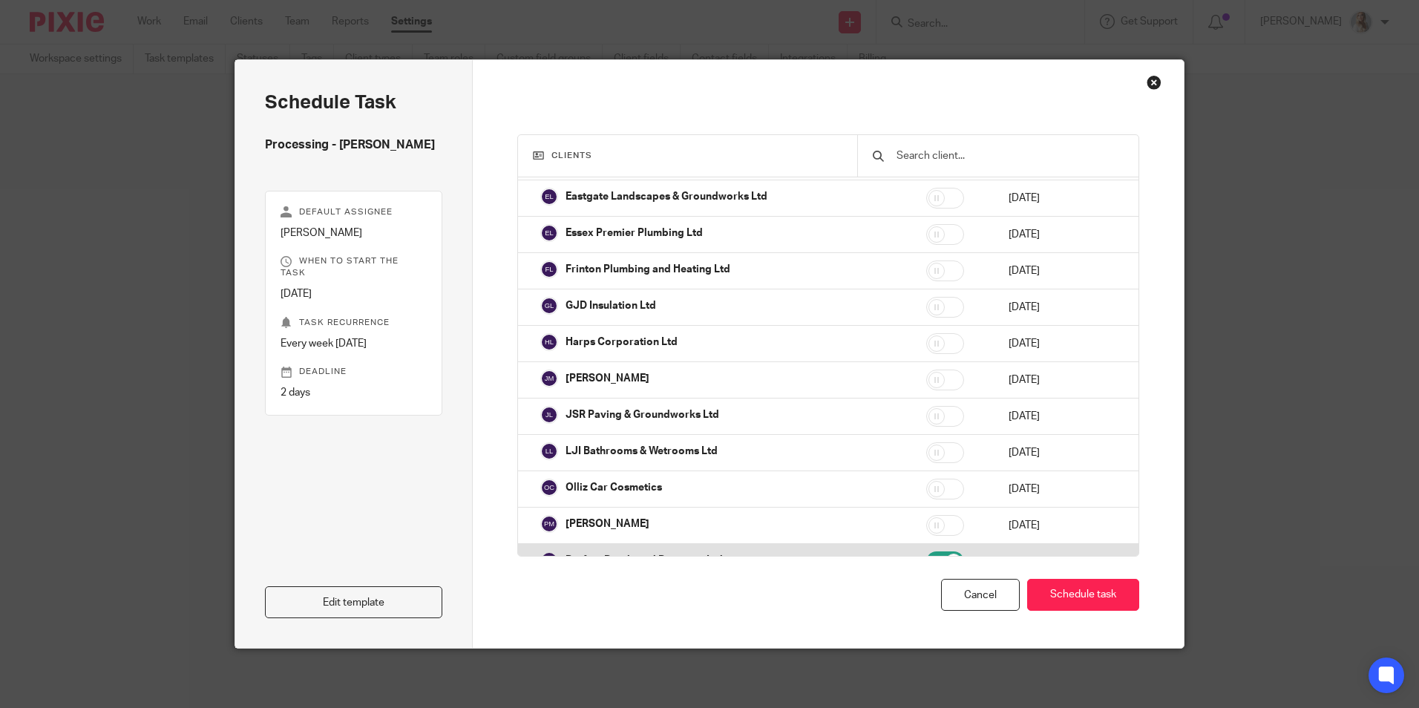
click at [927, 552] on input "checkbox" at bounding box center [946, 562] width 38 height 21
checkbox input "false"
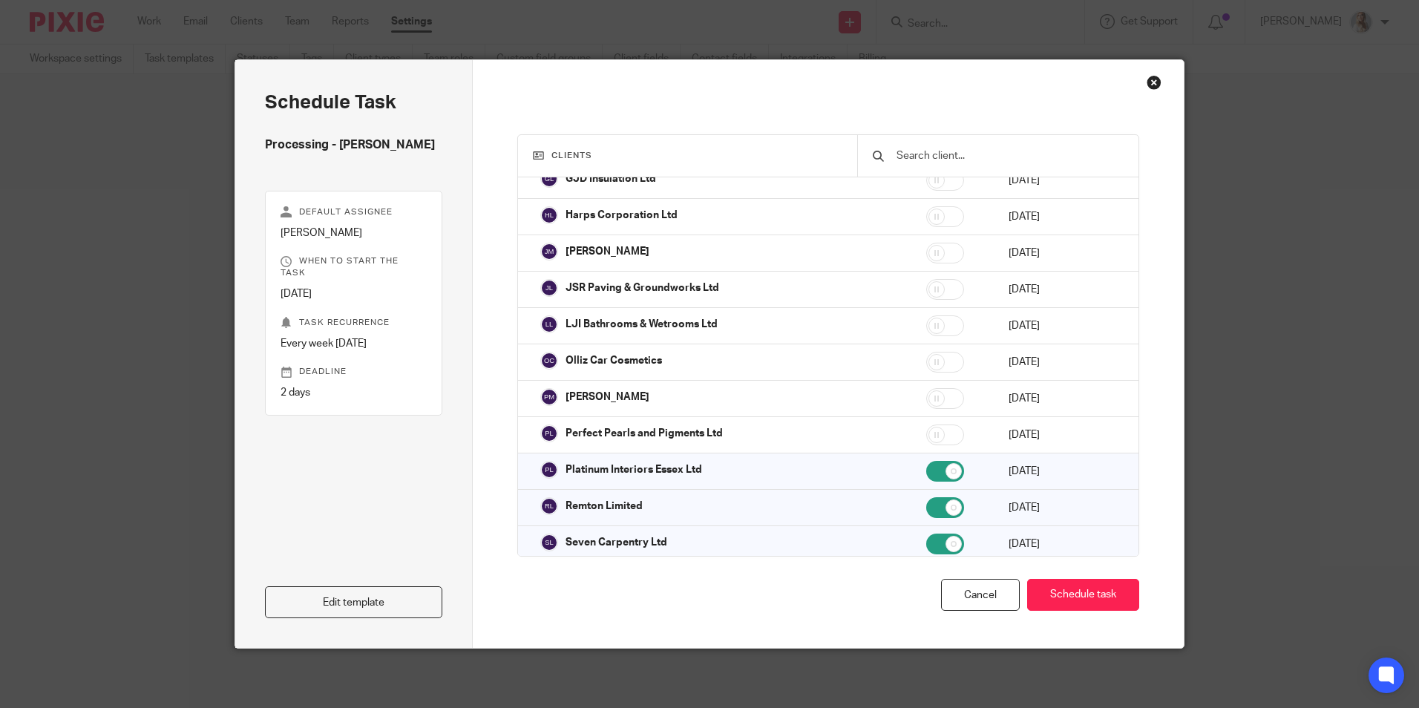
scroll to position [594, 0]
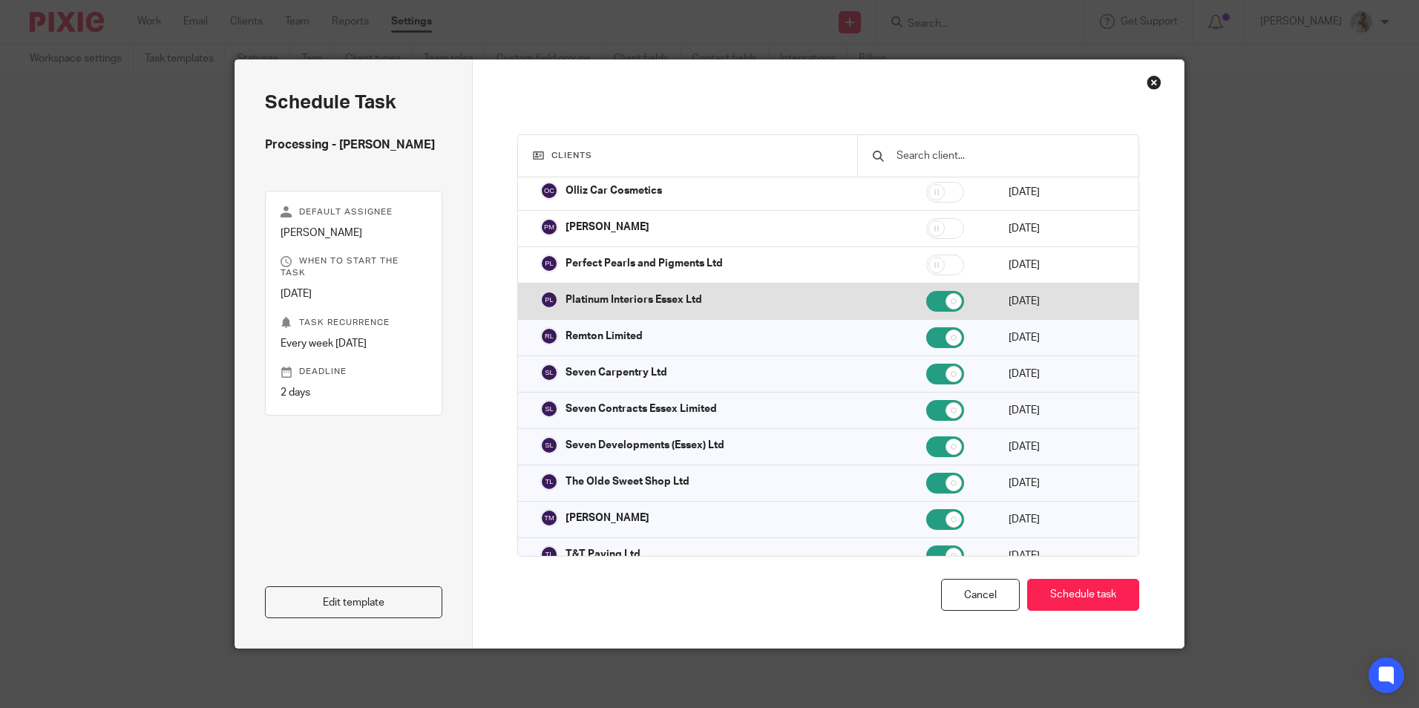
click at [927, 291] on input "checkbox" at bounding box center [946, 301] width 38 height 21
checkbox input "false"
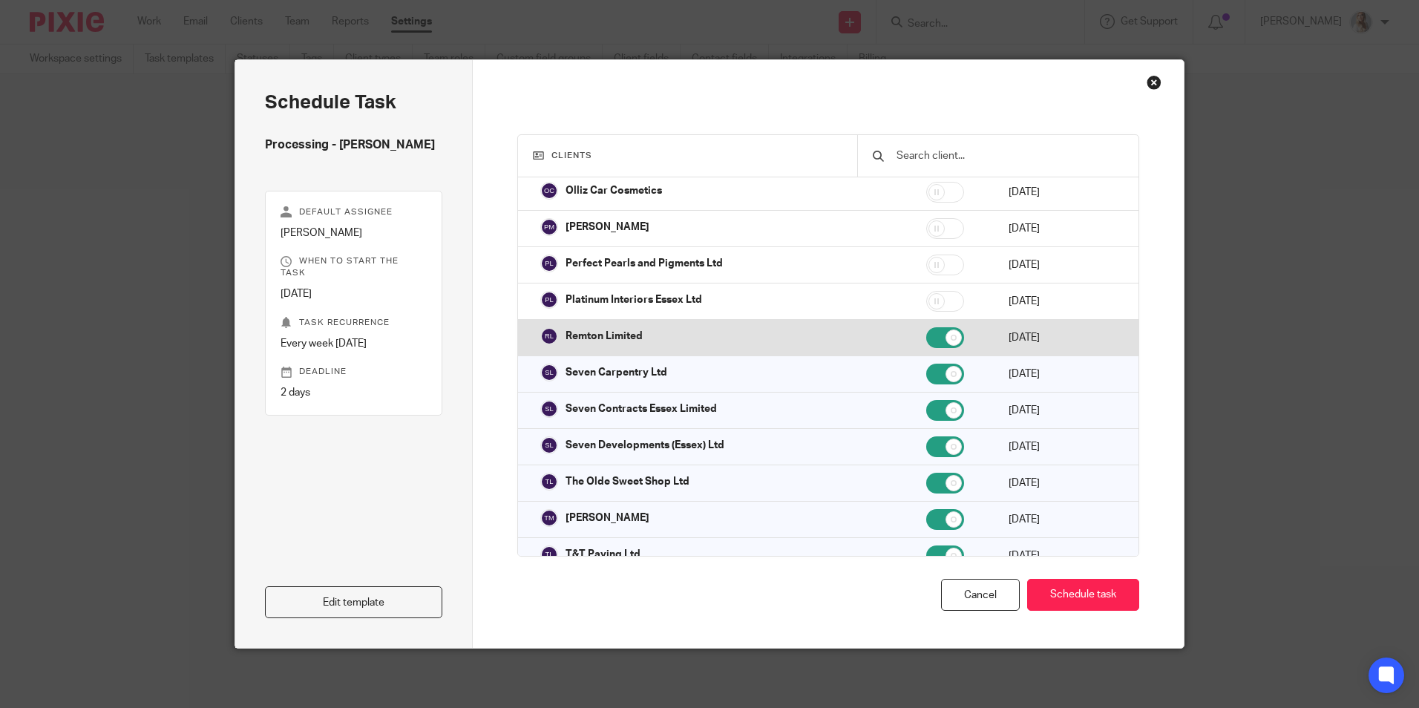
click at [912, 320] on td at bounding box center [953, 338] width 82 height 36
checkbox input "false"
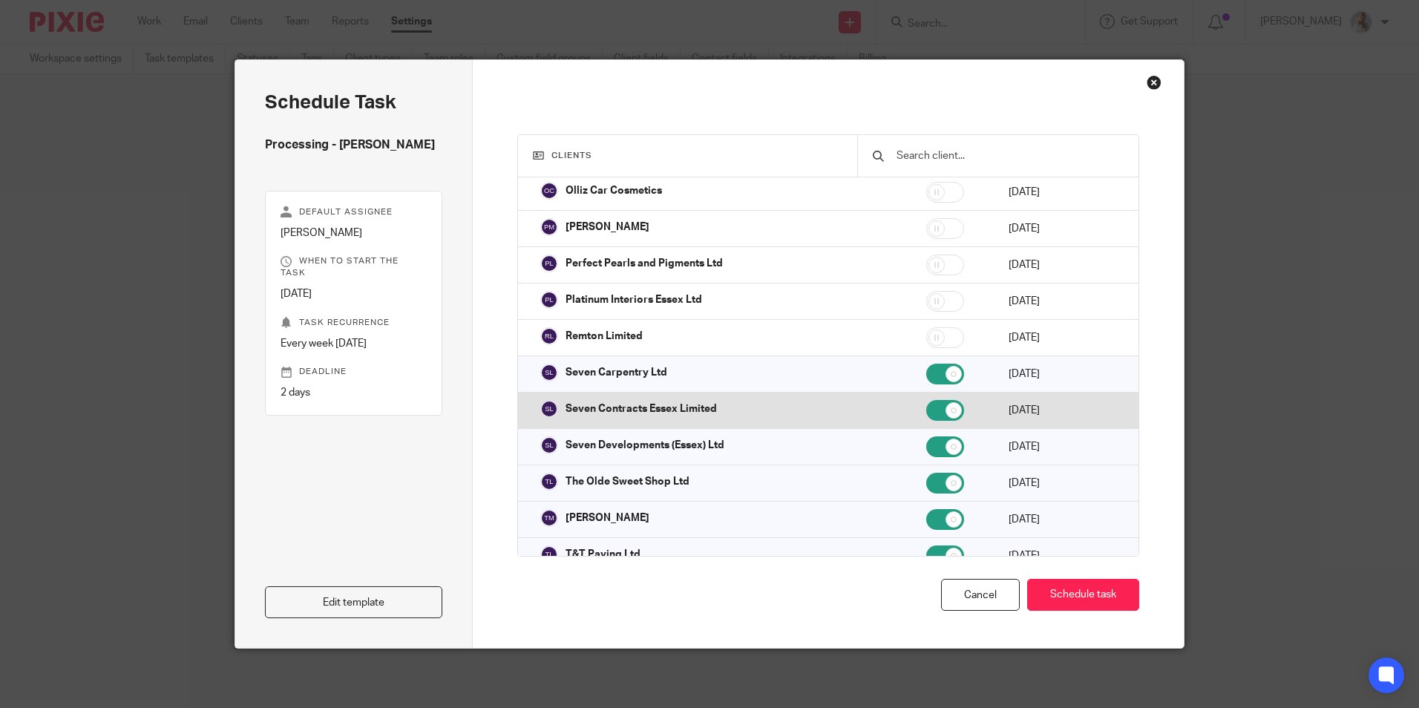
drag, startPoint x: 901, startPoint y: 347, endPoint x: 903, endPoint y: 375, distance: 28.3
click at [927, 364] on input "checkbox" at bounding box center [946, 374] width 38 height 21
checkbox input "false"
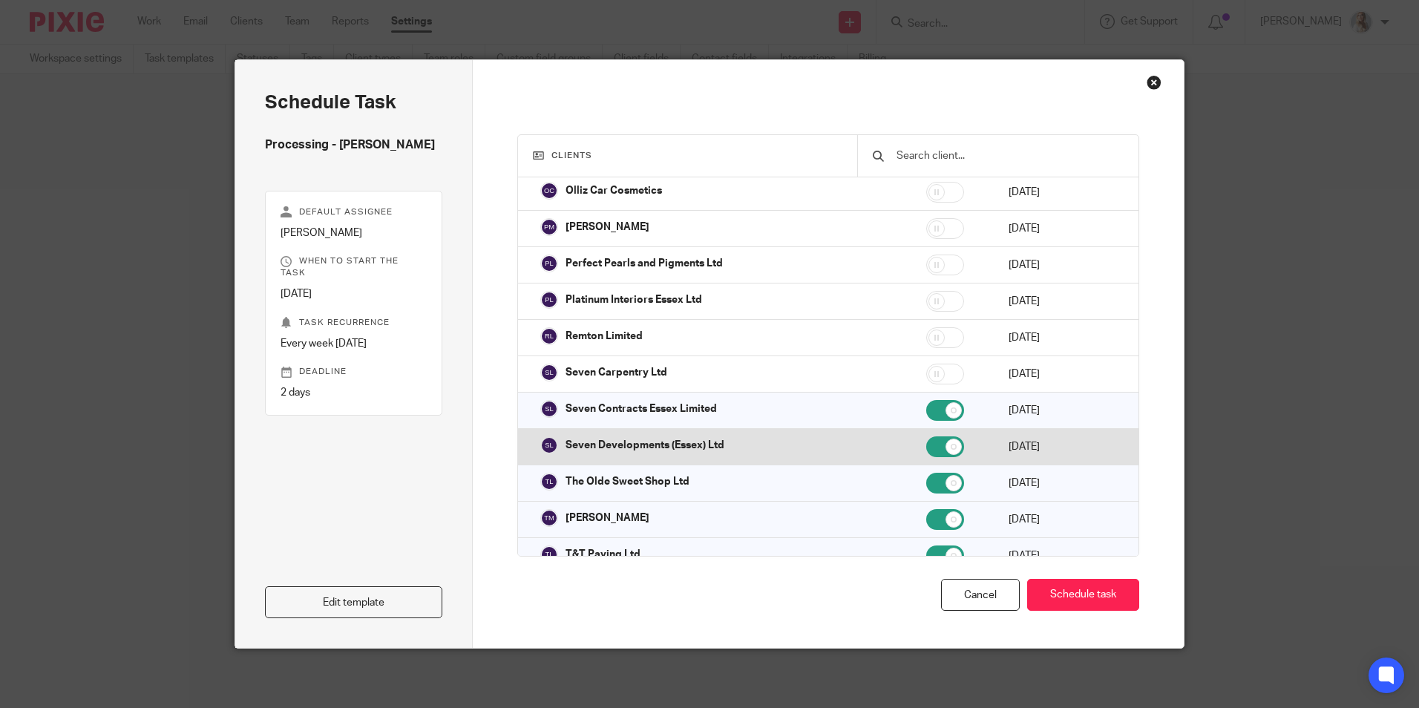
drag, startPoint x: 904, startPoint y: 384, endPoint x: 906, endPoint y: 408, distance: 24.5
click at [927, 400] on input "checkbox" at bounding box center [946, 410] width 38 height 21
checkbox input "false"
click at [927, 437] on input "checkbox" at bounding box center [946, 447] width 38 height 21
checkbox input "false"
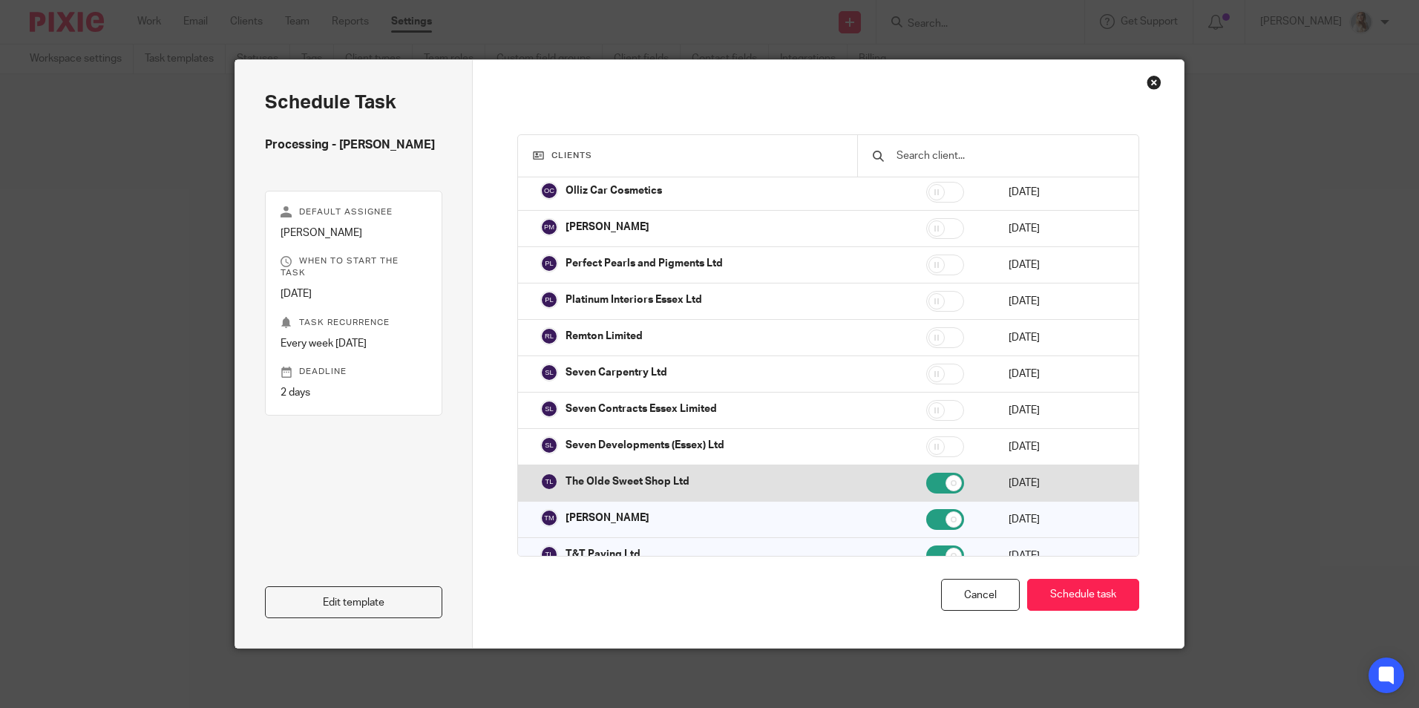
drag, startPoint x: 906, startPoint y: 460, endPoint x: 906, endPoint y: 469, distance: 8.9
click at [927, 473] on input "checkbox" at bounding box center [946, 483] width 38 height 21
checkbox input "false"
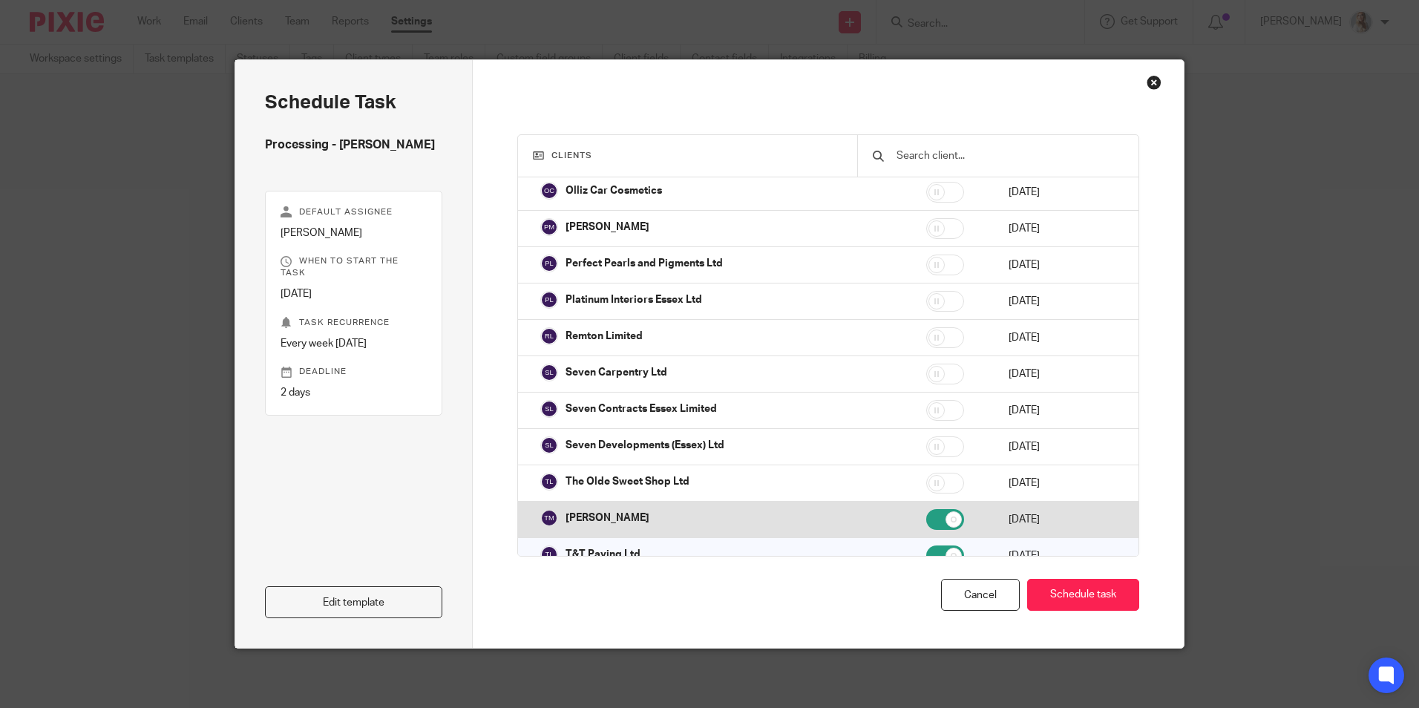
click at [927, 509] on input "checkbox" at bounding box center [946, 519] width 38 height 21
checkbox input "false"
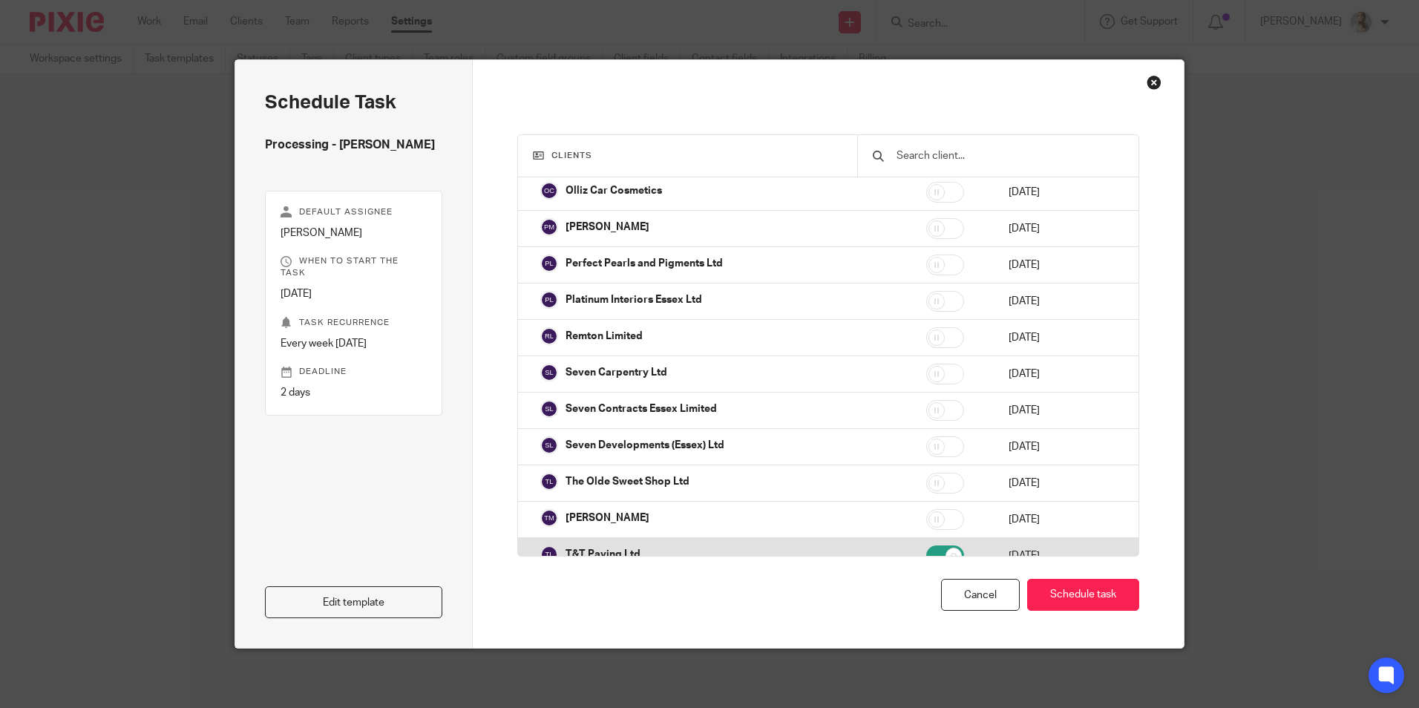
click at [927, 546] on input "checkbox" at bounding box center [946, 556] width 38 height 21
checkbox input "false"
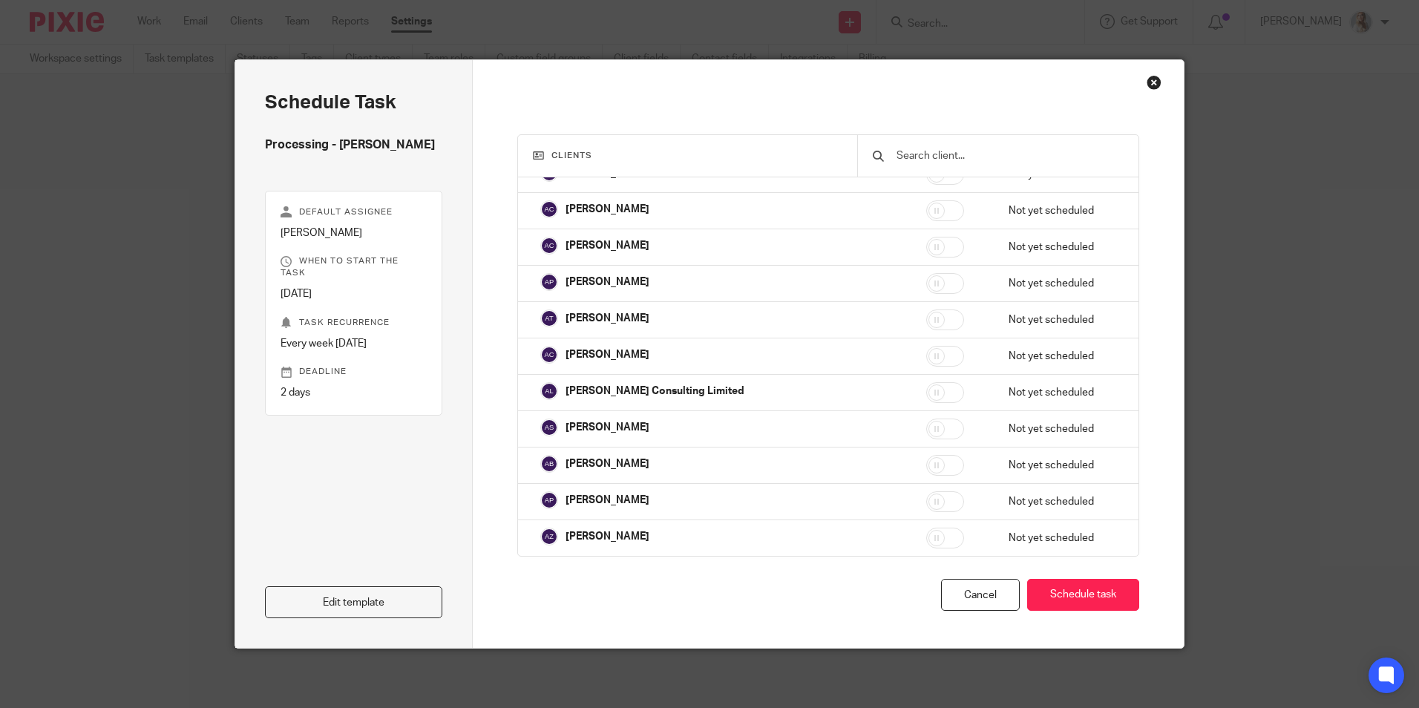
scroll to position [1411, 0]
click at [1050, 589] on button "Schedule task" at bounding box center [1083, 595] width 112 height 32
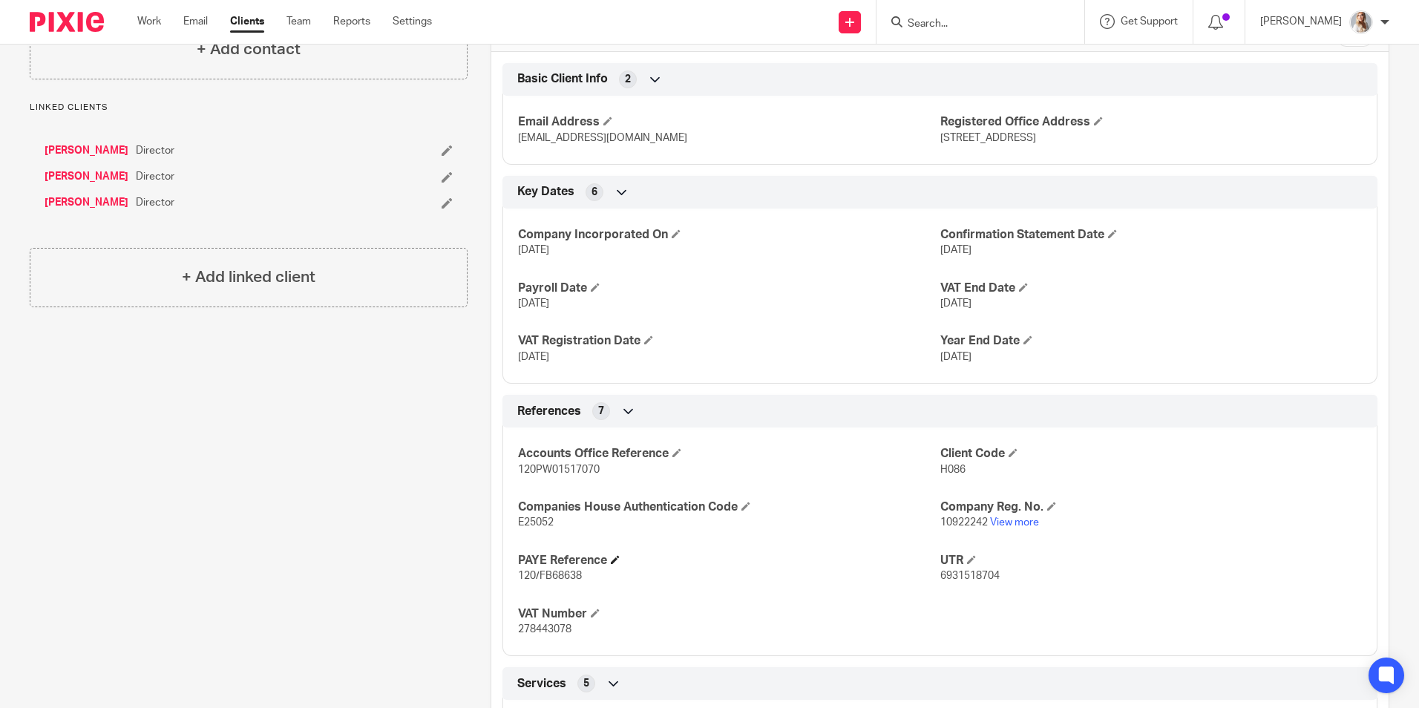
scroll to position [520, 0]
drag, startPoint x: 567, startPoint y: 533, endPoint x: 506, endPoint y: 533, distance: 60.9
click at [506, 533] on div "Accounts Office Reference 120PW01517070 Client Code H086 Companies House Authen…" at bounding box center [940, 536] width 875 height 240
copy span "E25052"
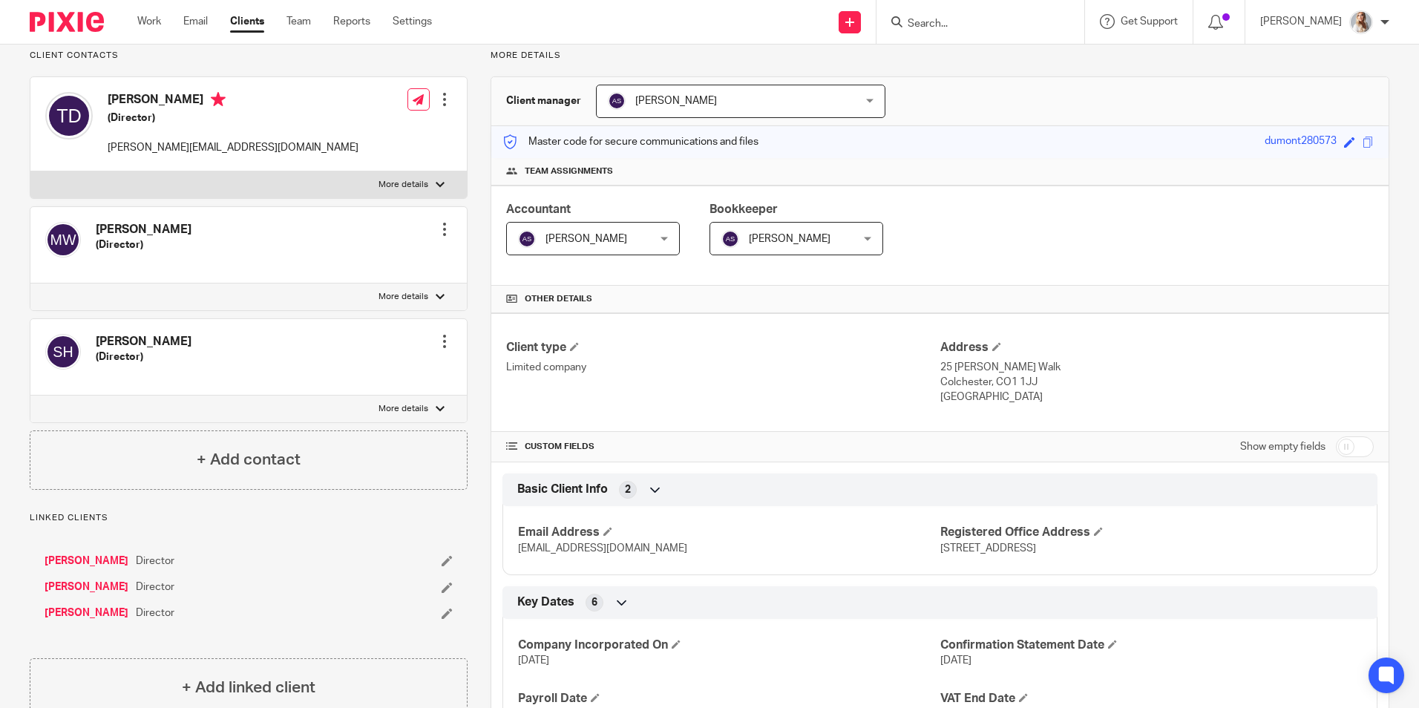
scroll to position [0, 0]
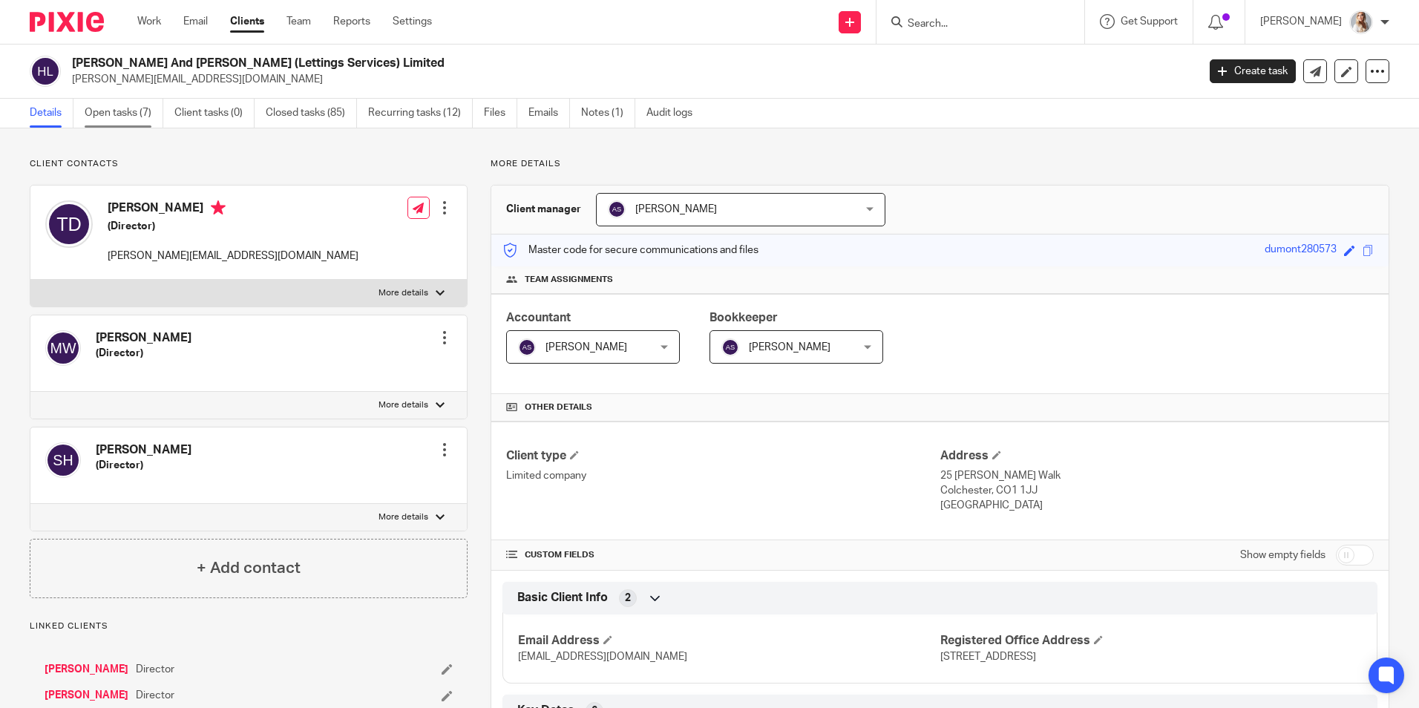
click at [133, 105] on link "Open tasks (7)" at bounding box center [124, 113] width 79 height 29
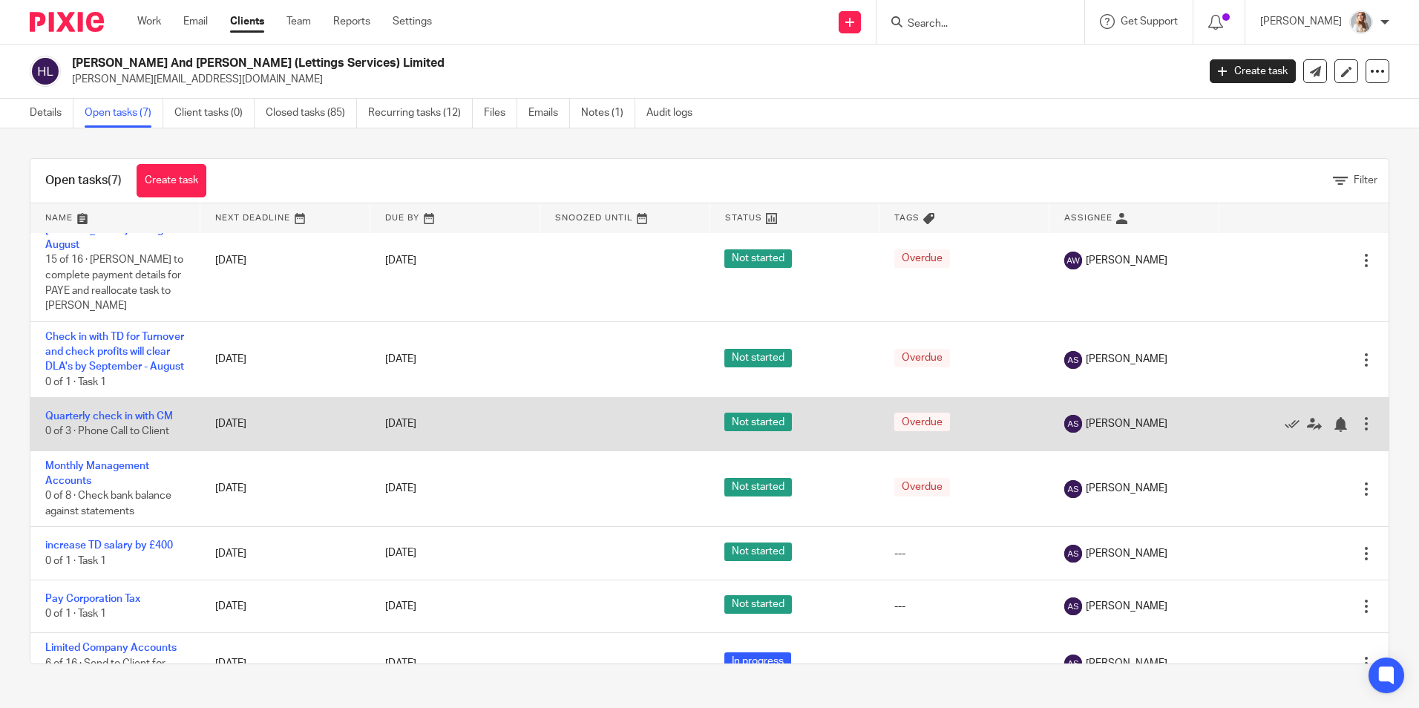
scroll to position [48, 0]
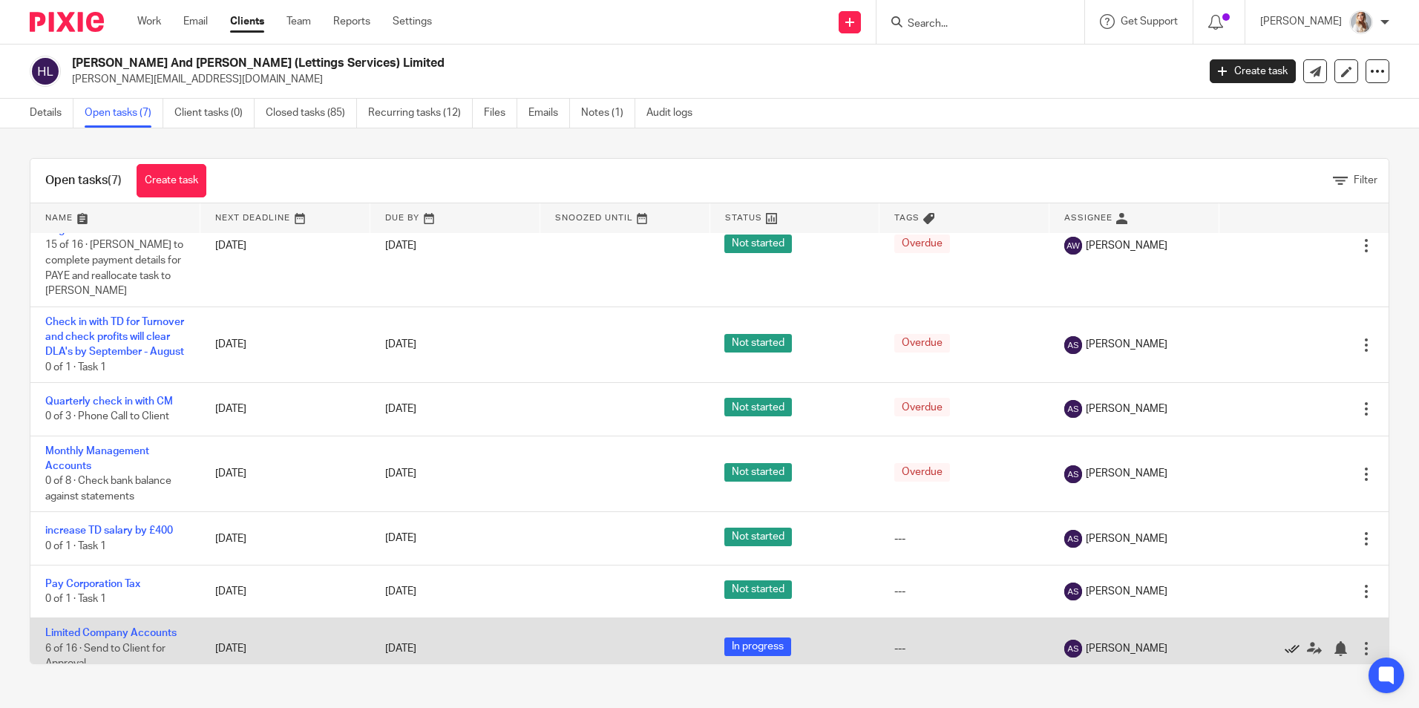
click at [1285, 641] on icon at bounding box center [1292, 648] width 15 height 15
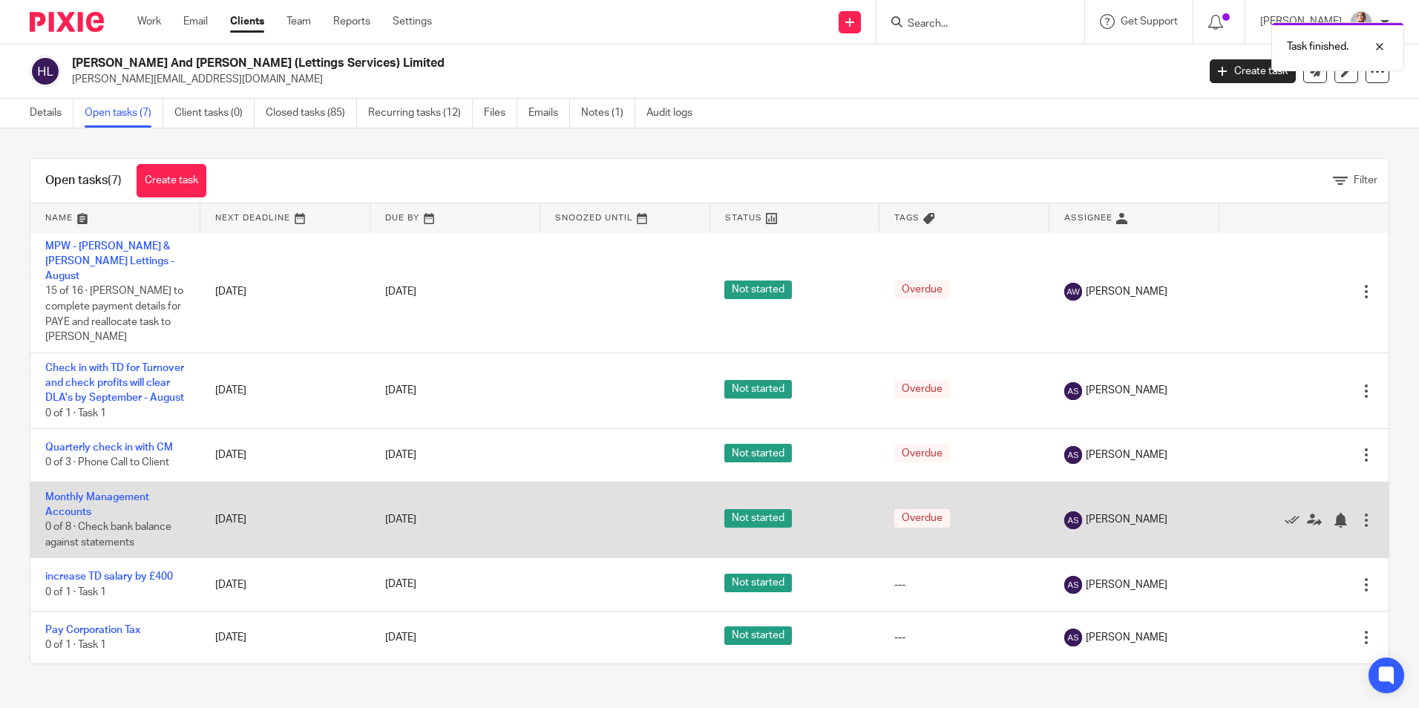
scroll to position [0, 0]
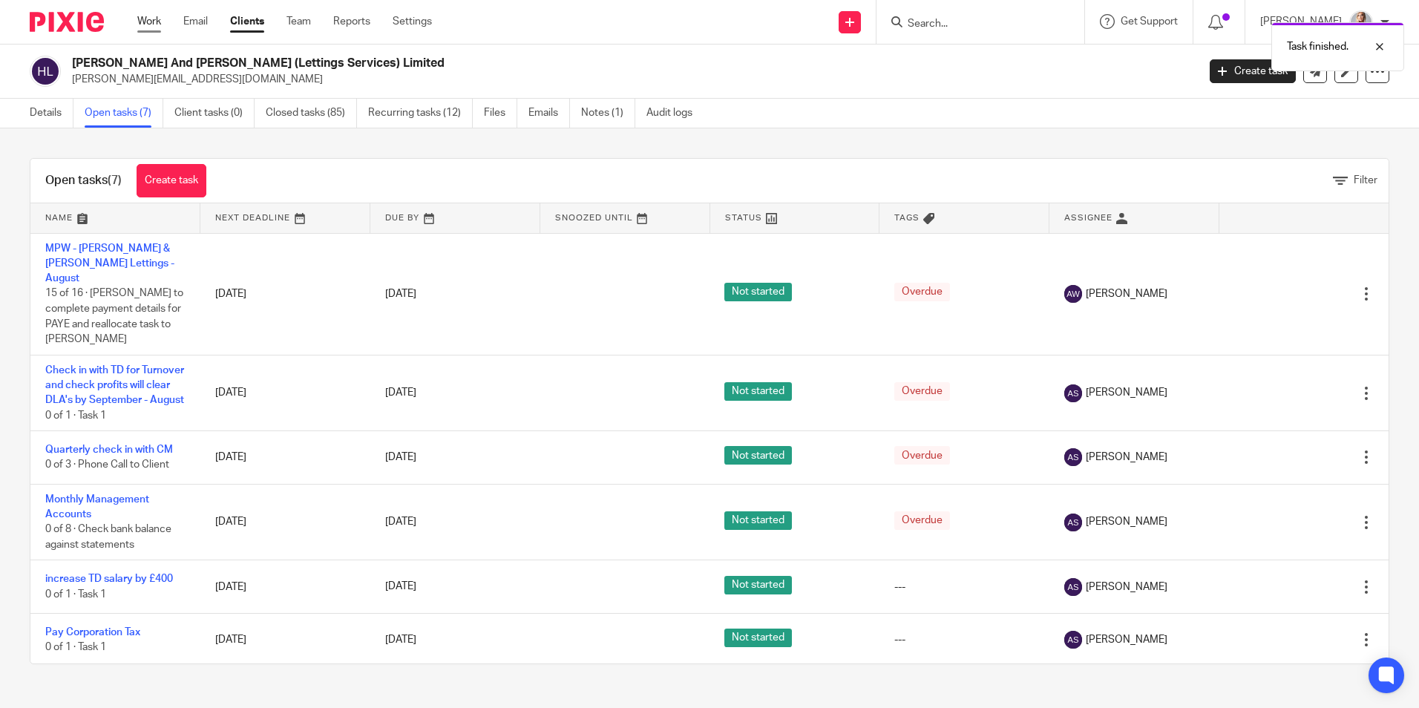
click at [143, 21] on link "Work" at bounding box center [149, 21] width 24 height 15
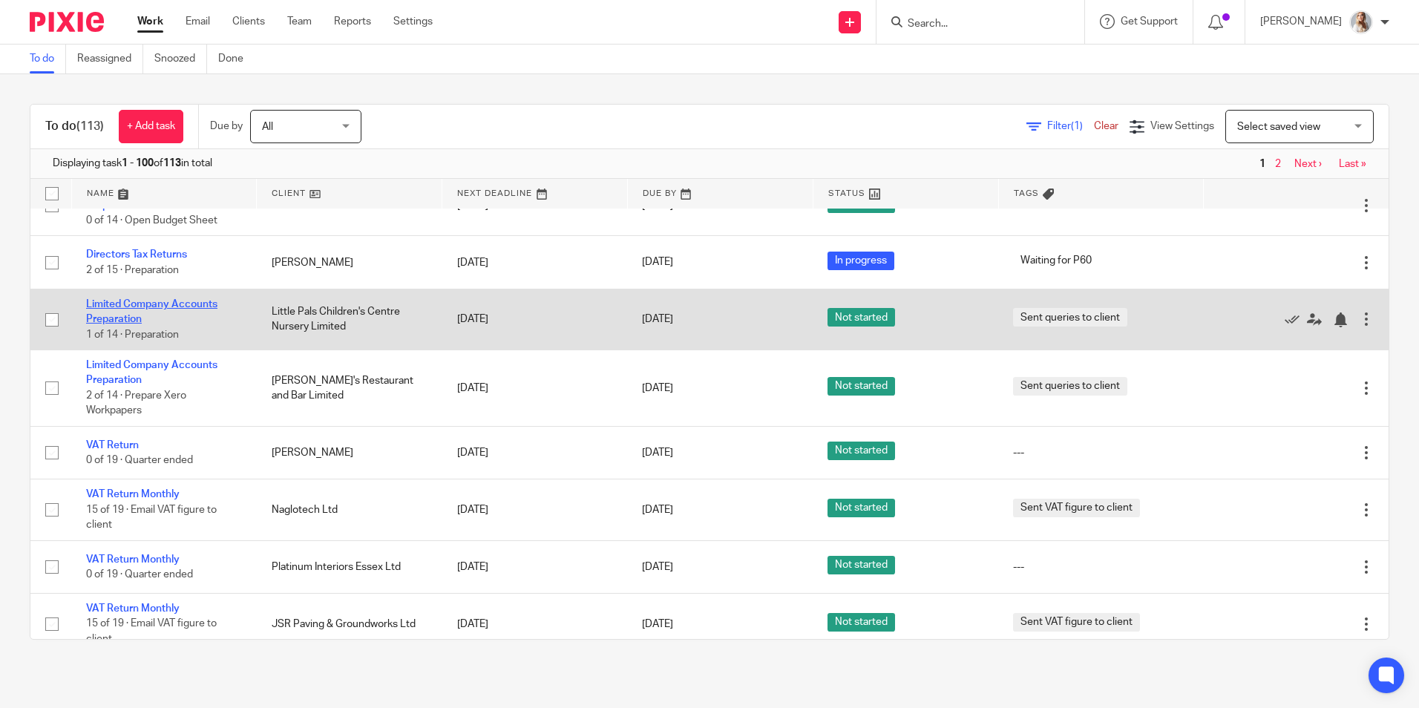
scroll to position [1782, 0]
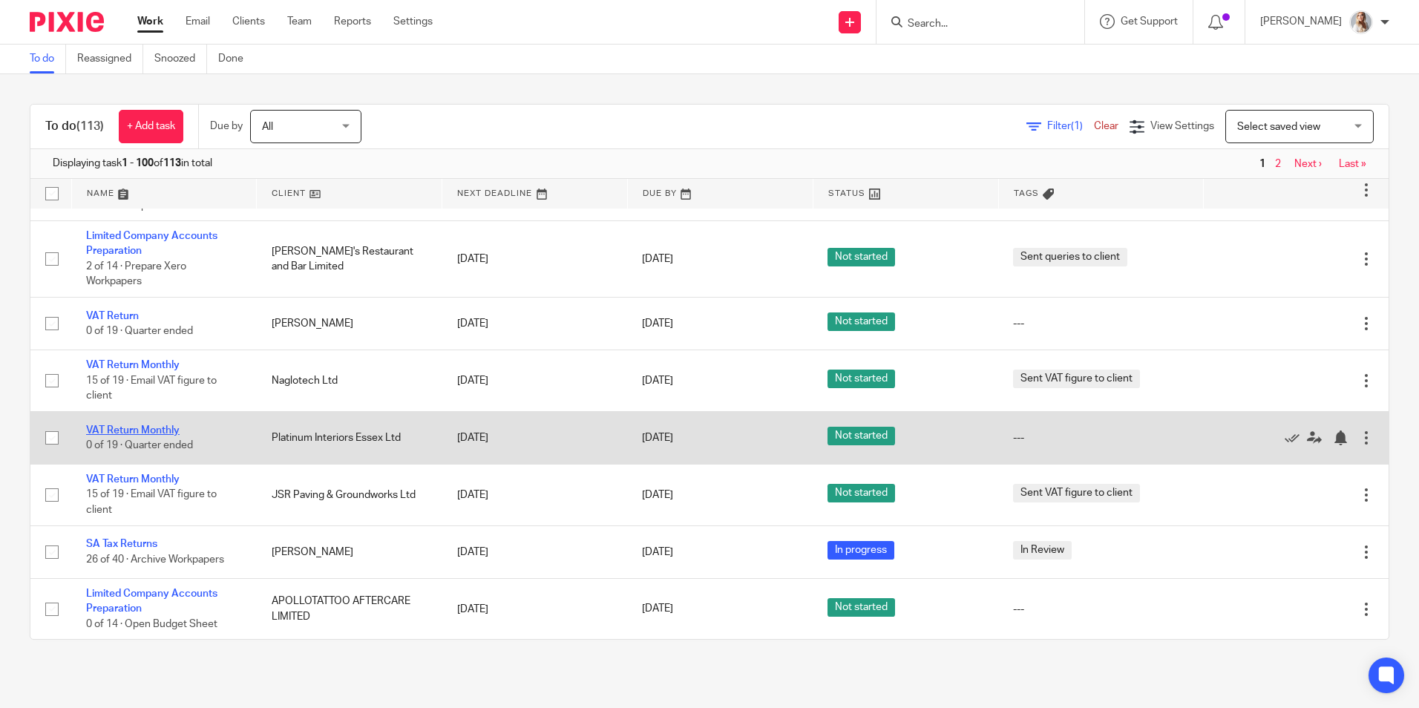
click at [130, 426] on link "VAT Return Monthly" at bounding box center [133, 430] width 94 height 10
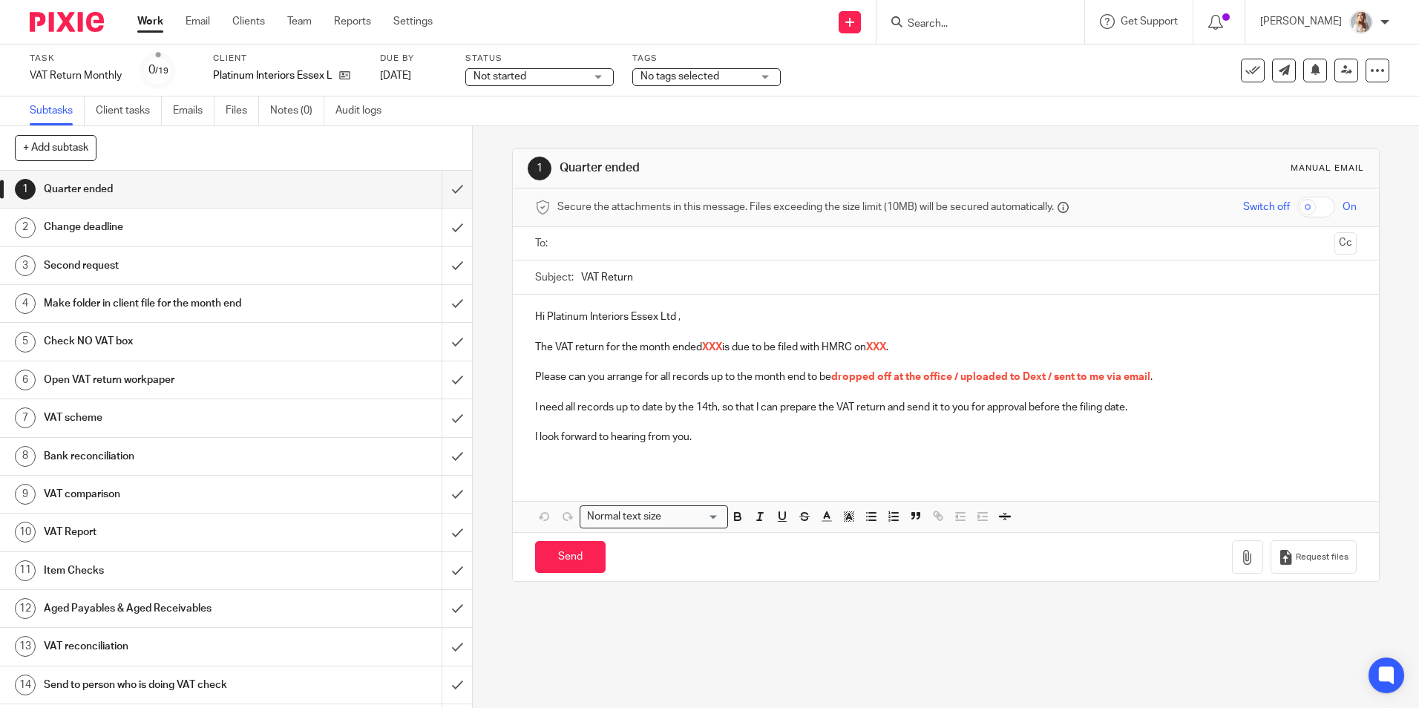
scroll to position [187, 0]
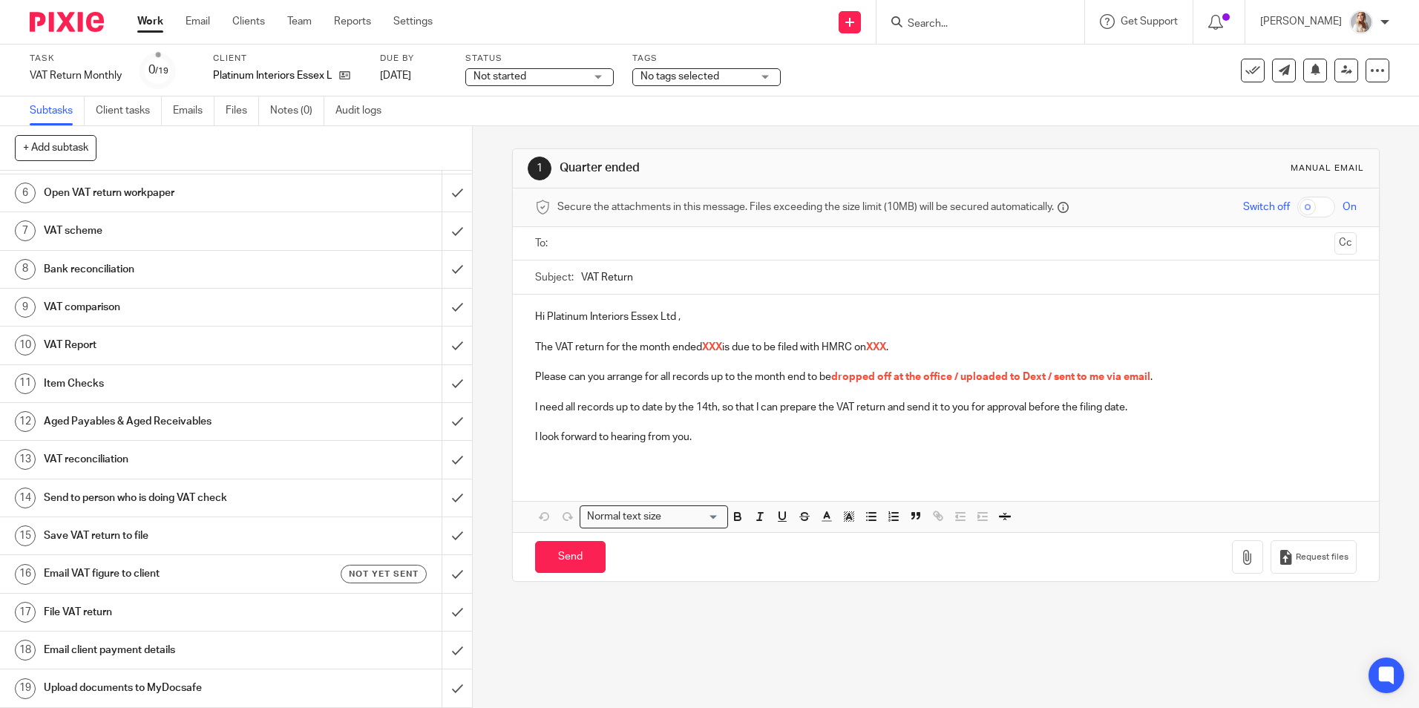
click at [358, 640] on link "18 Email client payment details" at bounding box center [221, 650] width 442 height 37
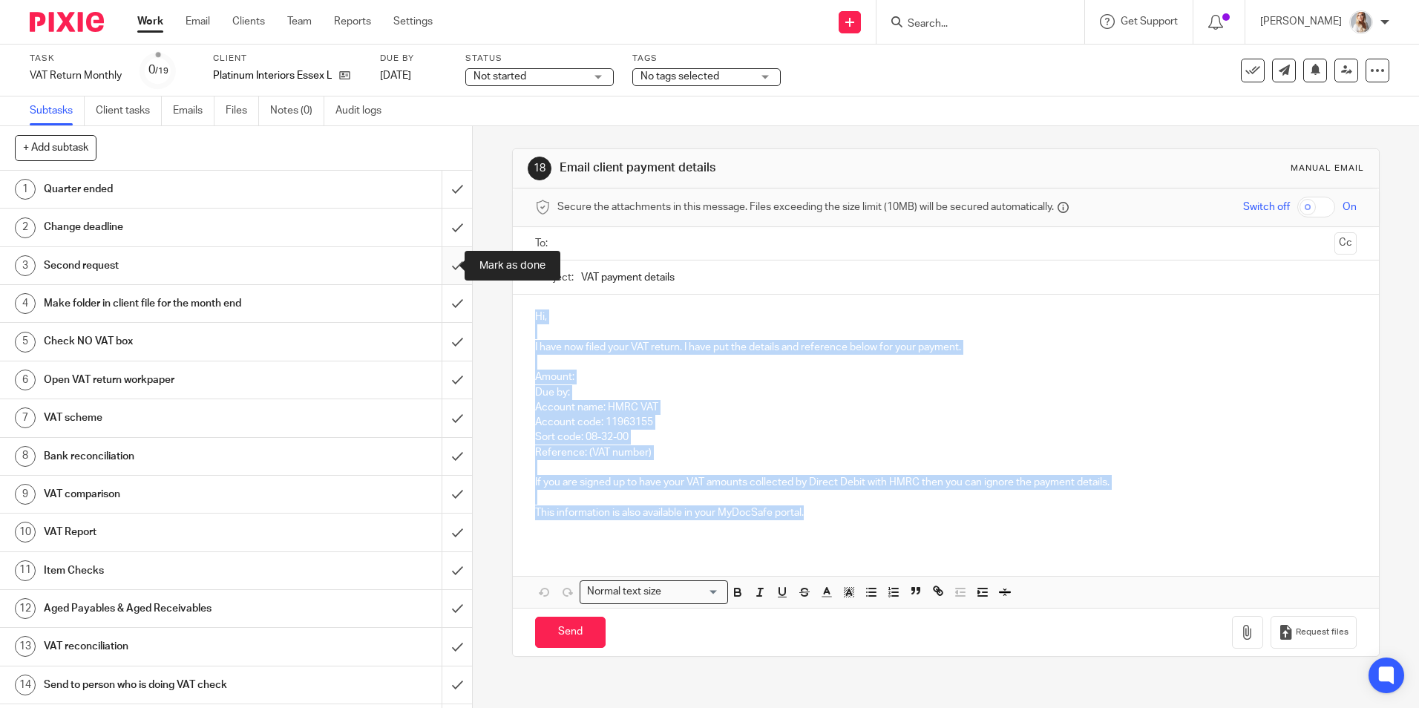
drag, startPoint x: 808, startPoint y: 509, endPoint x: 445, endPoint y: 266, distance: 436.7
click at [445, 266] on div "+ Add subtask Cancel + Add 1 Quarter ended 2 Change deadline 3 Second request 4…" at bounding box center [709, 417] width 1419 height 582
copy div "Hi, I have now filed your VAT return. I have put the details and reference belo…"
click at [154, 19] on link "Work" at bounding box center [150, 21] width 26 height 15
